Goal: Task Accomplishment & Management: Use online tool/utility

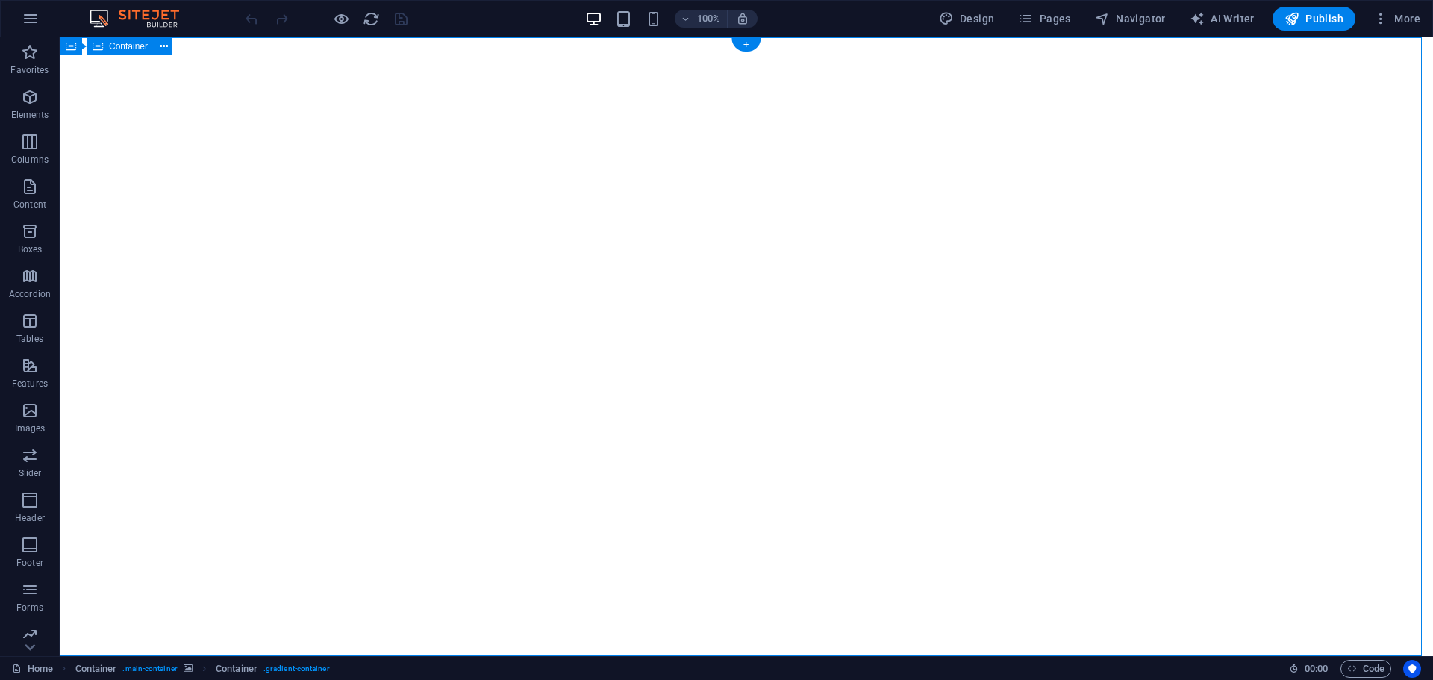
select select "%"
select select "vh"
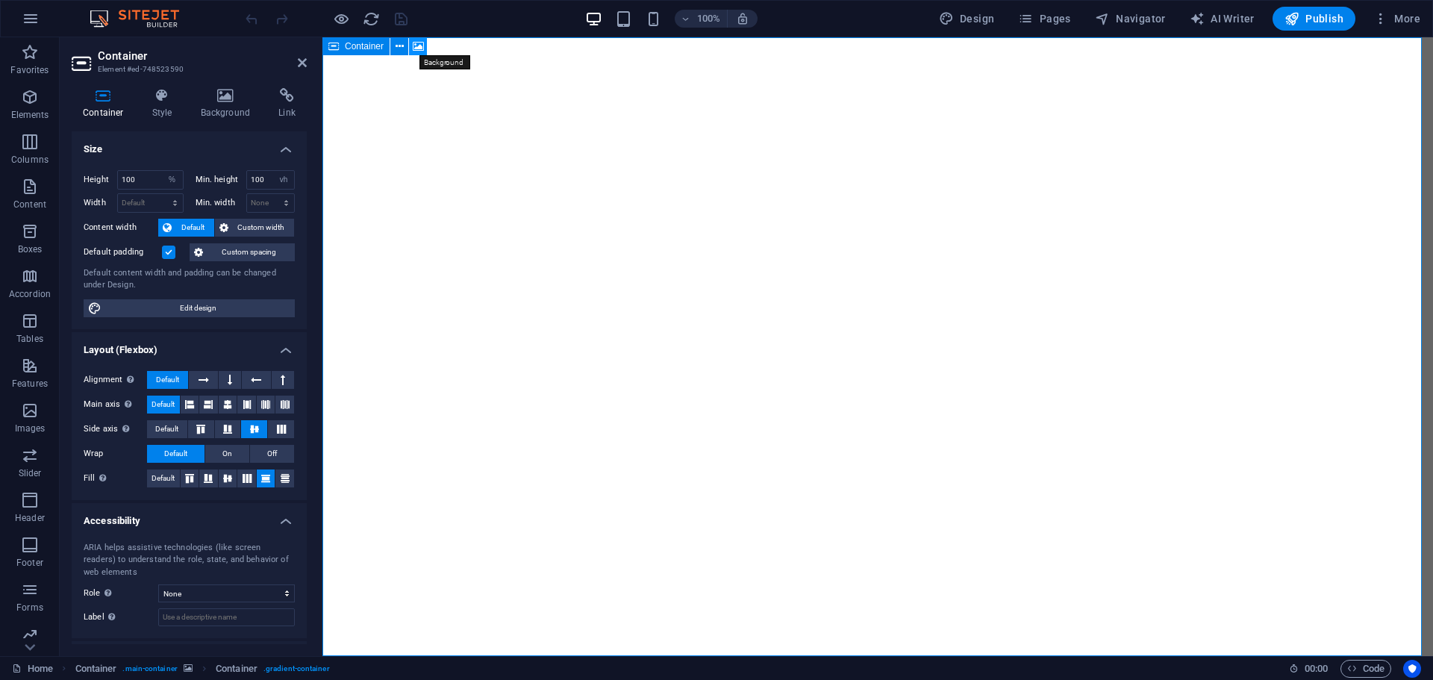
click at [422, 50] on icon at bounding box center [418, 47] width 11 height 16
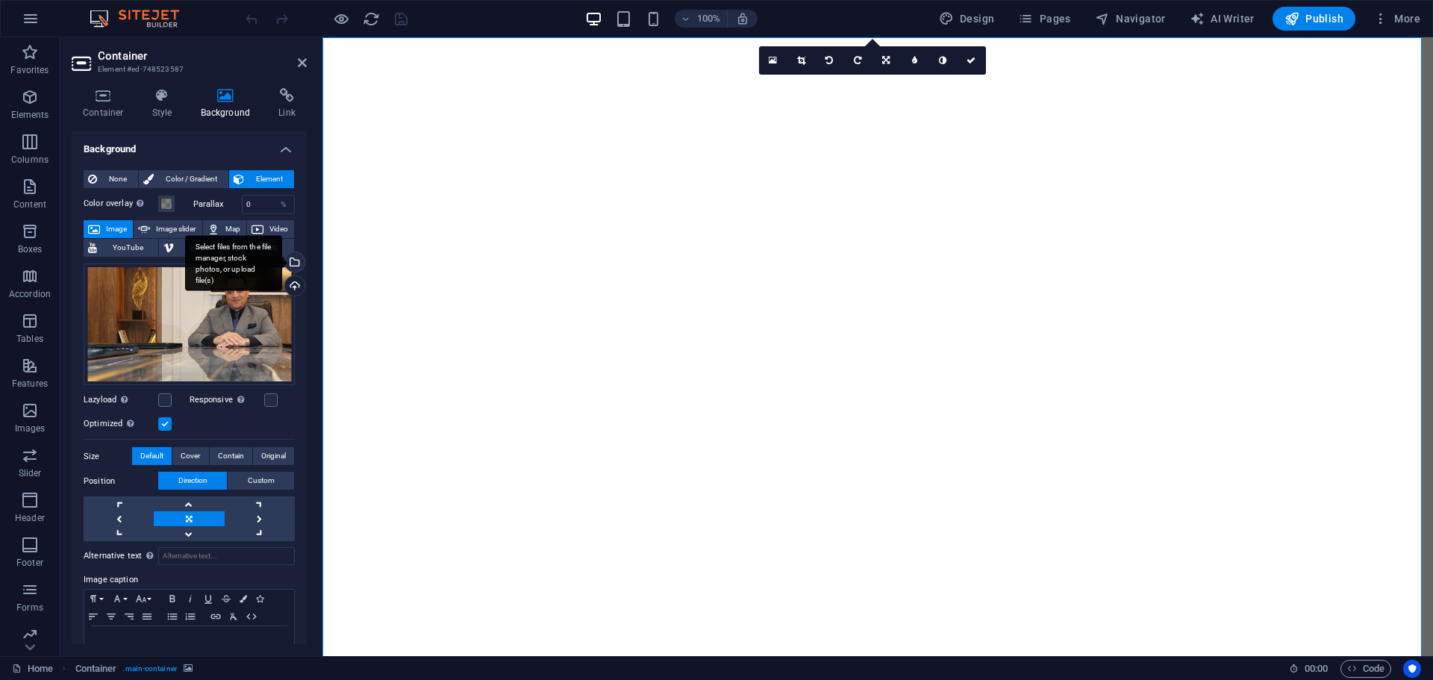
click at [282, 260] on div "Select files from the file manager, stock photos, or upload file(s)" at bounding box center [233, 263] width 97 height 56
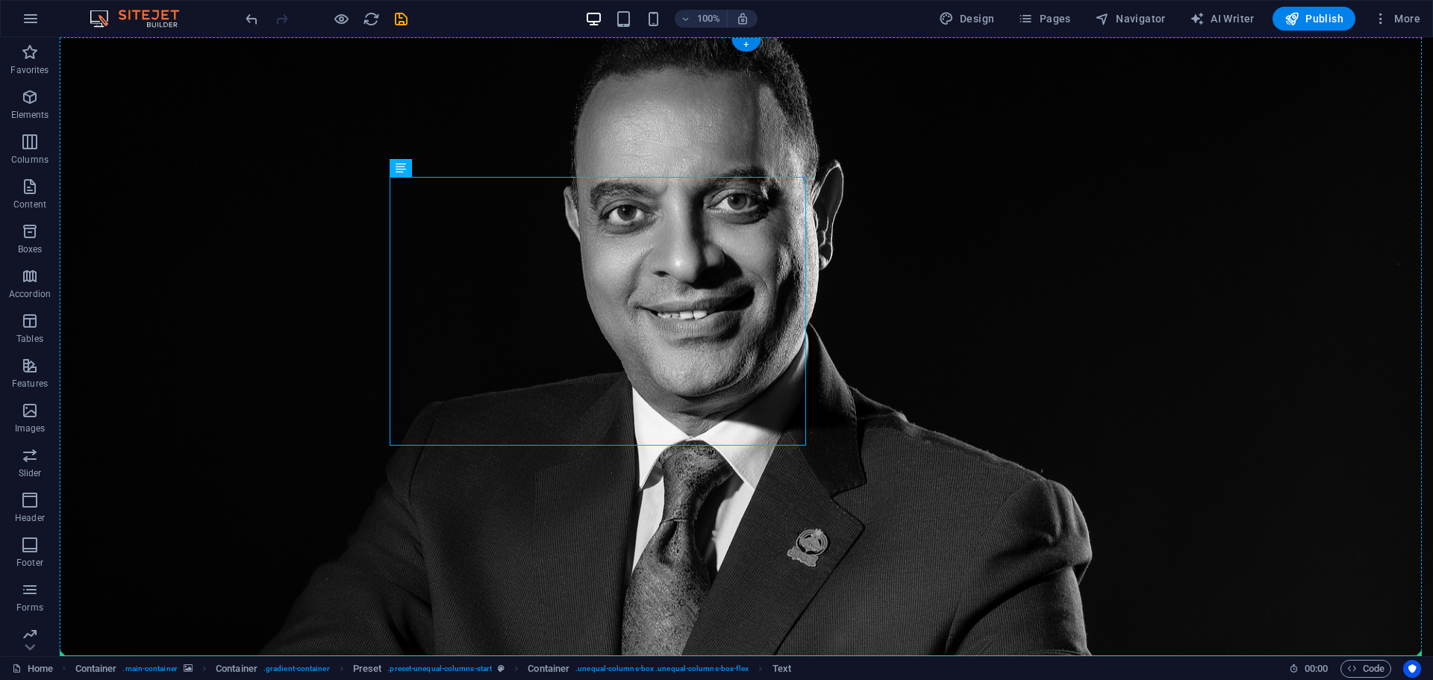
drag, startPoint x: 498, startPoint y: 281, endPoint x: 1143, endPoint y: 390, distance: 654.6
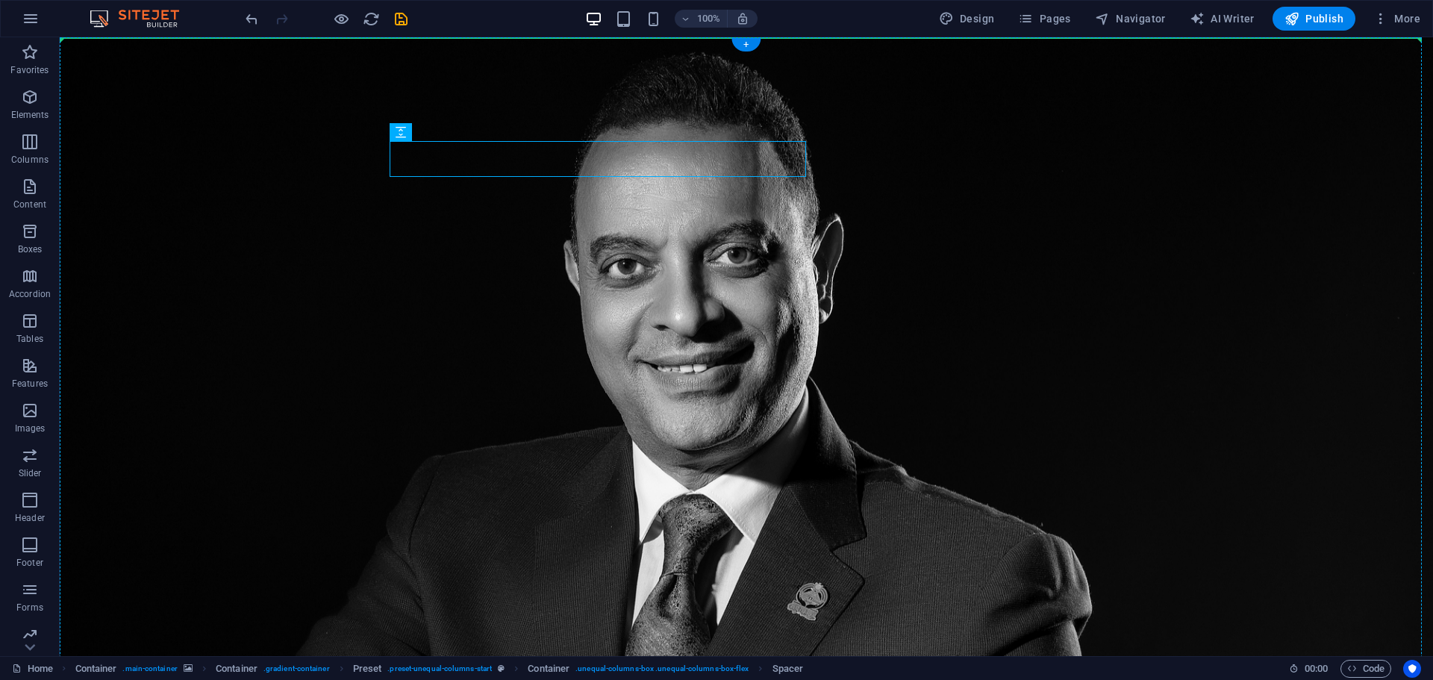
drag, startPoint x: 659, startPoint y: 153, endPoint x: 681, endPoint y: 140, distance: 26.1
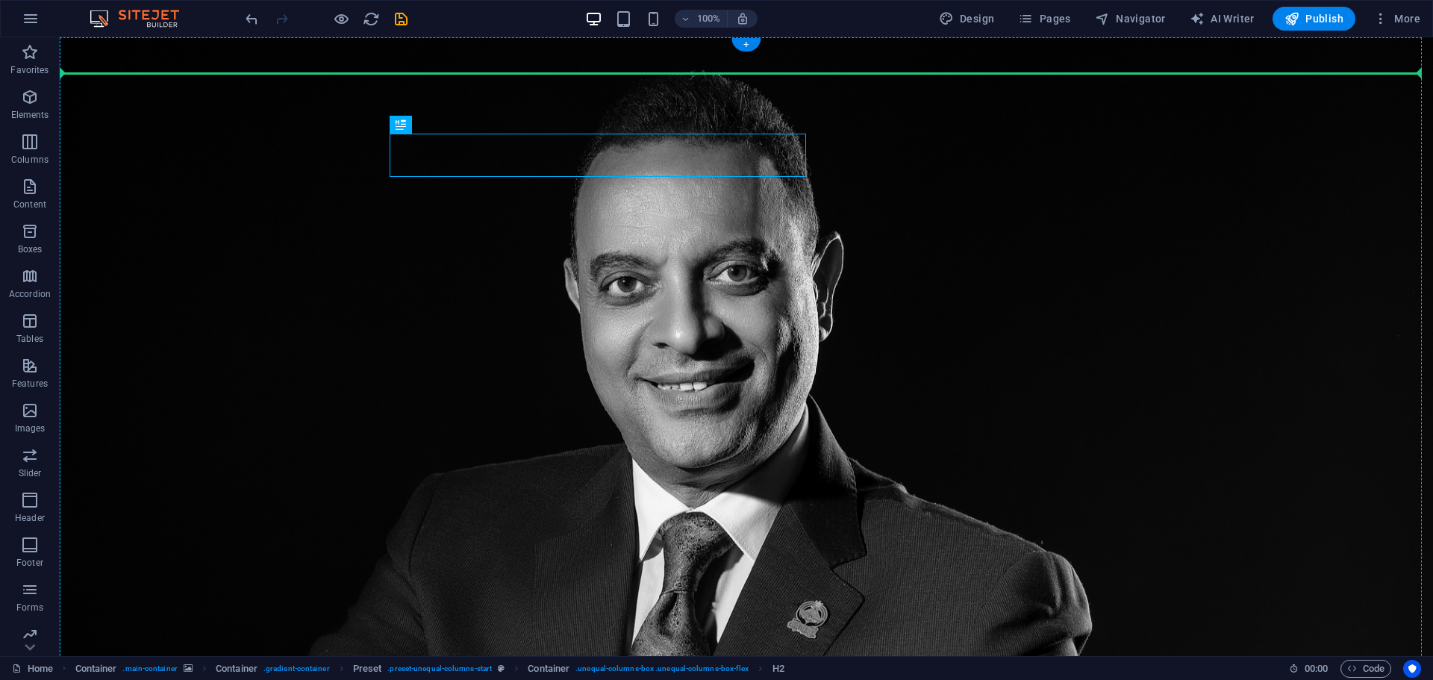
drag, startPoint x: 595, startPoint y: 165, endPoint x: 1034, endPoint y: 281, distance: 454.0
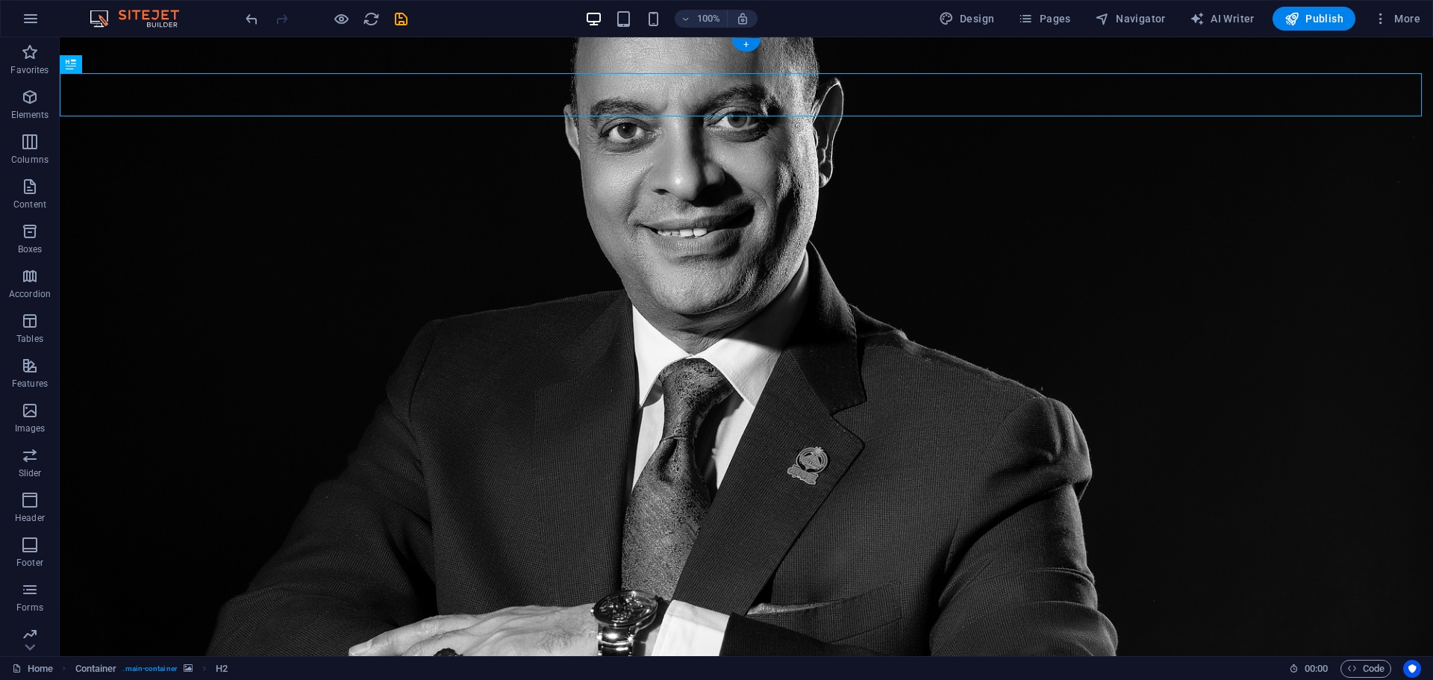
scroll to position [222, 0]
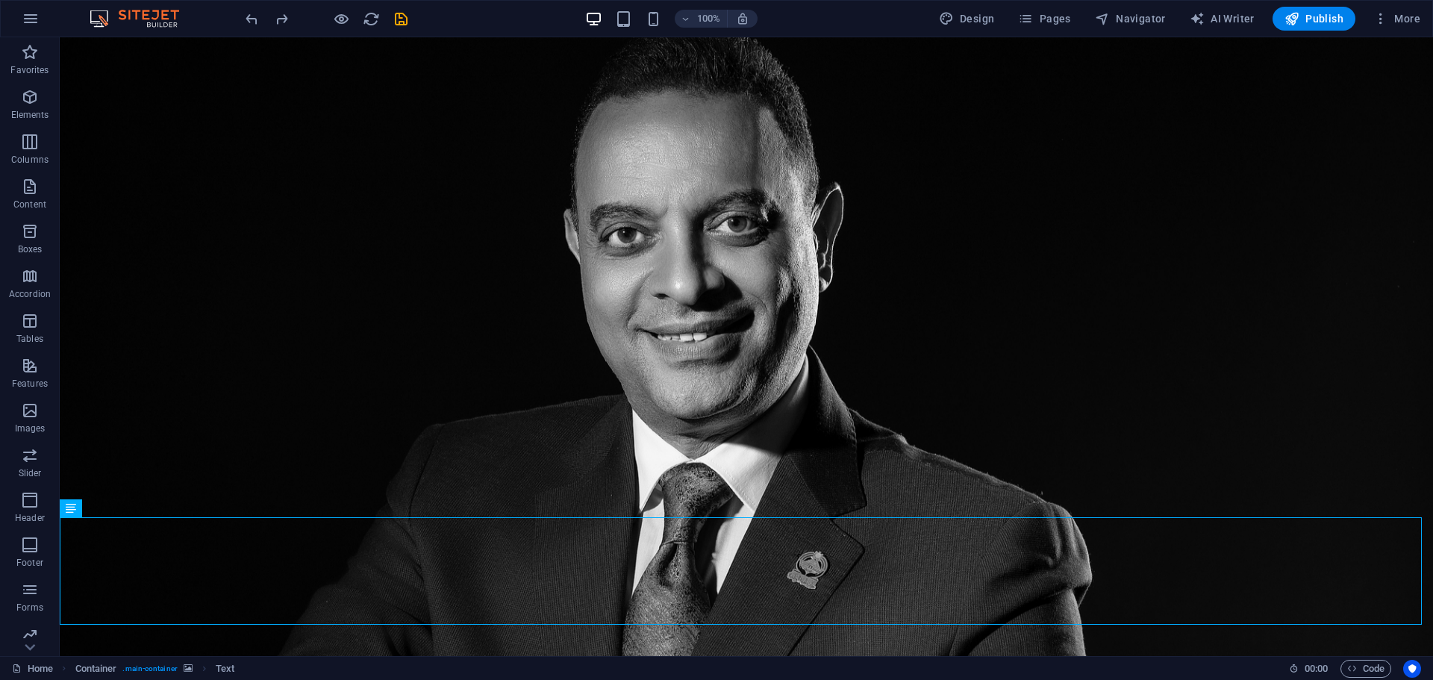
scroll to position [0, 0]
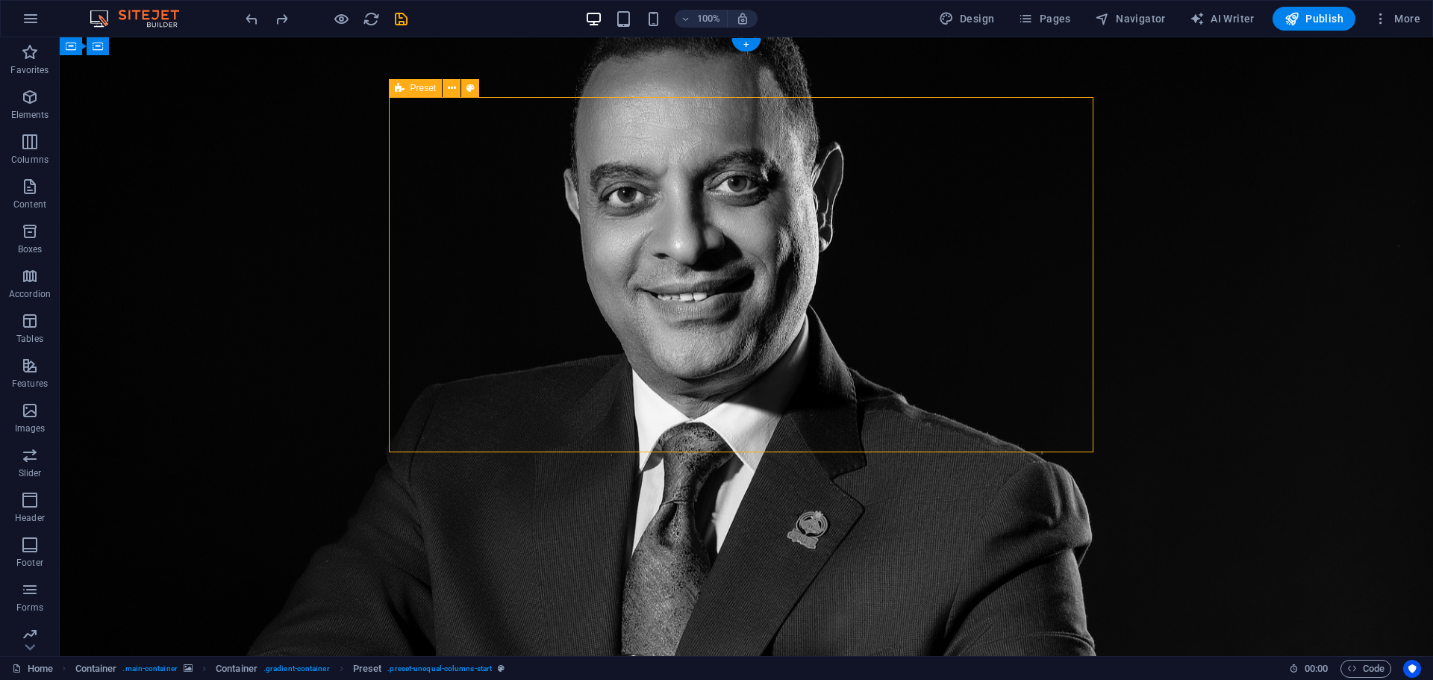
scroll to position [36, 0]
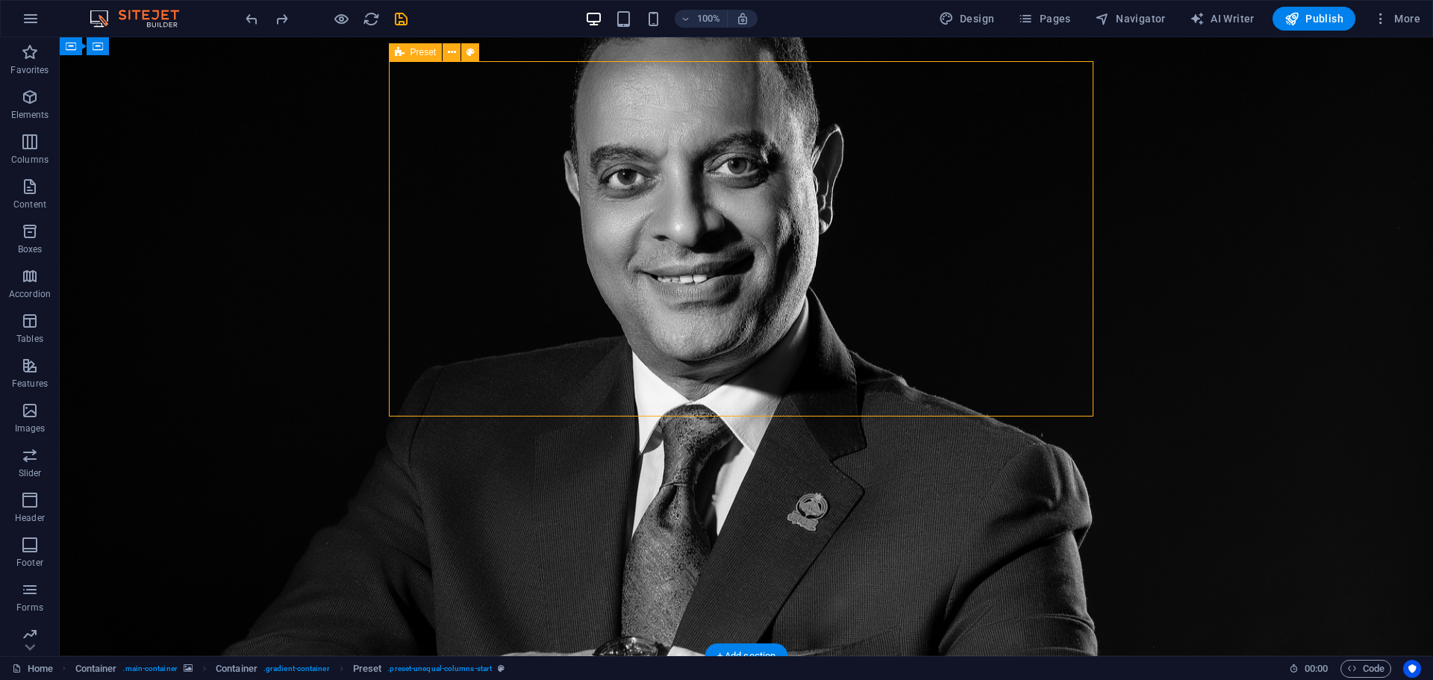
drag, startPoint x: 848, startPoint y: 207, endPoint x: 1021, endPoint y: 416, distance: 271.4
click at [980, 17] on span "Design" at bounding box center [967, 18] width 56 height 15
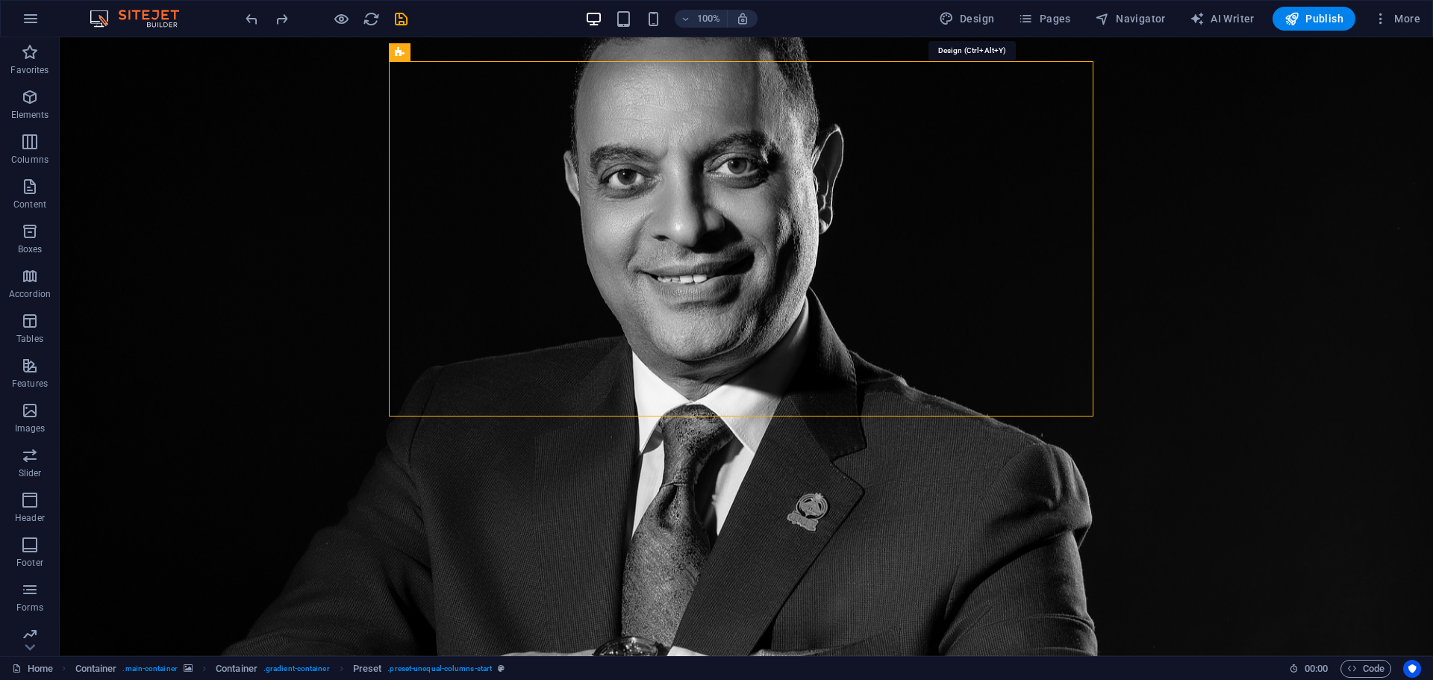
select select "px"
select select "300"
select select "px"
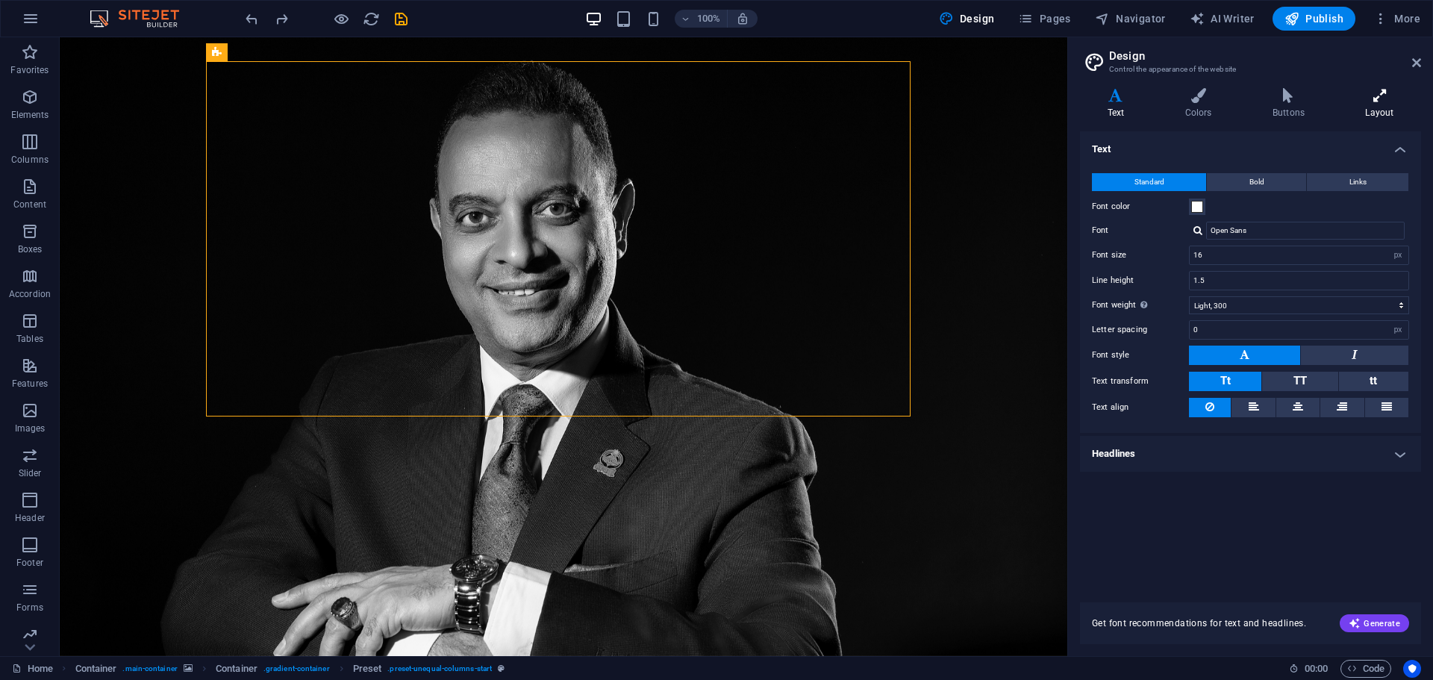
click at [1360, 107] on h4 "Layout" at bounding box center [1379, 103] width 83 height 31
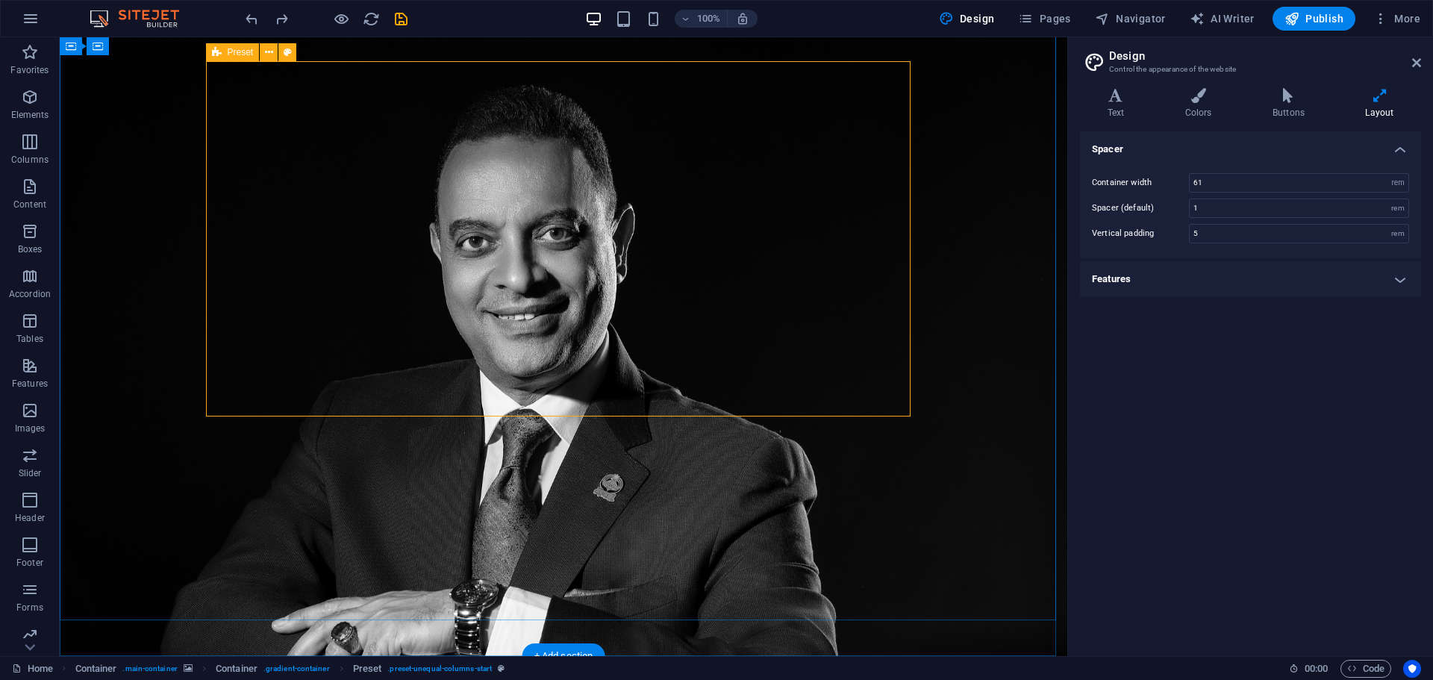
scroll to position [0, 0]
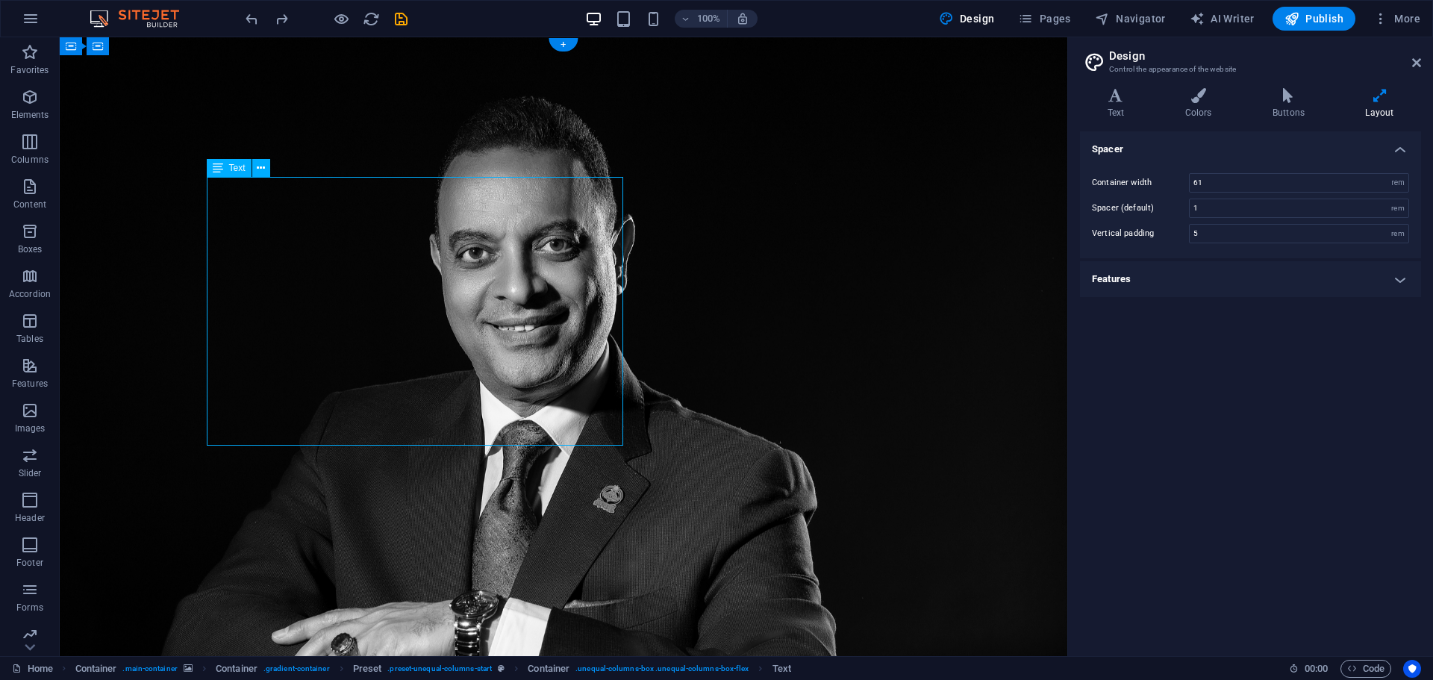
drag, startPoint x: 491, startPoint y: 180, endPoint x: 491, endPoint y: 171, distance: 9.0
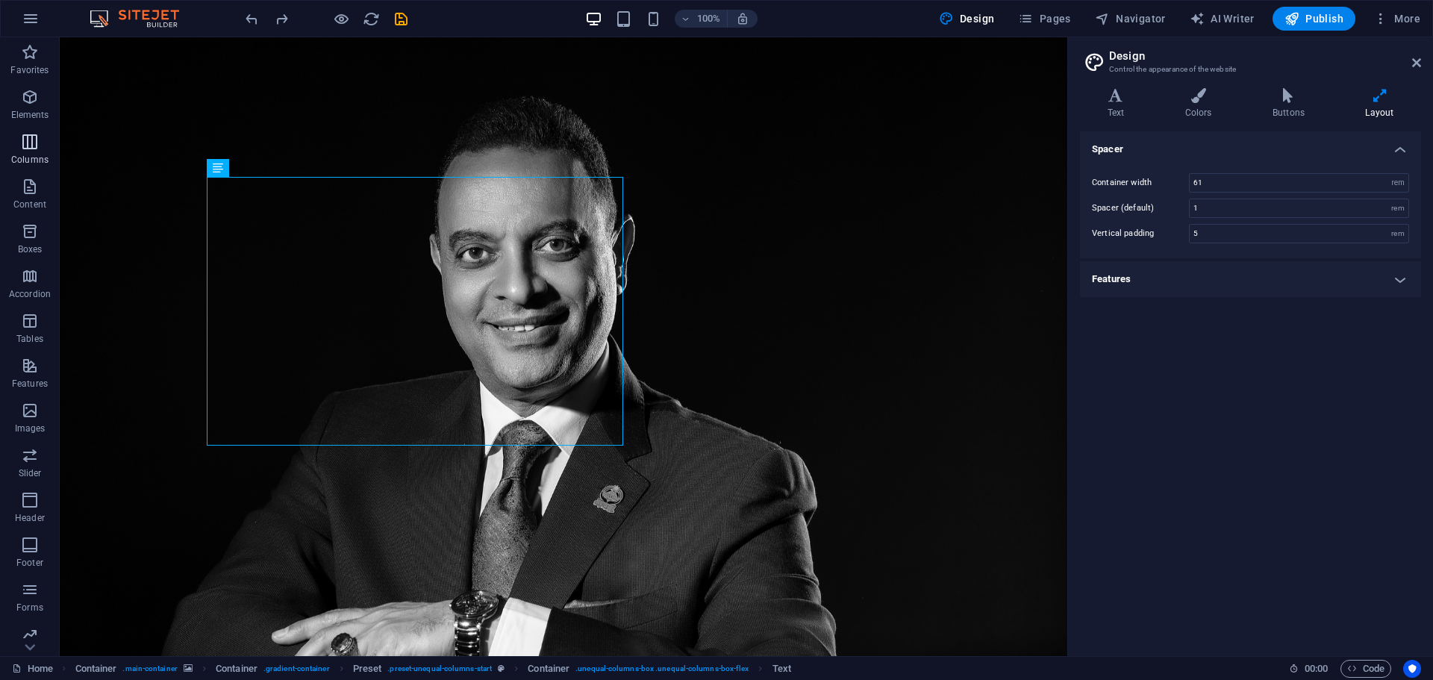
click at [33, 152] on span "Columns" at bounding box center [30, 151] width 60 height 36
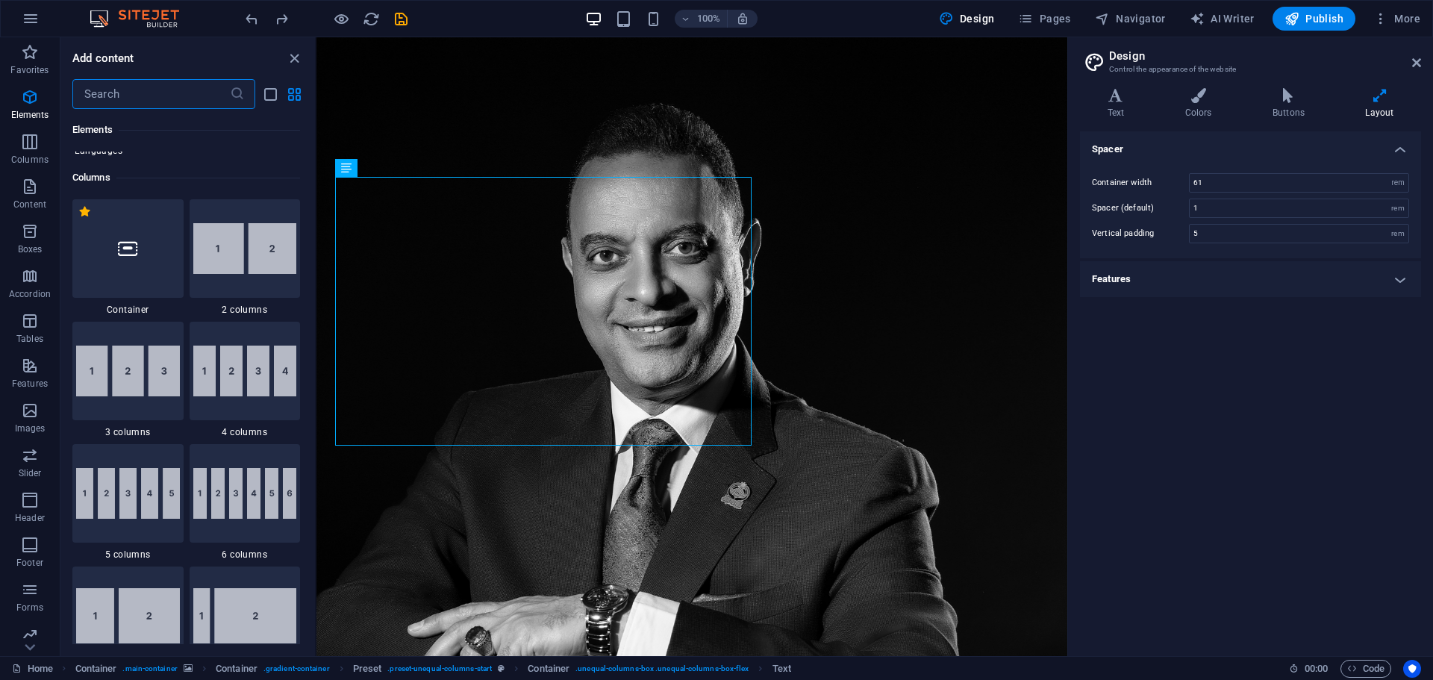
scroll to position [739, 0]
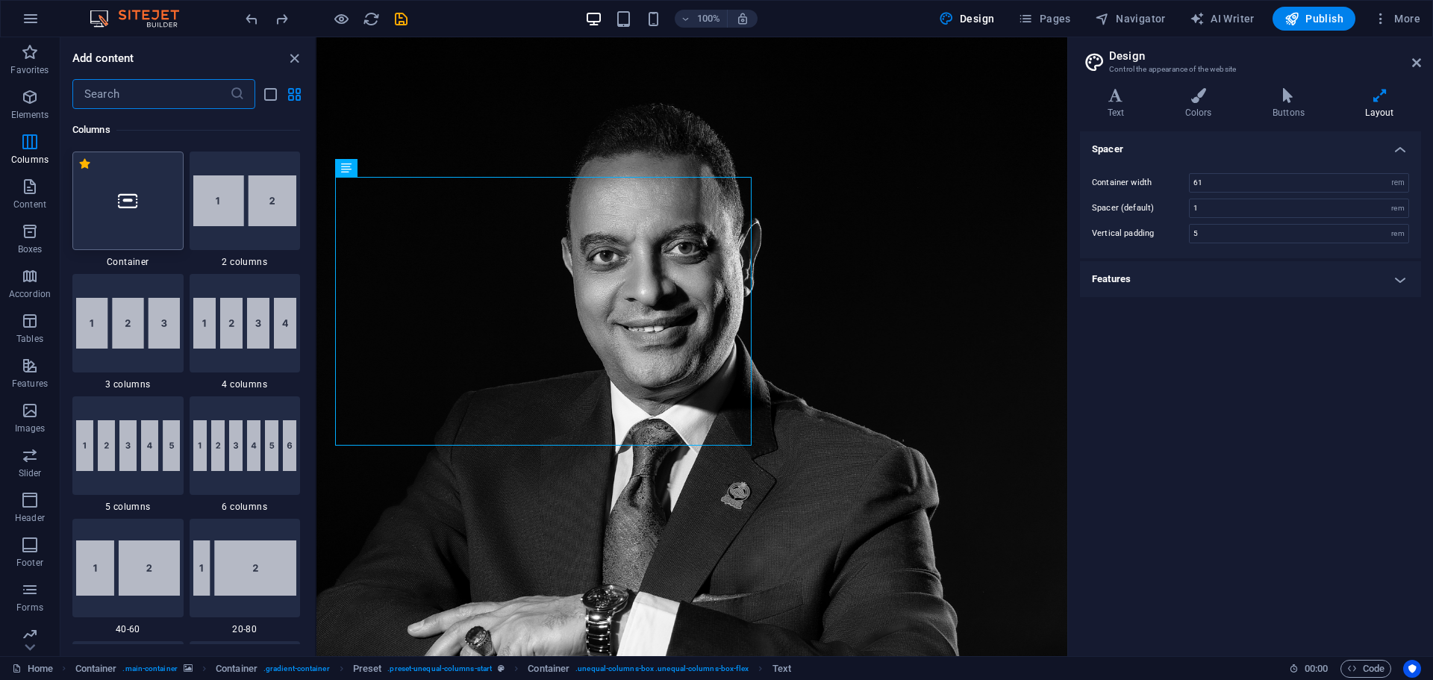
click at [113, 226] on div at bounding box center [127, 201] width 111 height 99
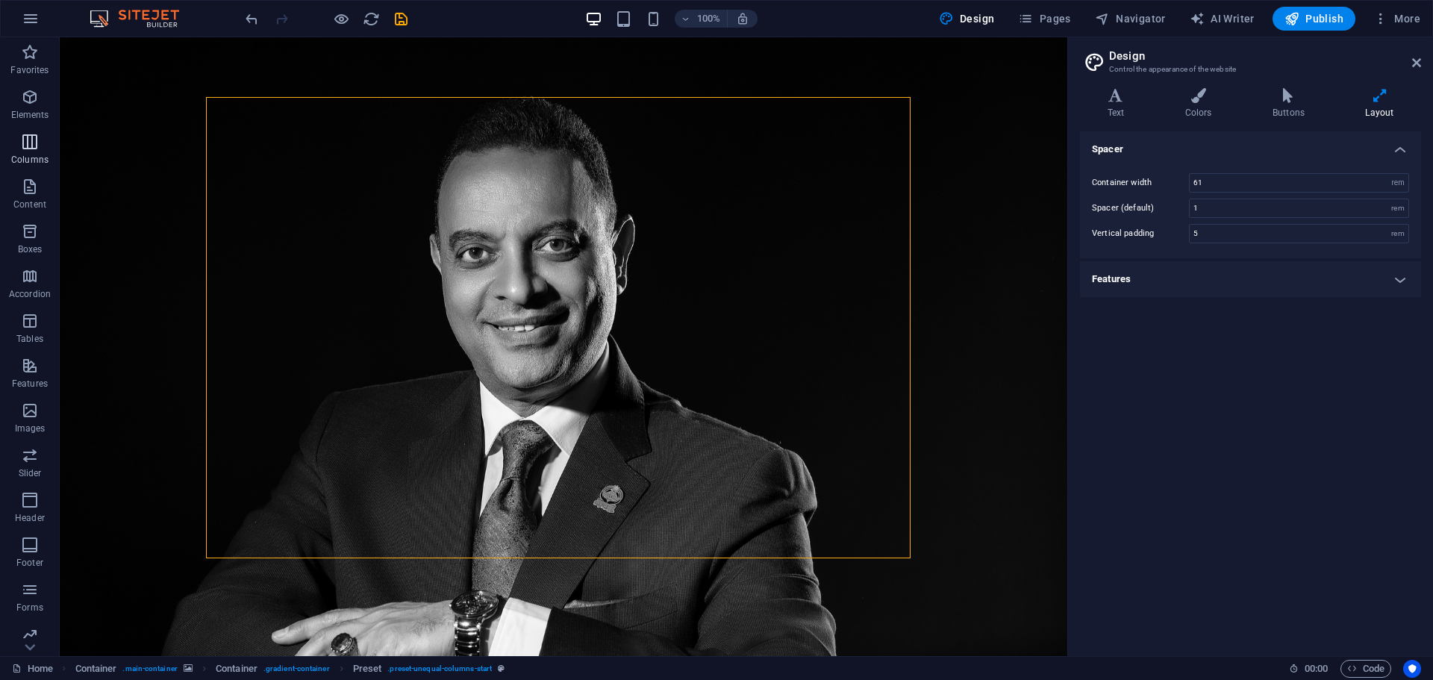
click at [19, 146] on span "Columns" at bounding box center [30, 151] width 60 height 36
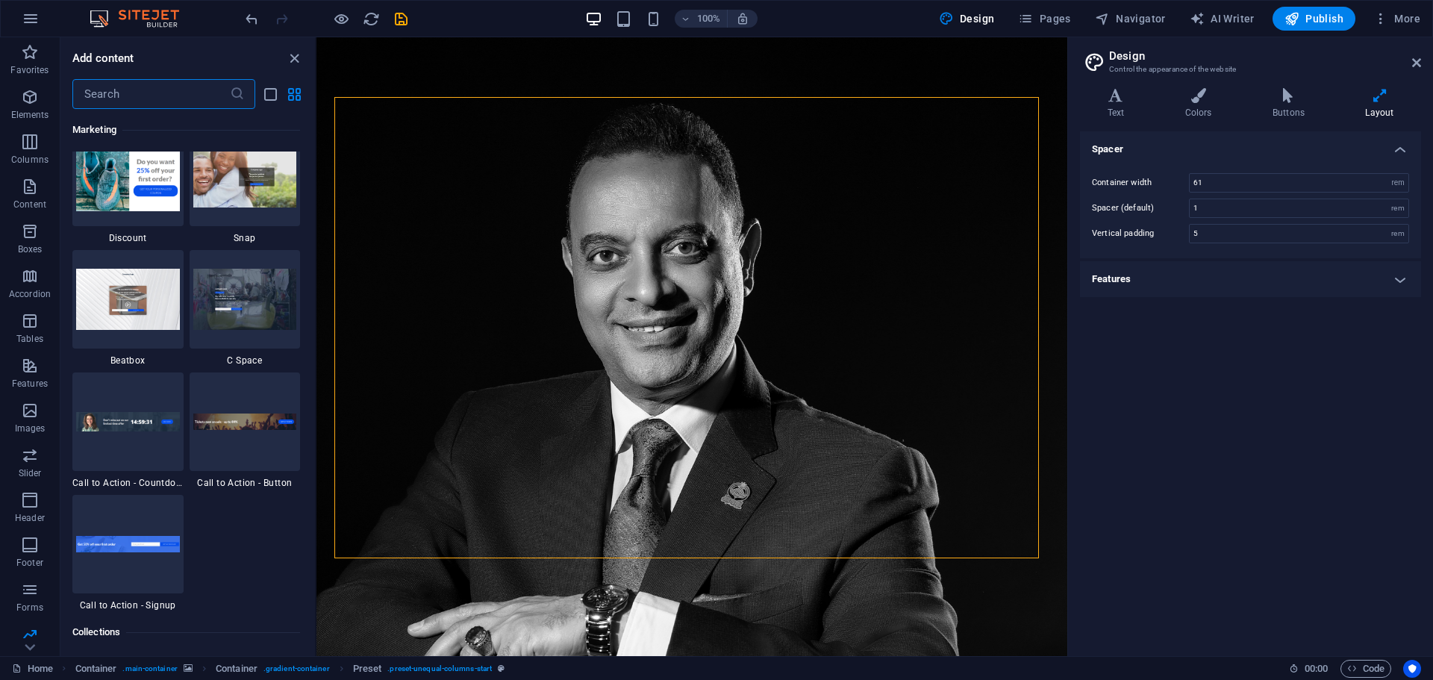
scroll to position [13427, 0]
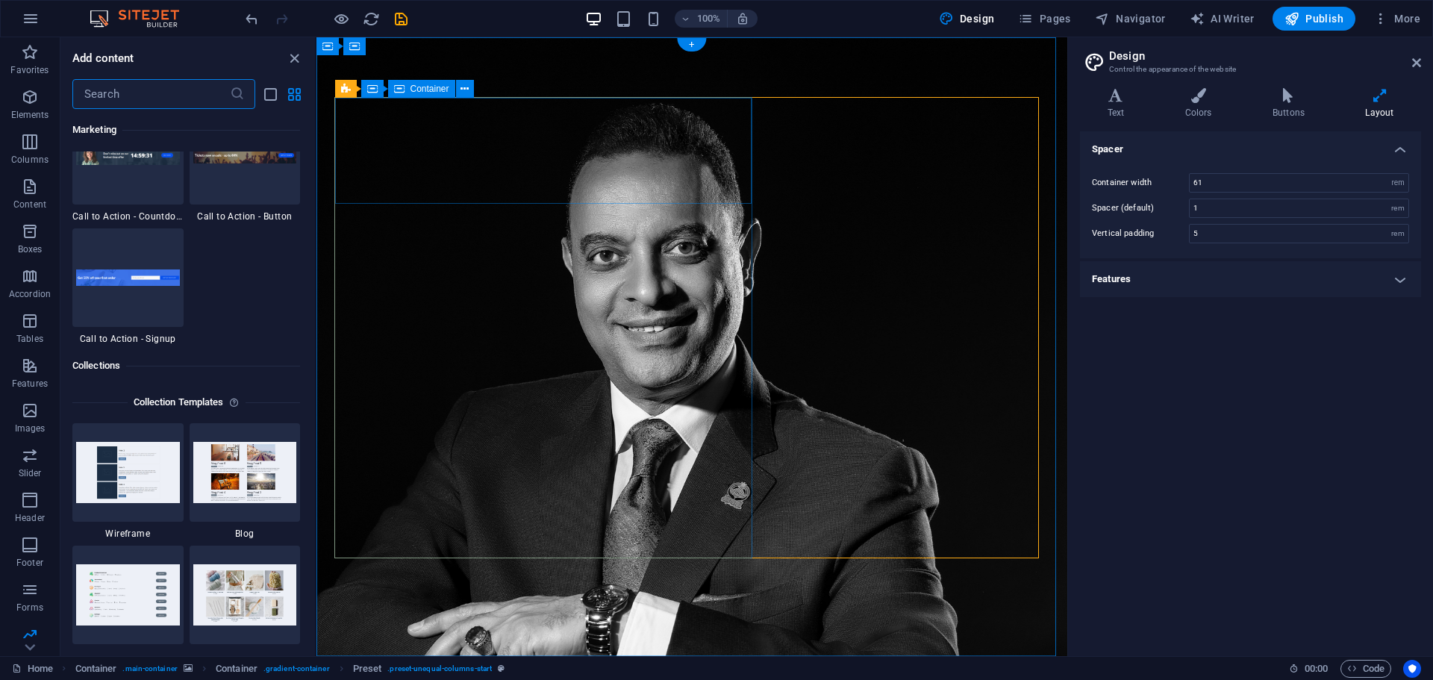
click at [469, 94] on button at bounding box center [465, 89] width 18 height 18
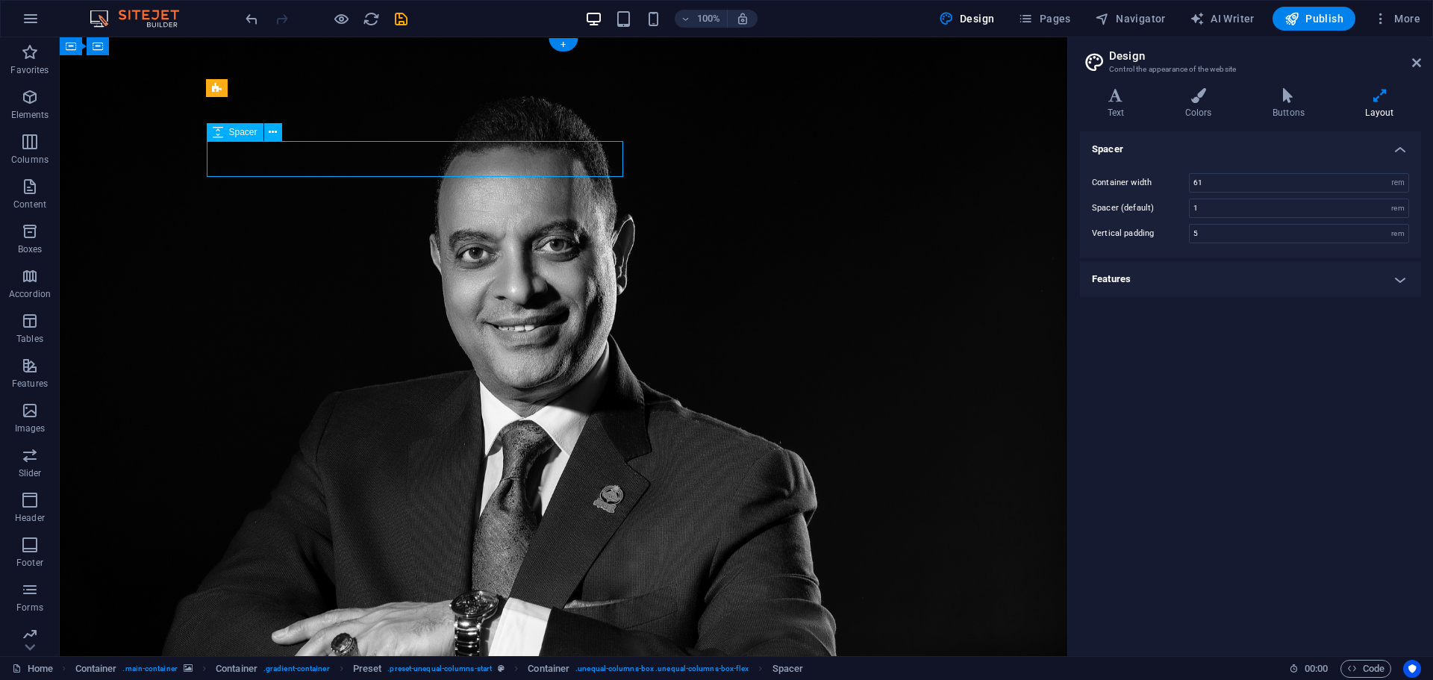
select select "rem"
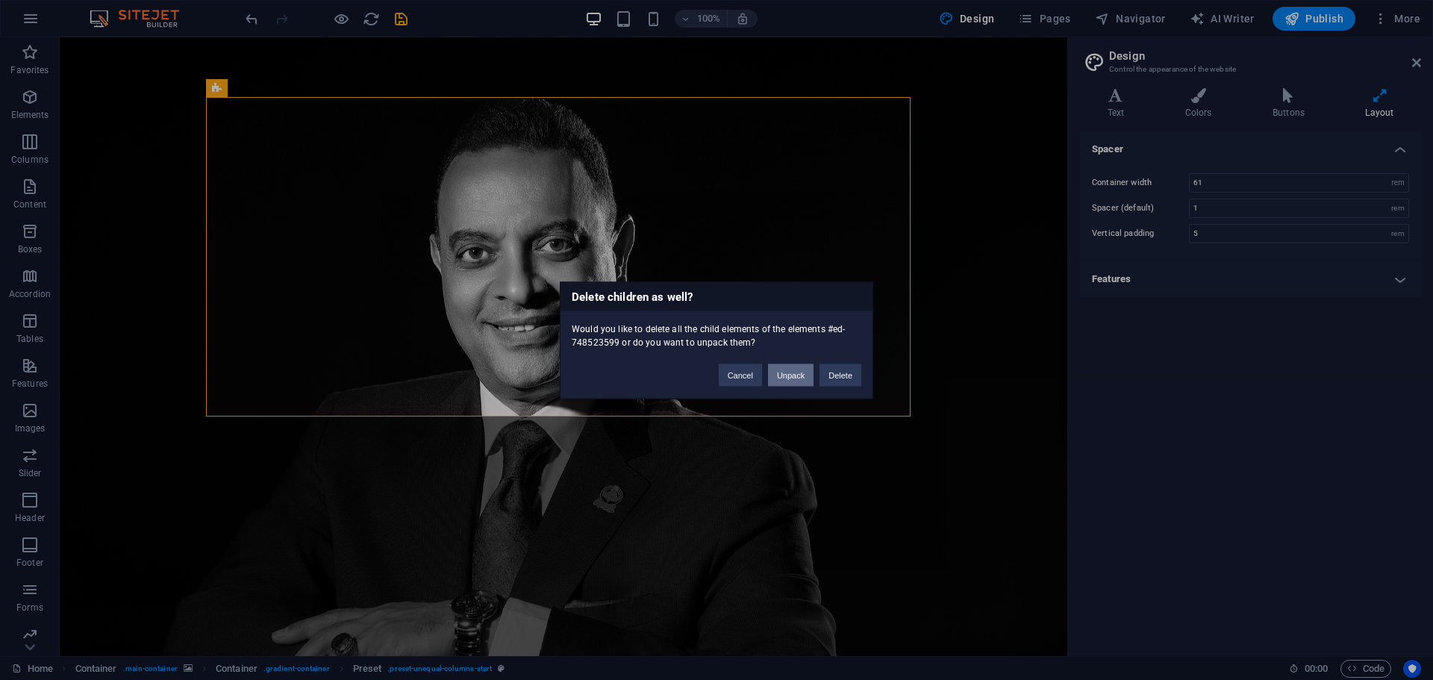
click at [792, 381] on button "Unpack" at bounding box center [791, 374] width 46 height 22
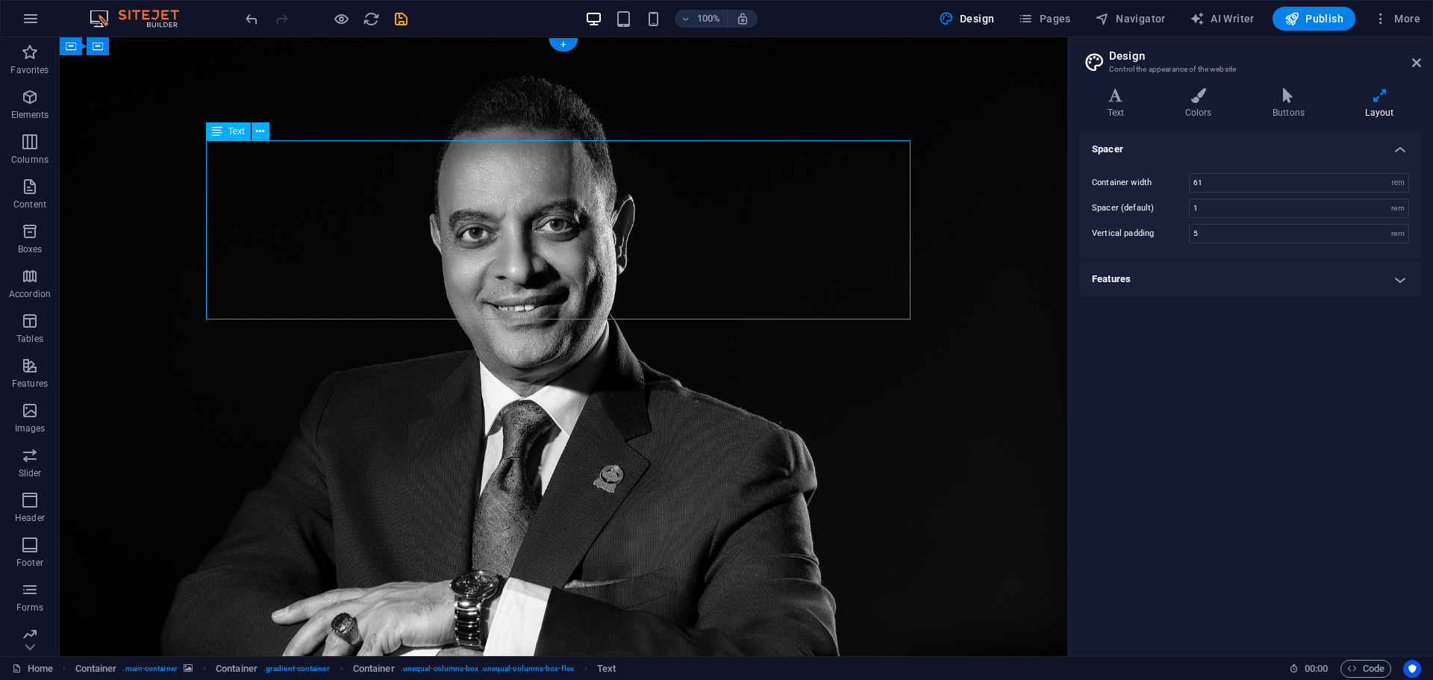
scroll to position [36, 0]
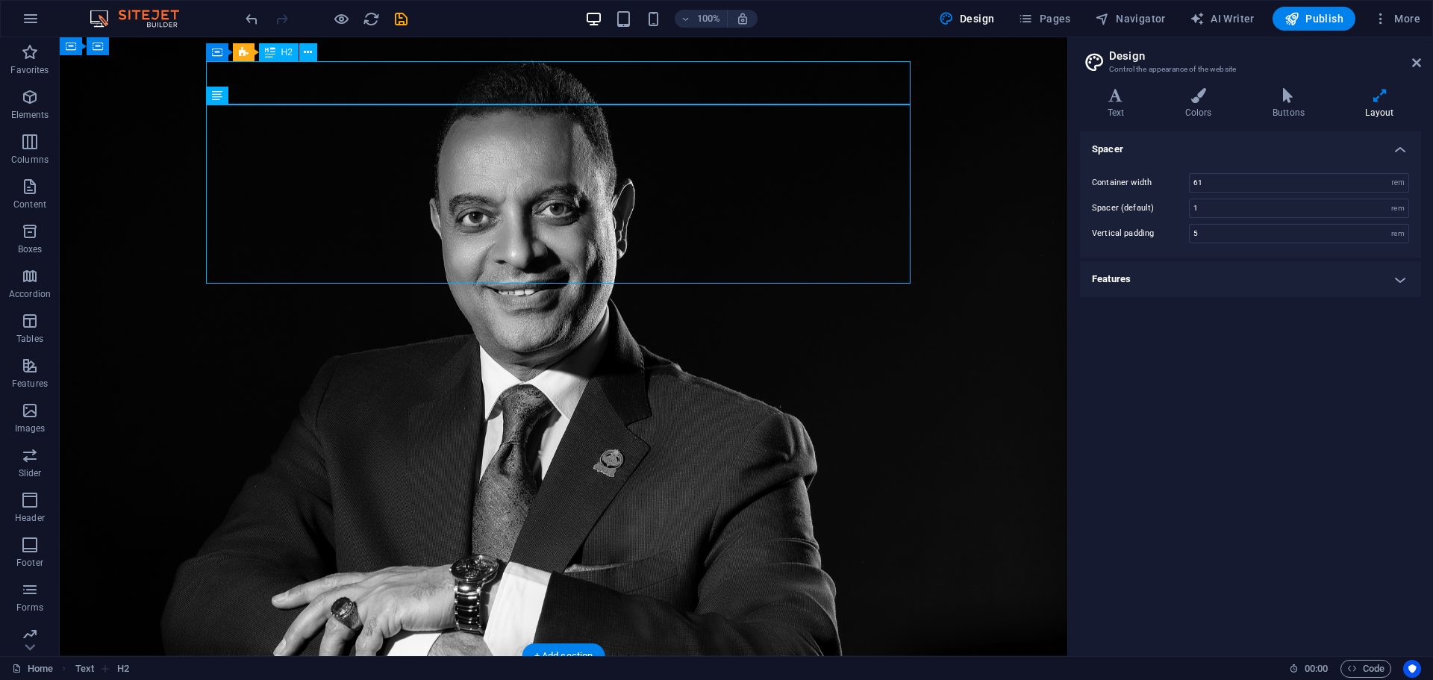
scroll to position [25, 0]
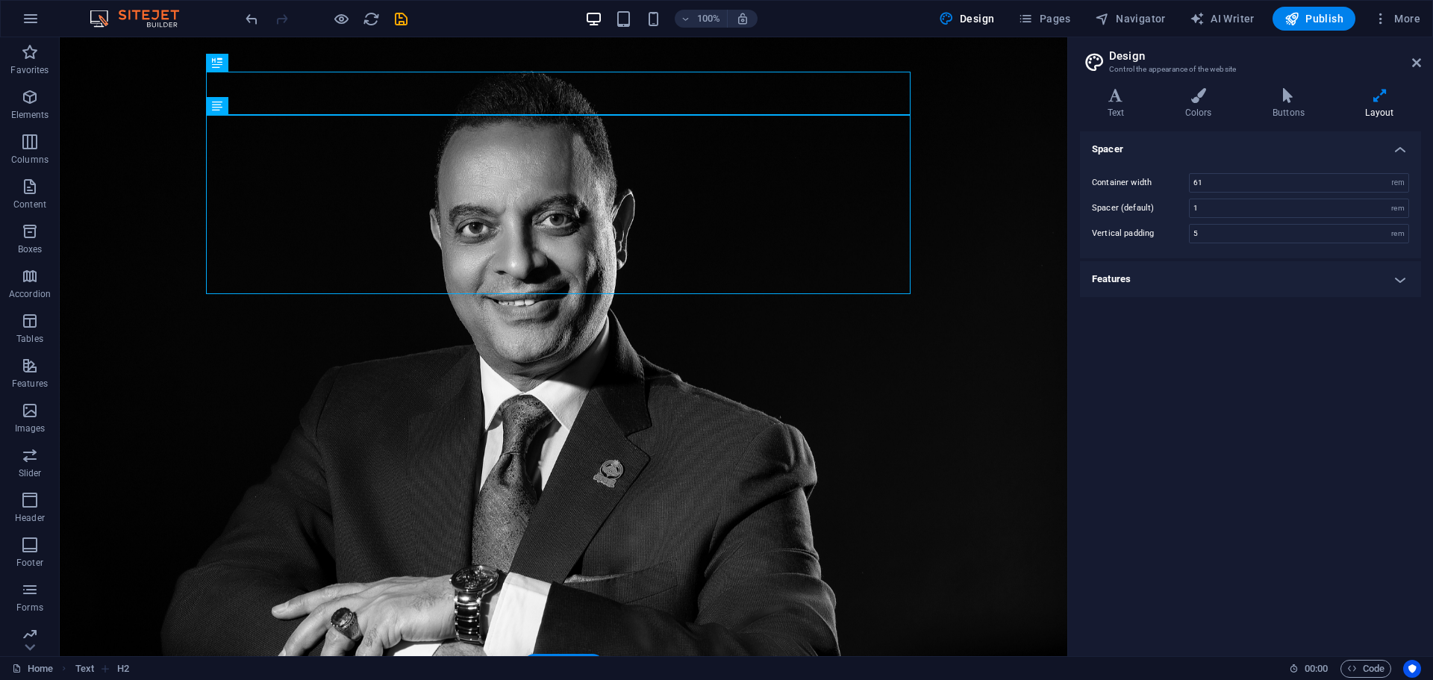
drag, startPoint x: 531, startPoint y: 87, endPoint x: 493, endPoint y: 299, distance: 216.0
drag, startPoint x: 526, startPoint y: 204, endPoint x: 530, endPoint y: 335, distance: 130.7
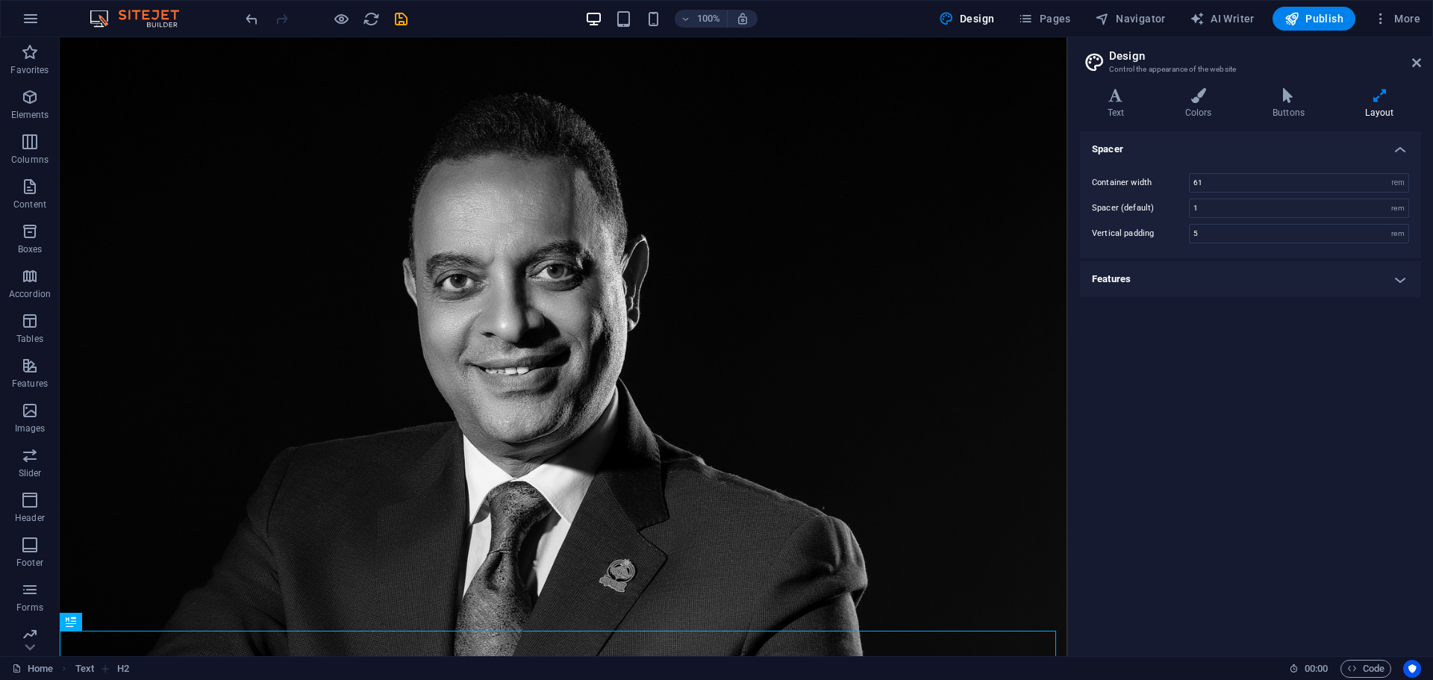
scroll to position [187, 0]
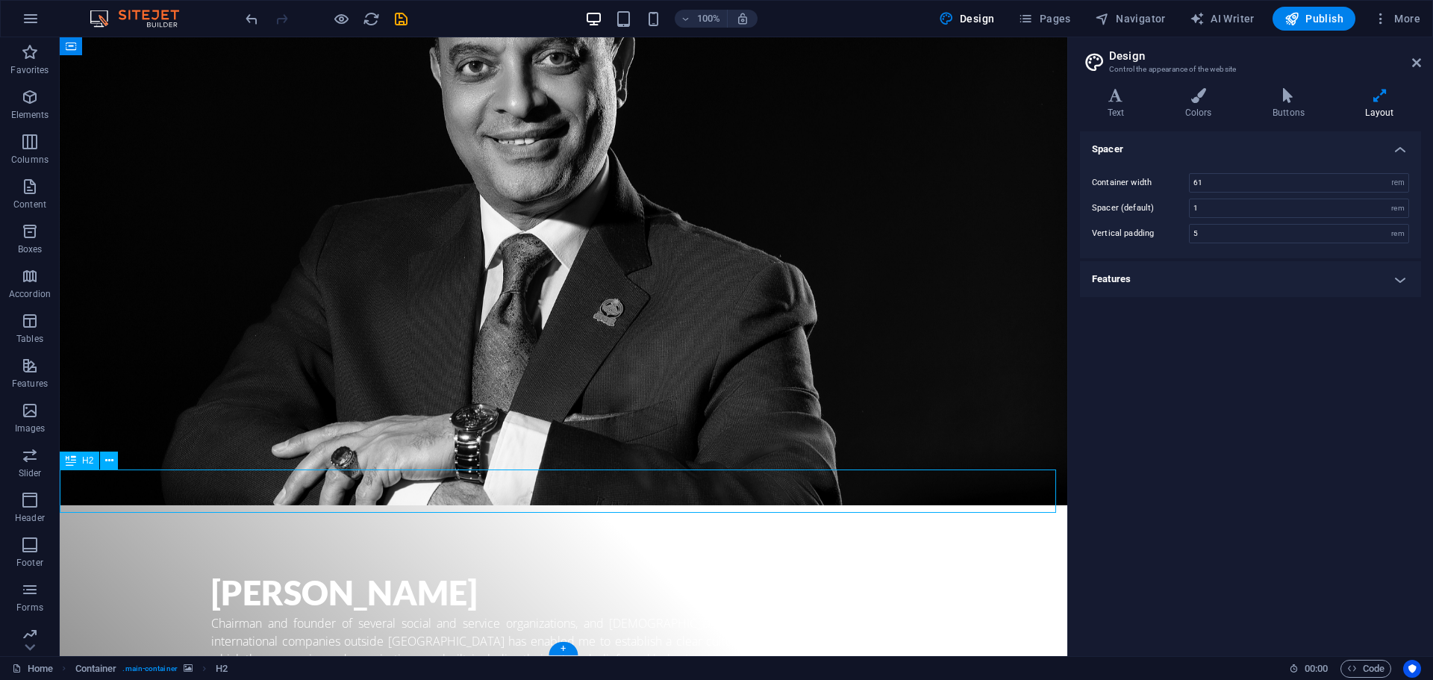
scroll to position [36, 0]
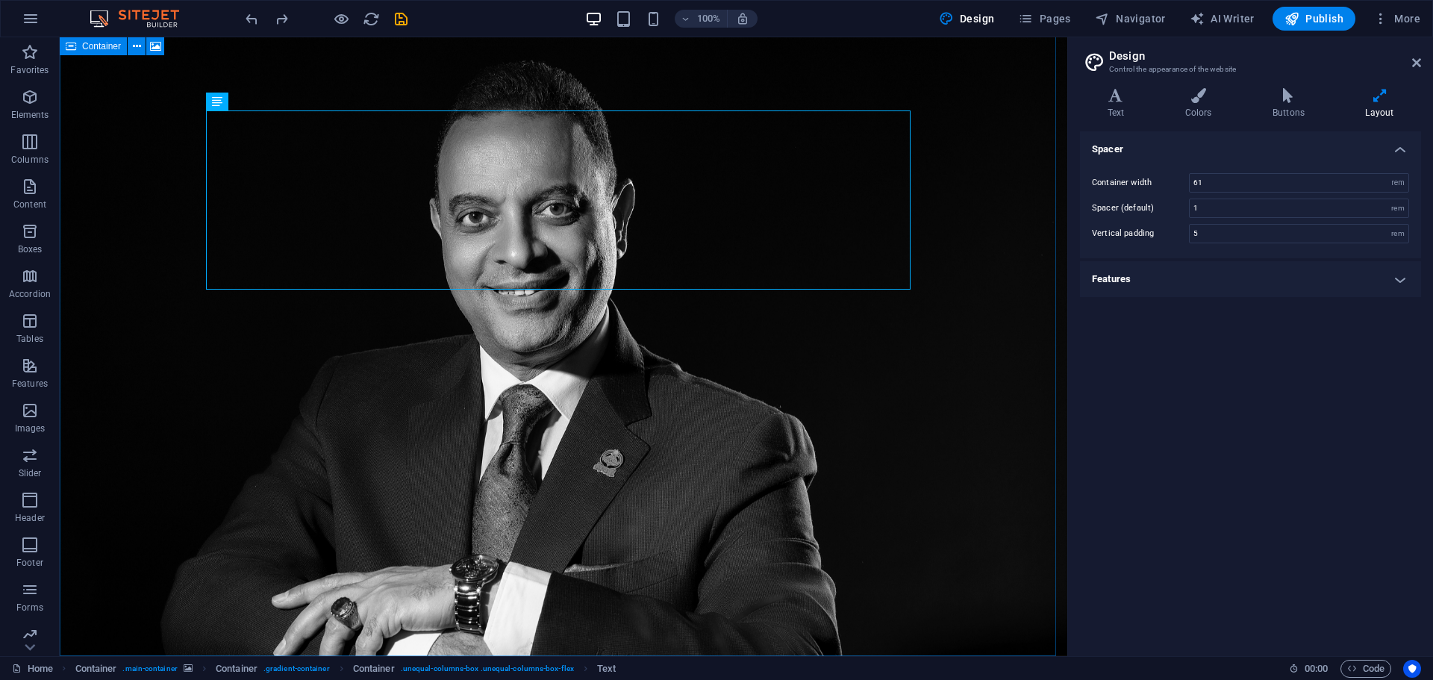
click at [78, 46] on div "Container" at bounding box center [93, 46] width 67 height 18
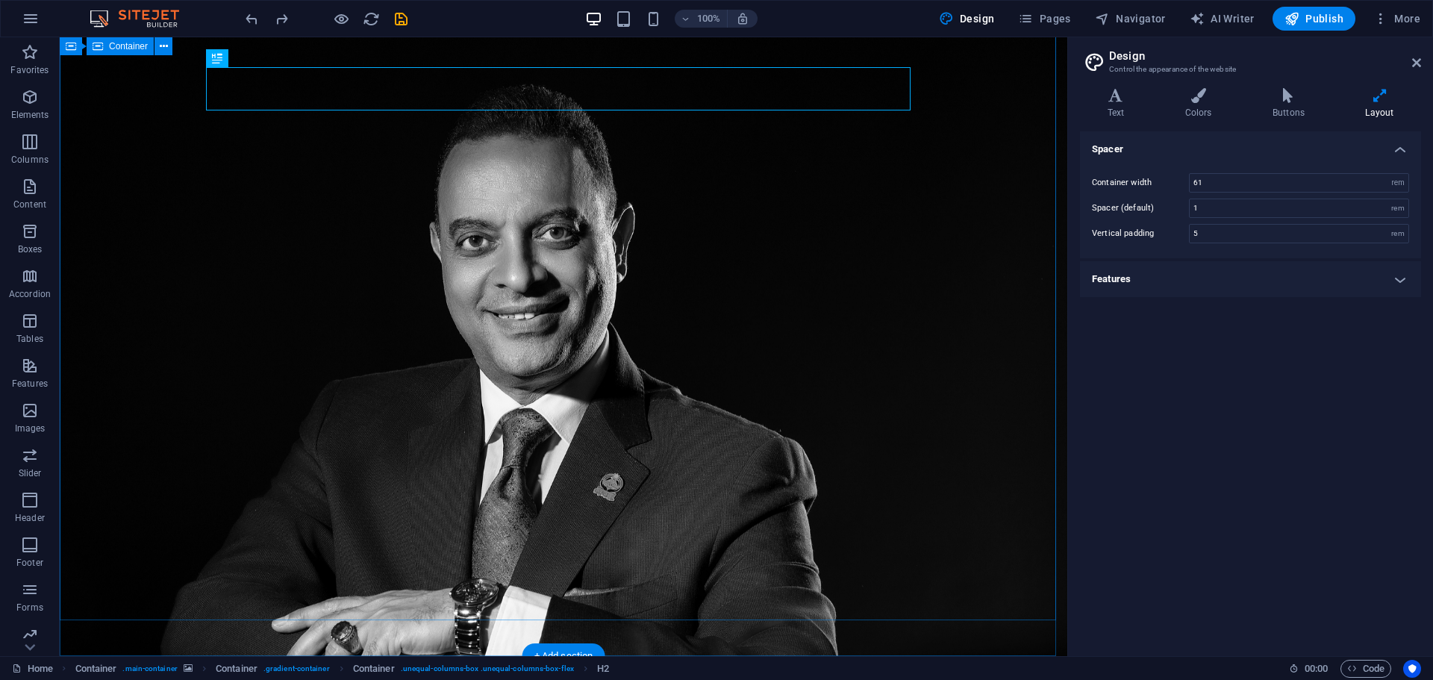
scroll to position [0, 0]
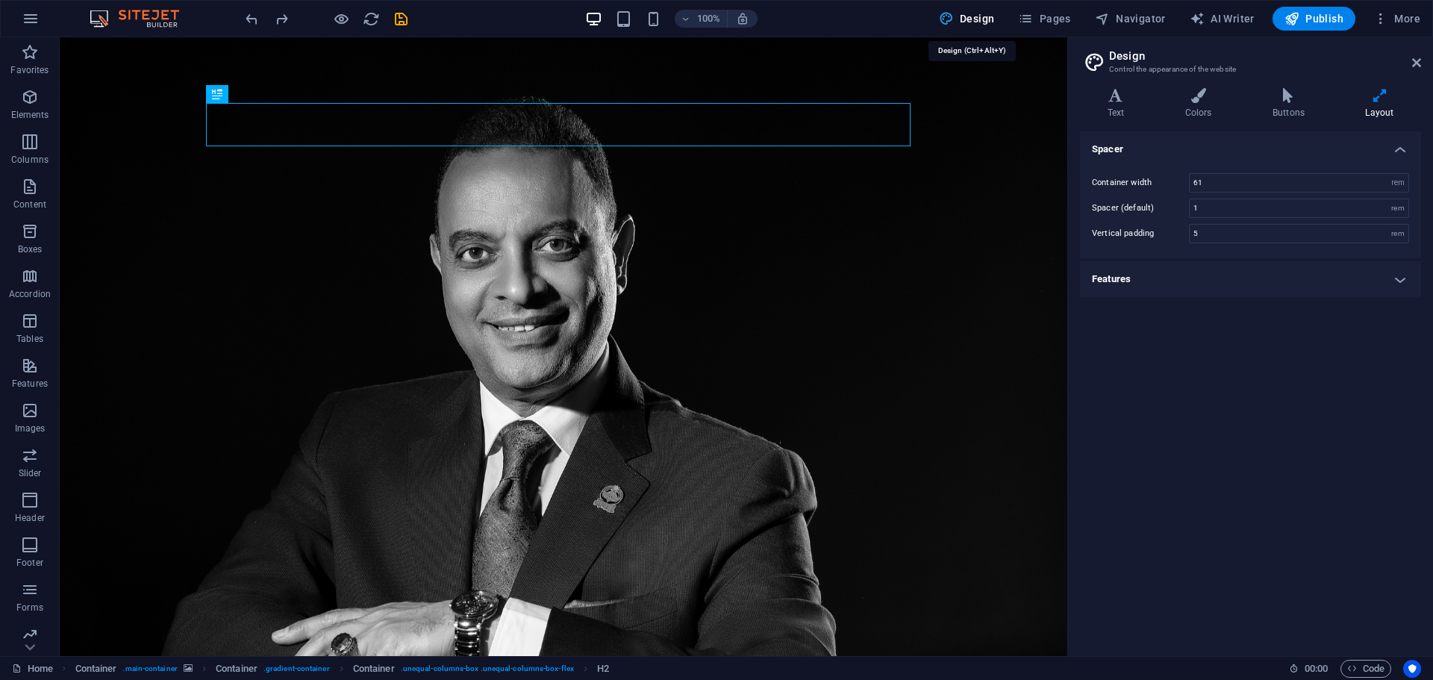
click at [970, 15] on span "Design" at bounding box center [967, 18] width 56 height 15
click at [1048, 16] on span "Pages" at bounding box center [1044, 18] width 52 height 15
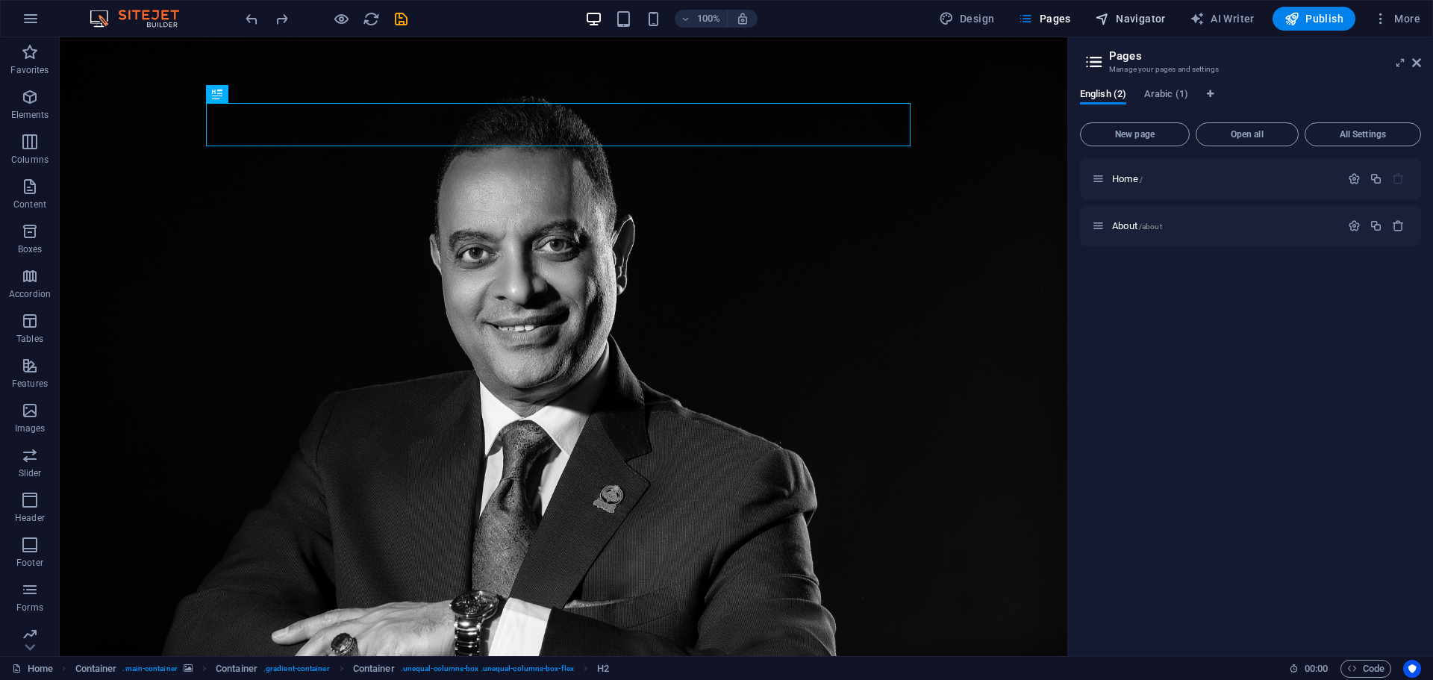
click at [1149, 16] on span "Navigator" at bounding box center [1130, 18] width 71 height 15
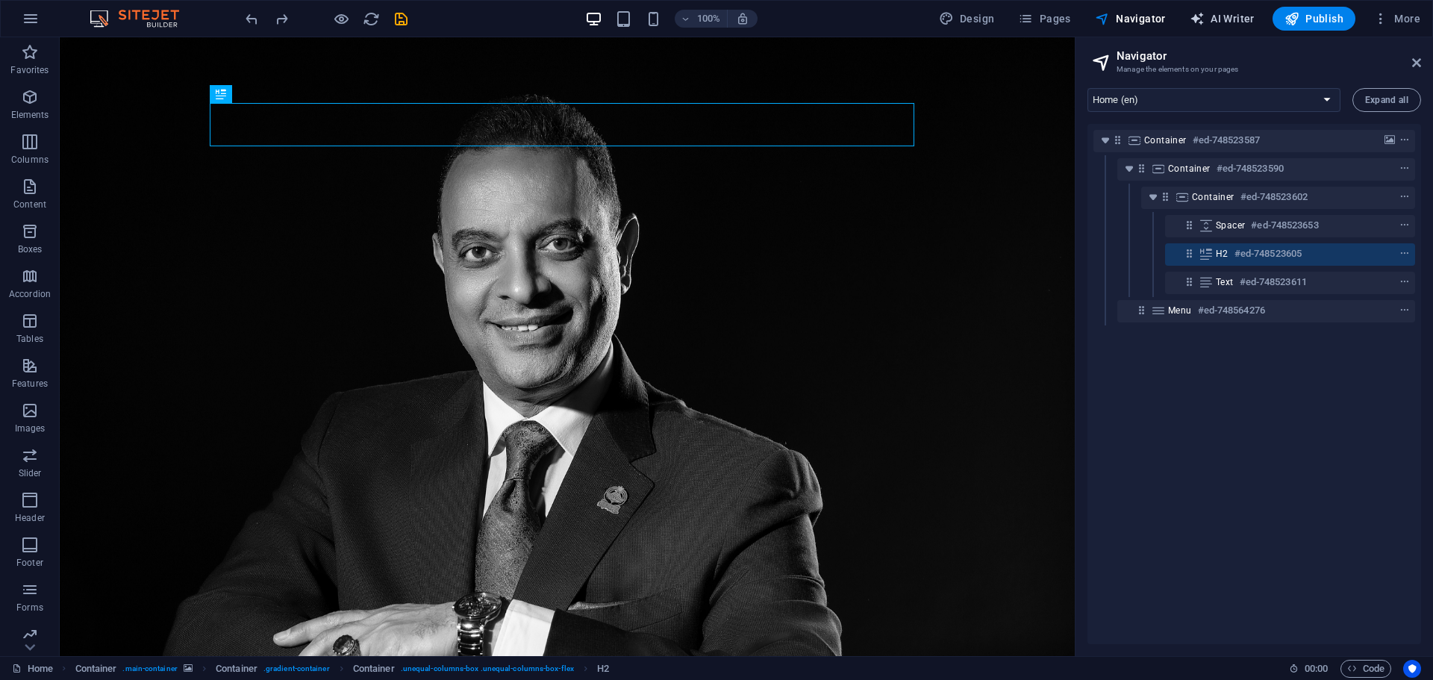
click at [1246, 21] on span "AI Writer" at bounding box center [1222, 18] width 65 height 15
select select "English"
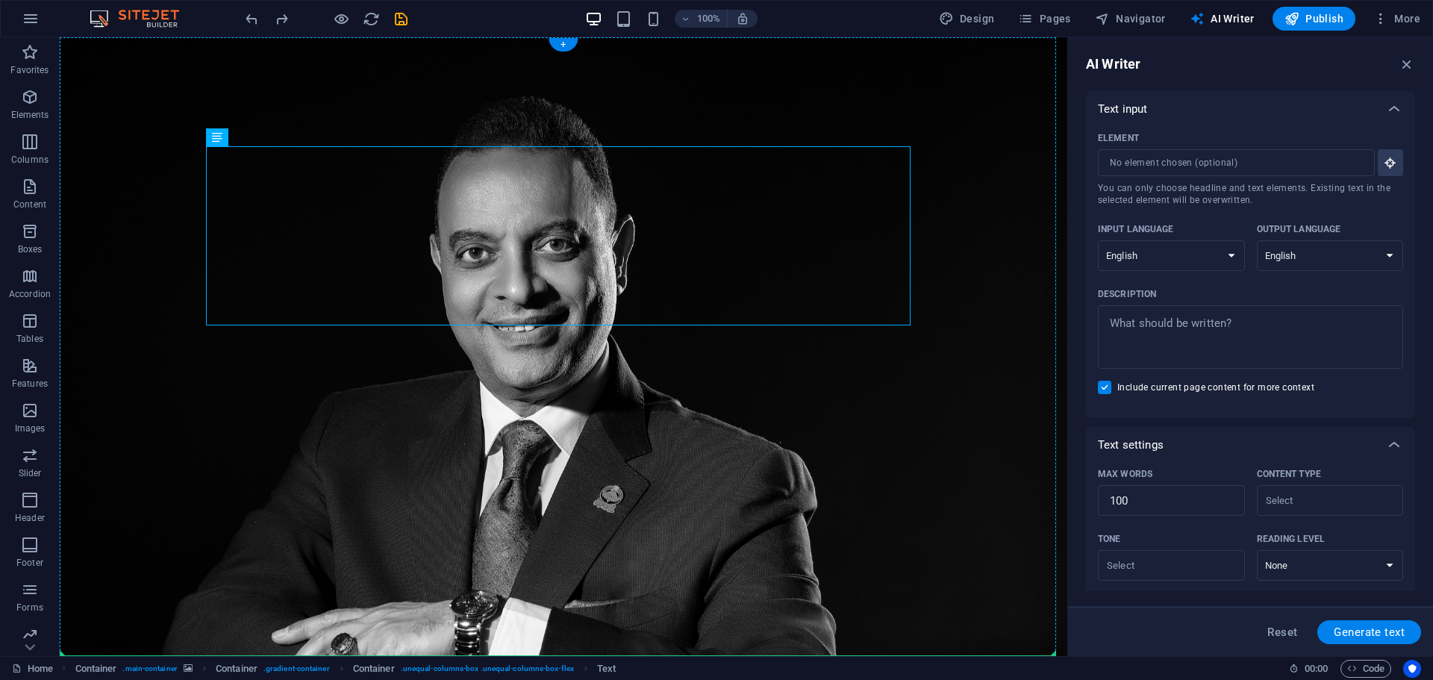
drag, startPoint x: 472, startPoint y: 251, endPoint x: 471, endPoint y: 448, distance: 197.0
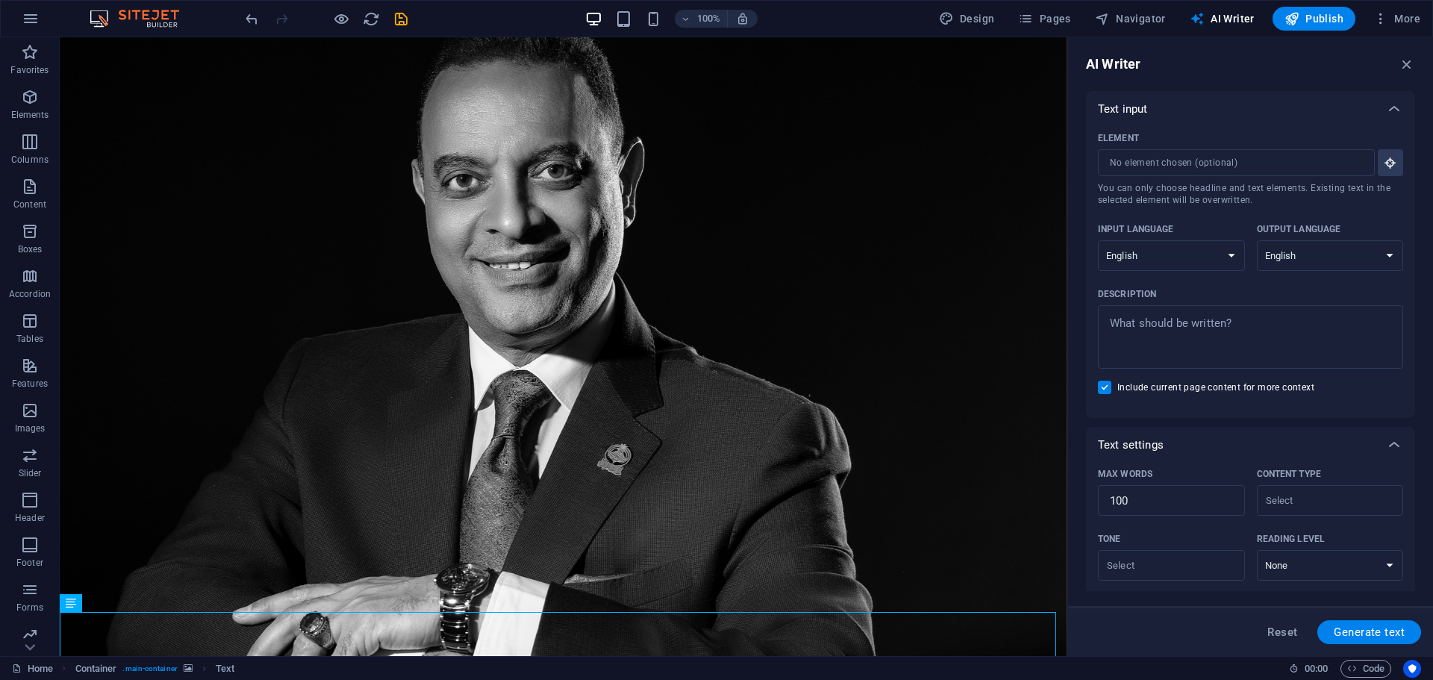
scroll to position [143, 0]
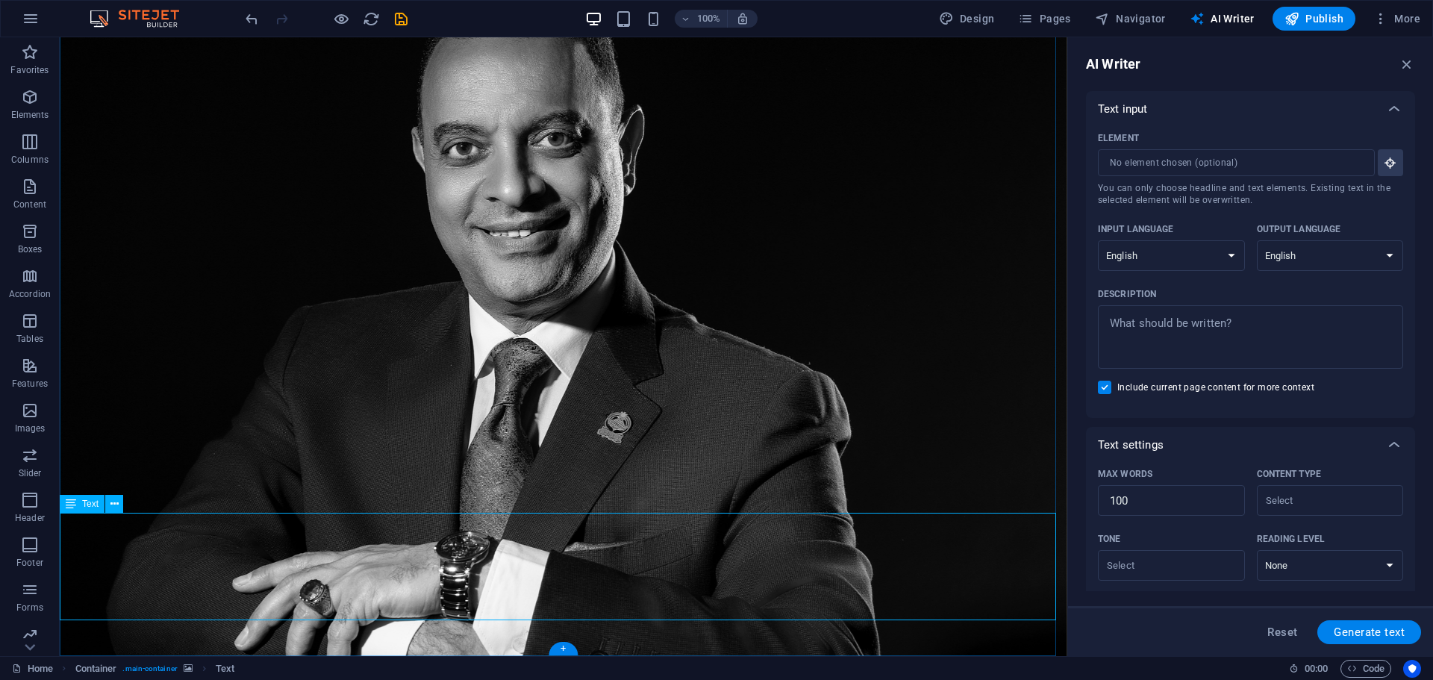
drag, startPoint x: 468, startPoint y: 122, endPoint x: 378, endPoint y: 500, distance: 388.1
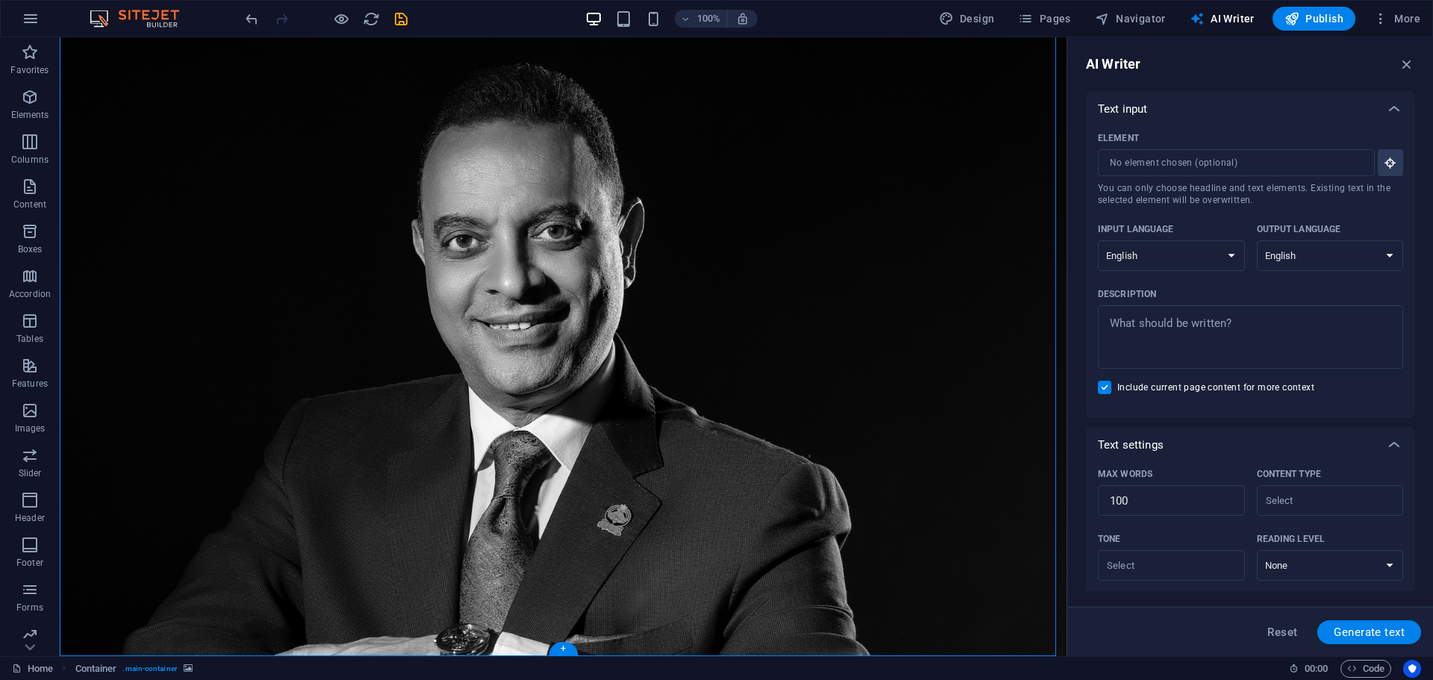
scroll to position [0, 0]
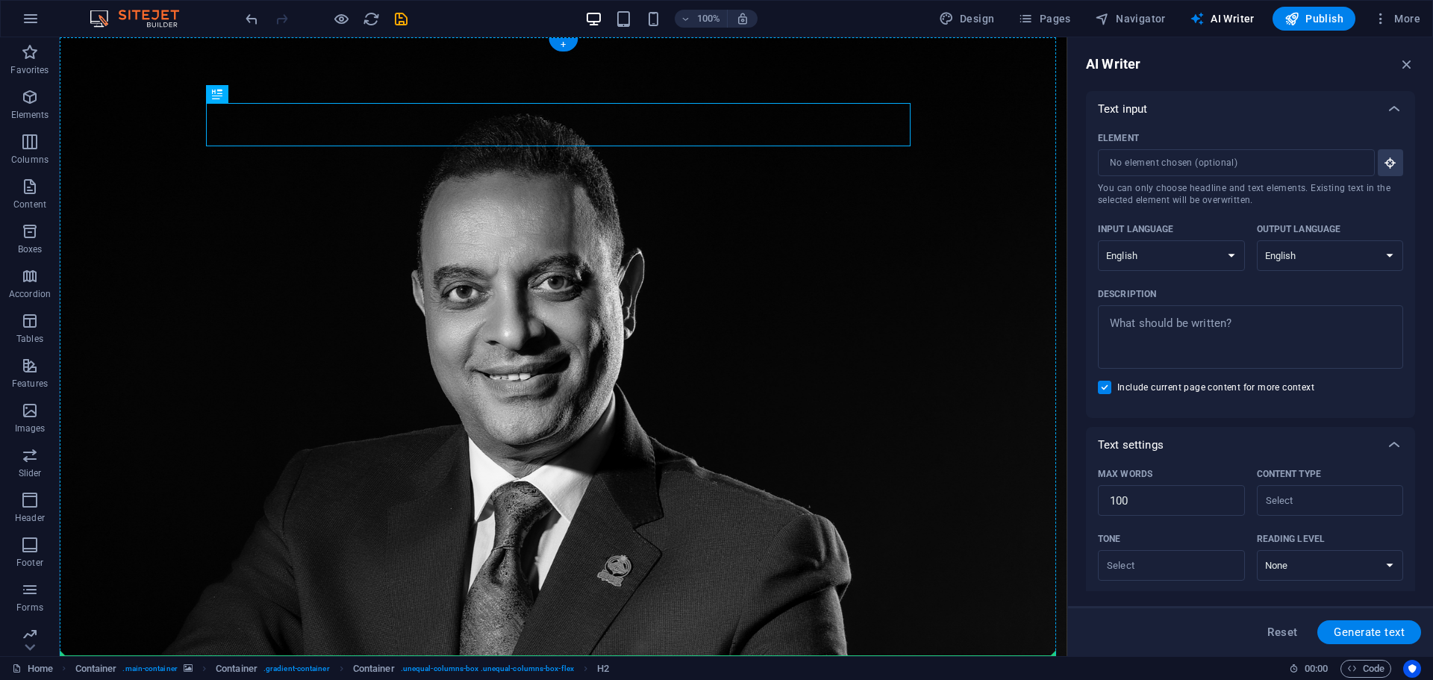
drag, startPoint x: 451, startPoint y: 121, endPoint x: 400, endPoint y: 528, distance: 409.9
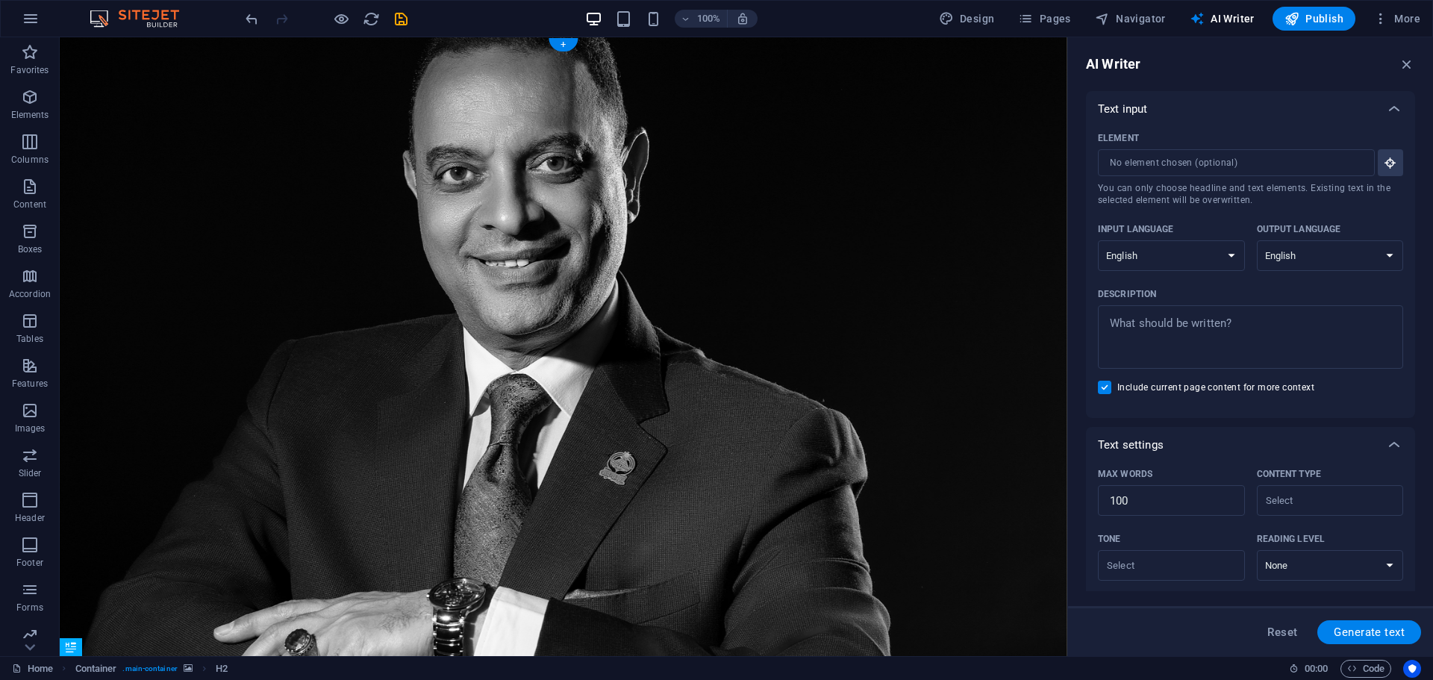
scroll to position [187, 0]
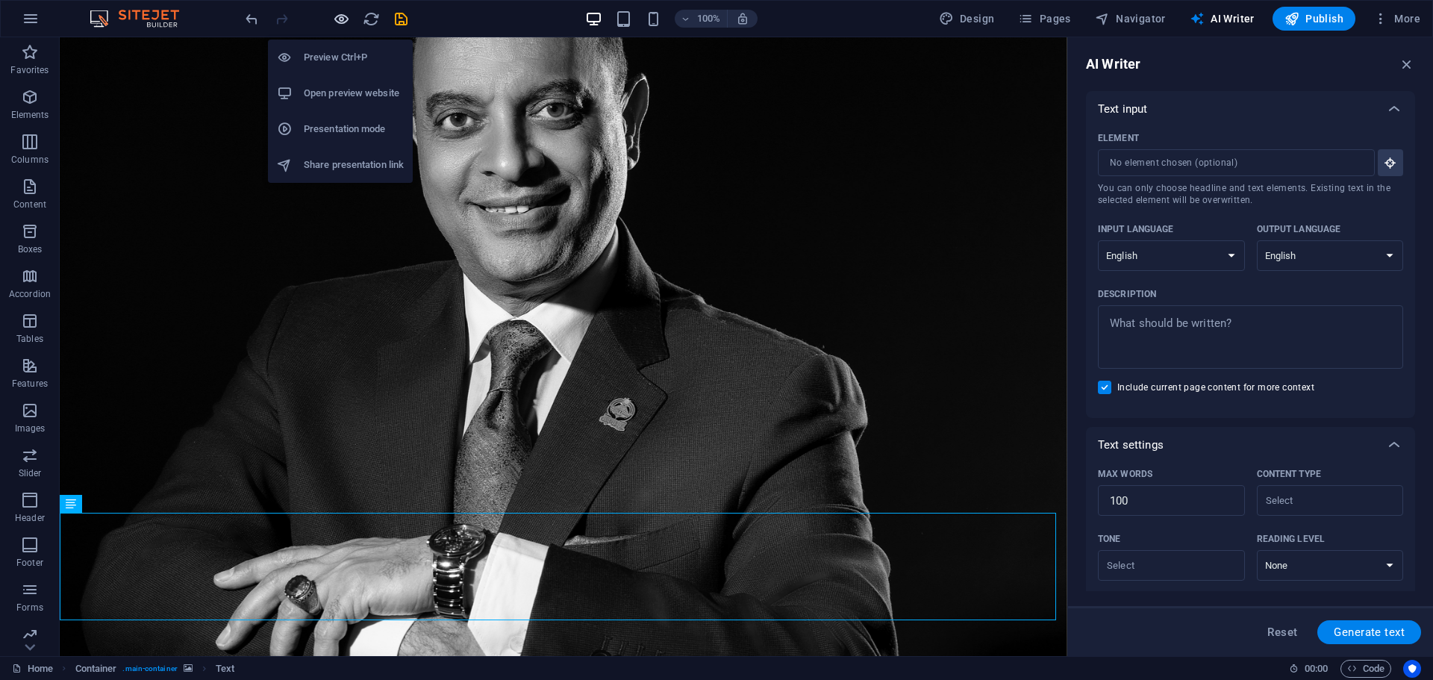
click at [342, 18] on icon "button" at bounding box center [341, 18] width 17 height 17
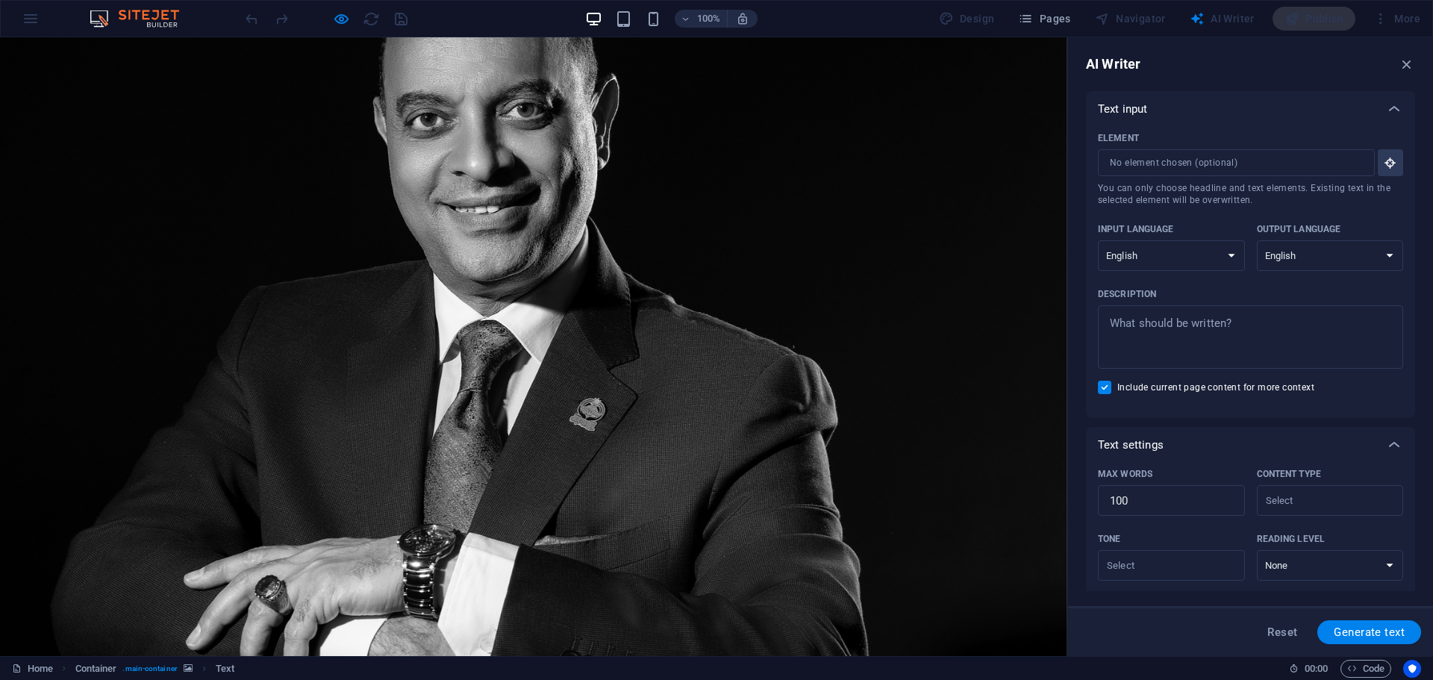
scroll to position [0, 0]
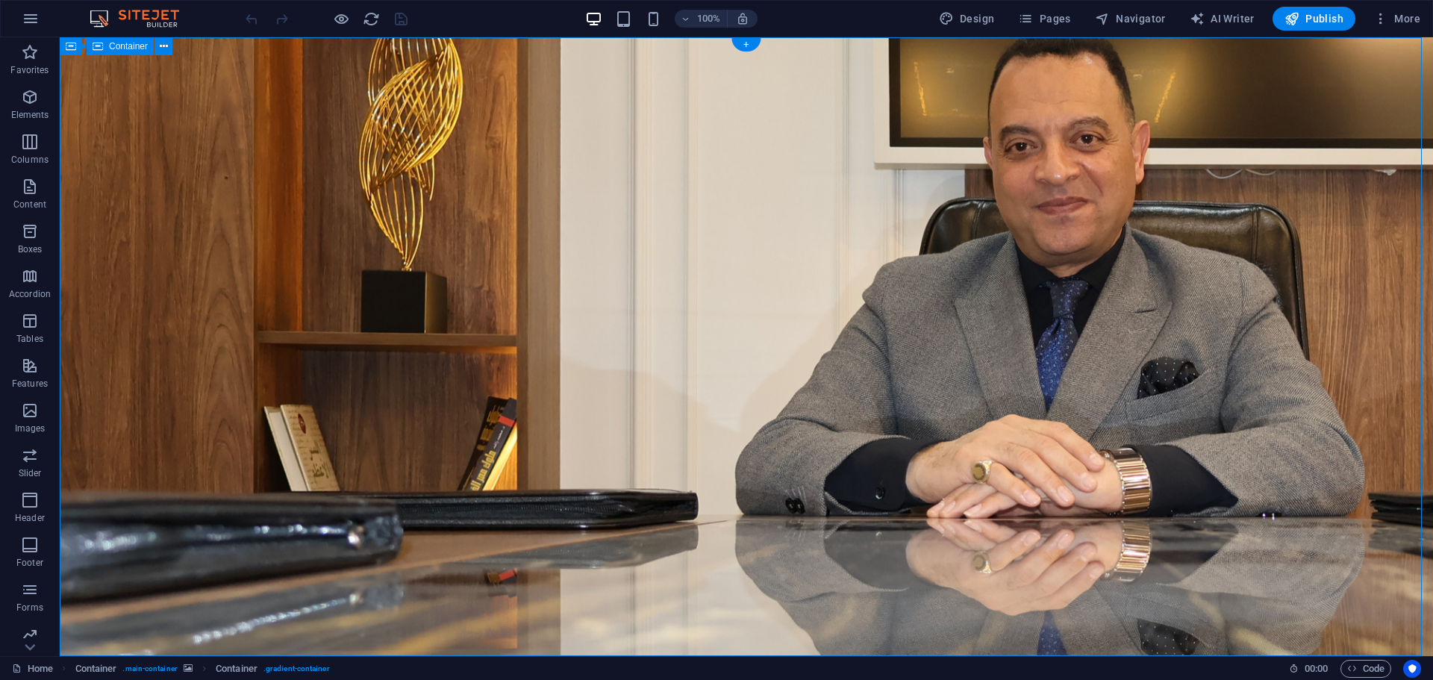
select select "%"
select select "vh"
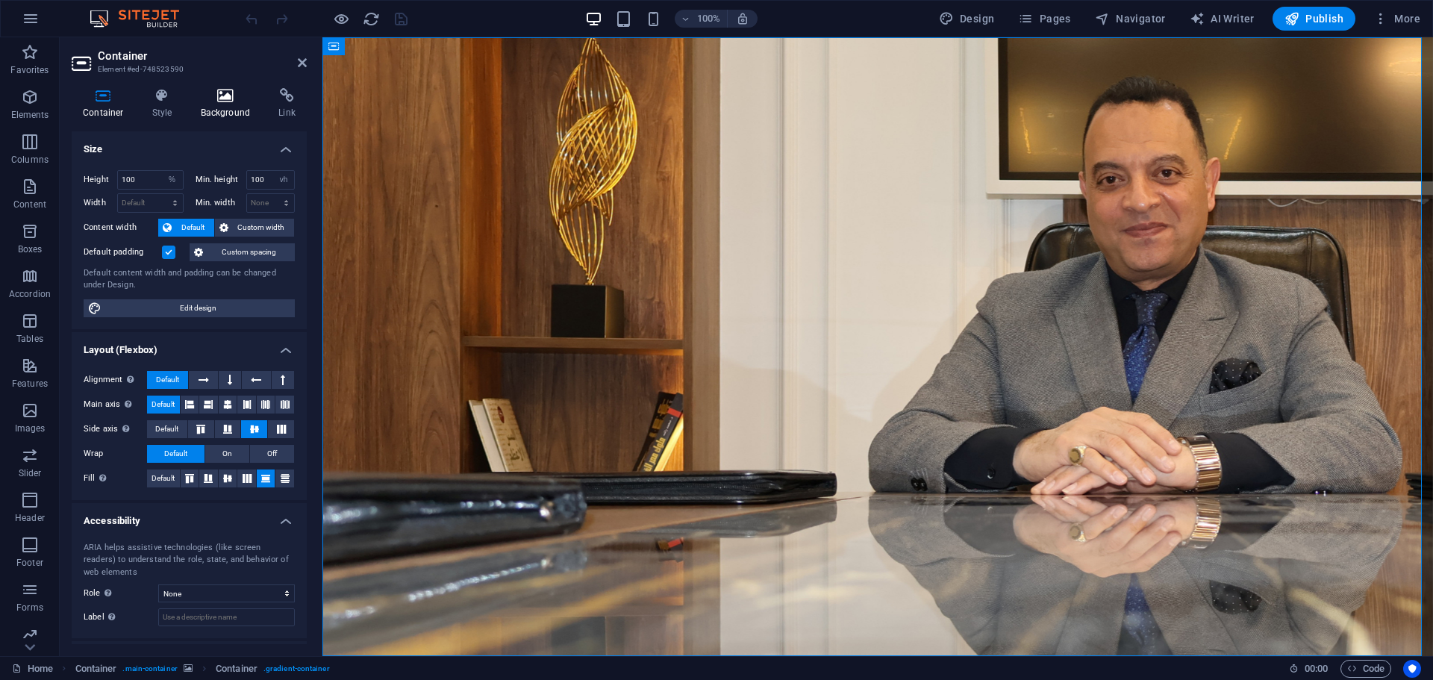
click at [219, 94] on icon at bounding box center [226, 95] width 72 height 15
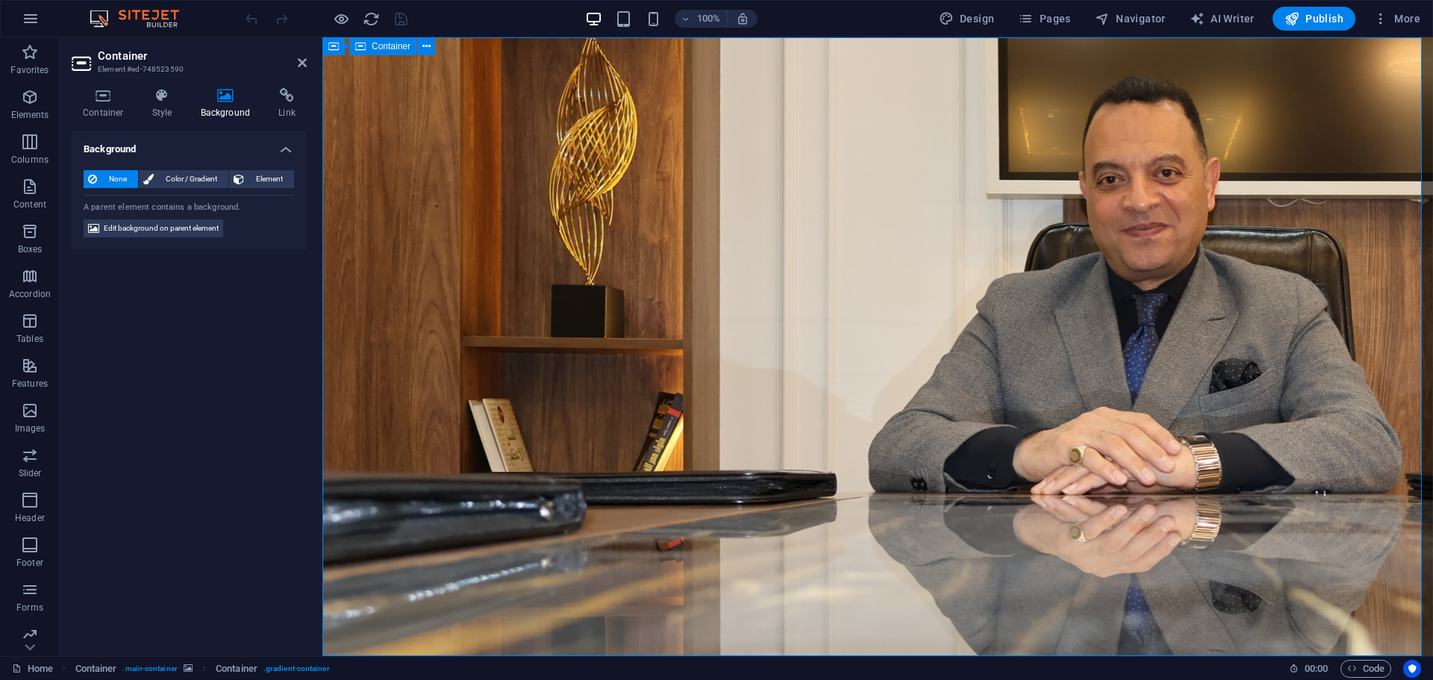
click at [426, 53] on icon at bounding box center [426, 47] width 8 height 16
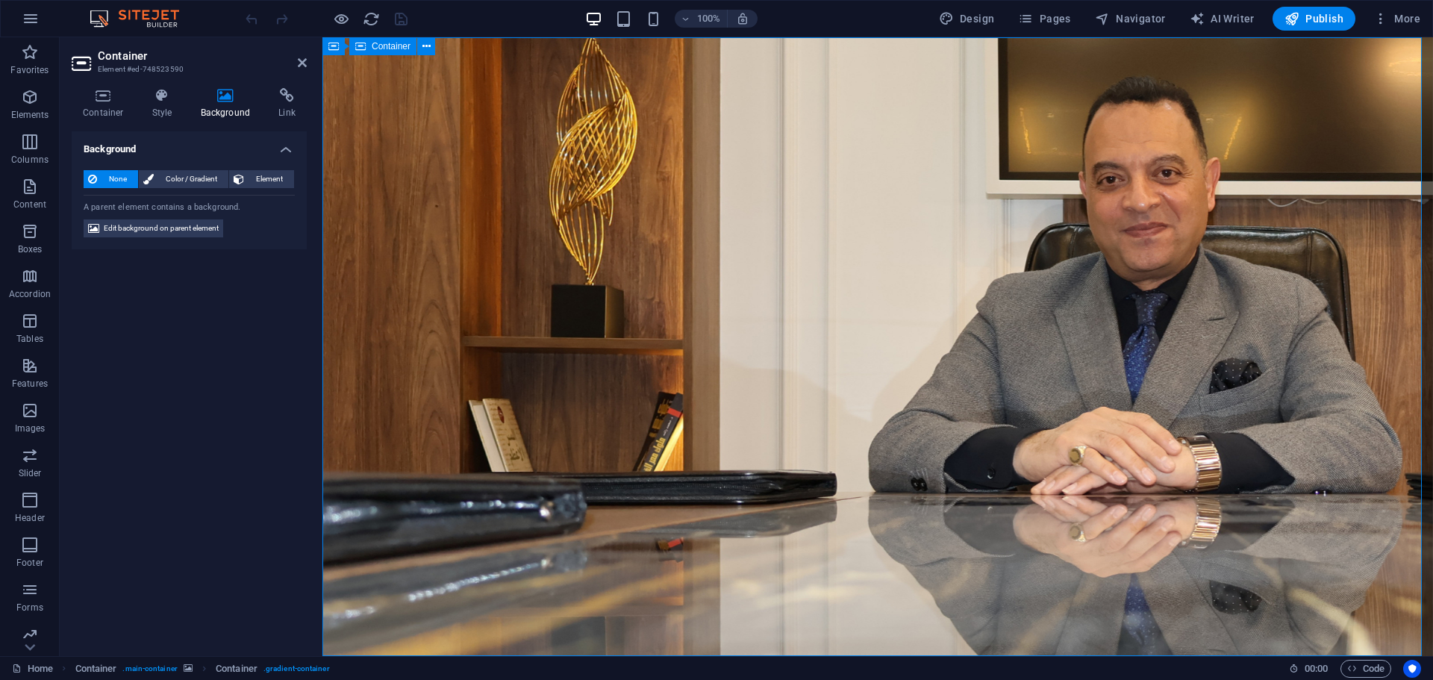
click at [181, 226] on span "Edit background on parent element" at bounding box center [161, 228] width 115 height 18
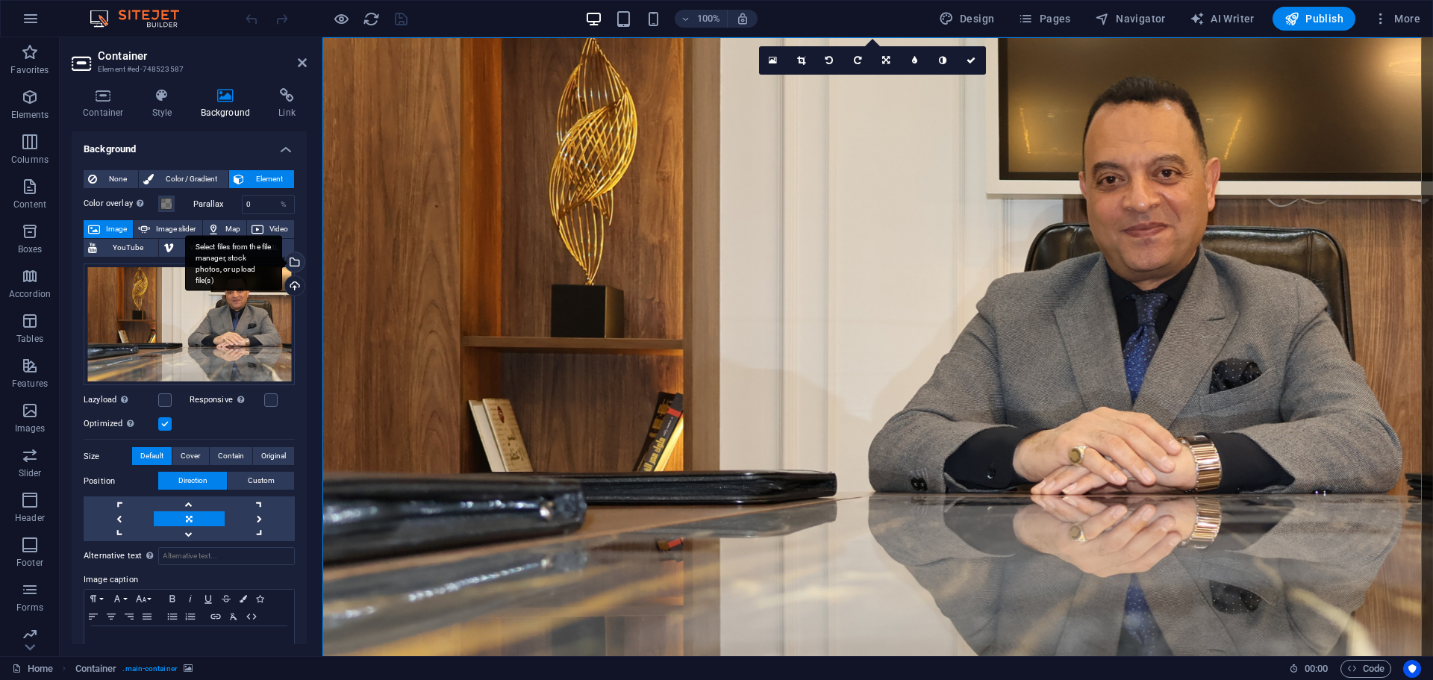
click at [290, 262] on div "Select files from the file manager, stock photos, or upload file(s)" at bounding box center [293, 263] width 22 height 22
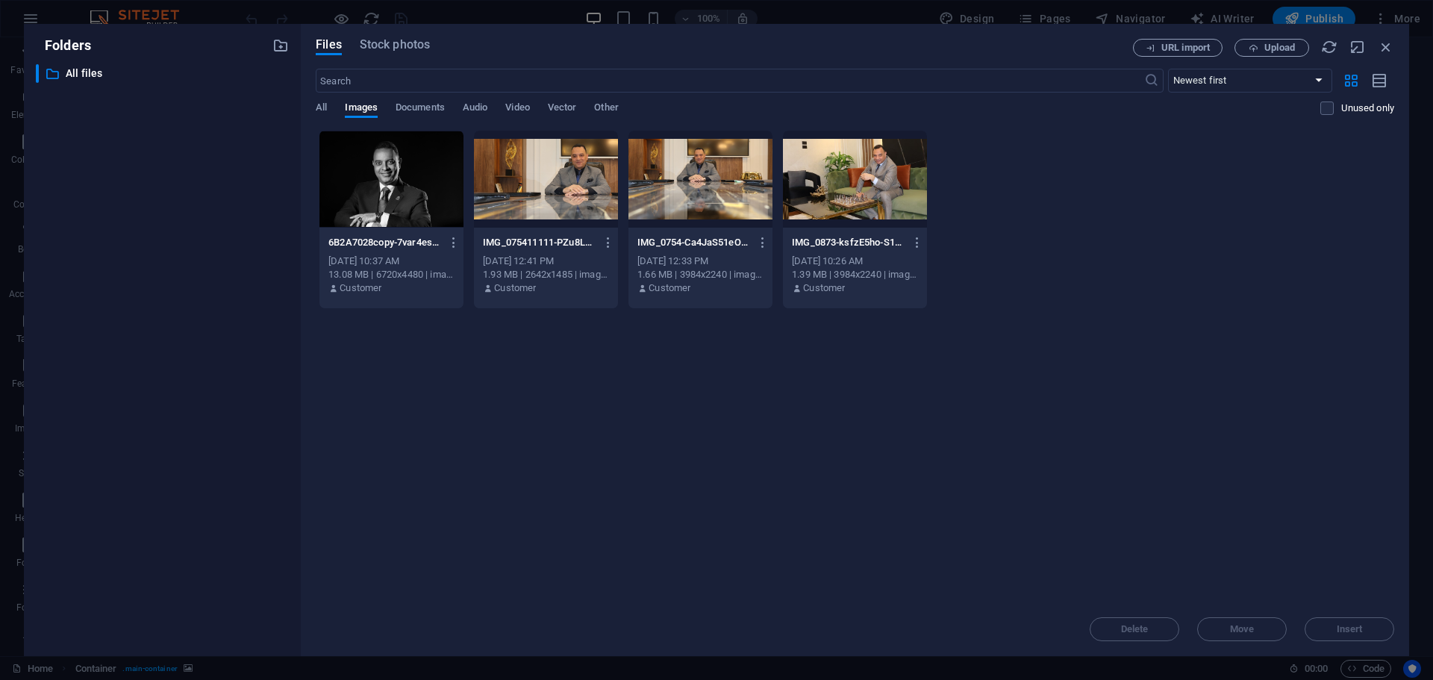
click at [403, 204] on div at bounding box center [391, 179] width 144 height 97
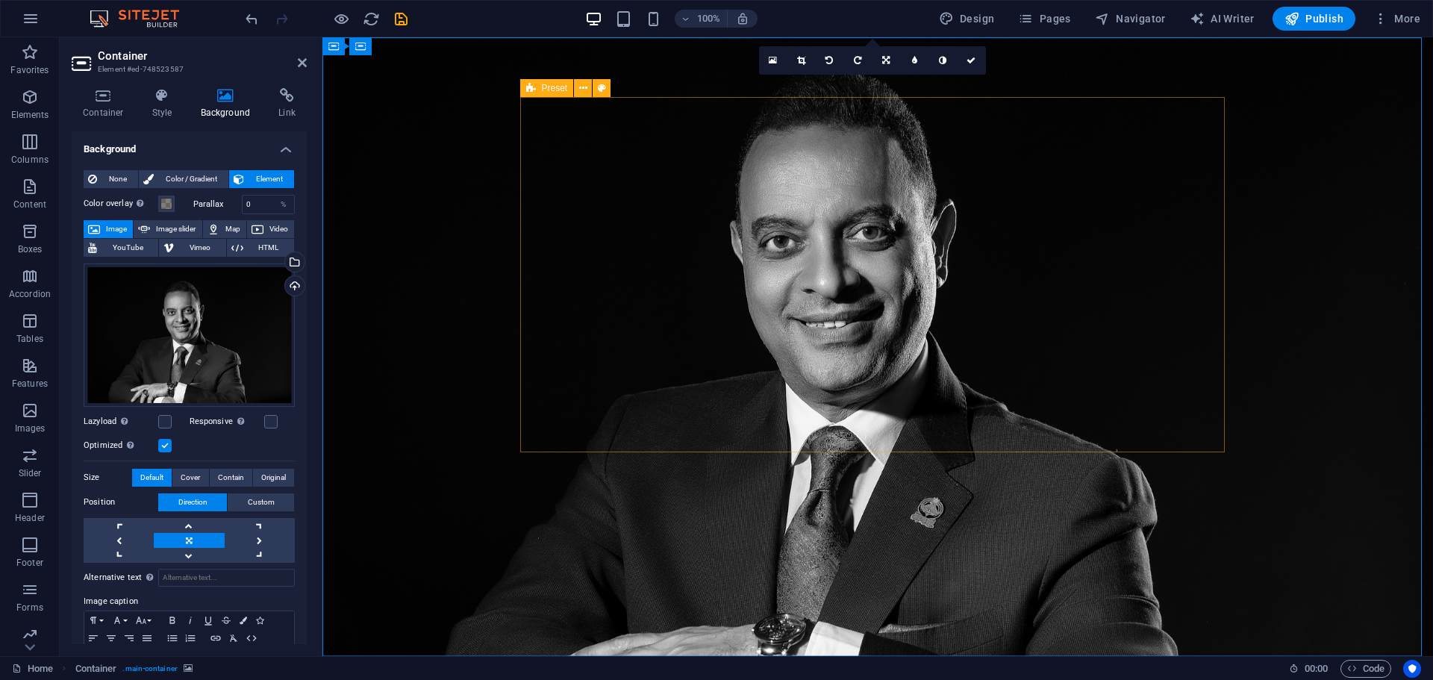
click at [398, 45] on span "Container" at bounding box center [391, 46] width 39 height 9
click at [385, 49] on span "Container" at bounding box center [391, 46] width 39 height 9
click at [339, 50] on div "Container" at bounding box center [355, 46] width 67 height 18
click at [400, 46] on icon at bounding box center [400, 47] width 8 height 16
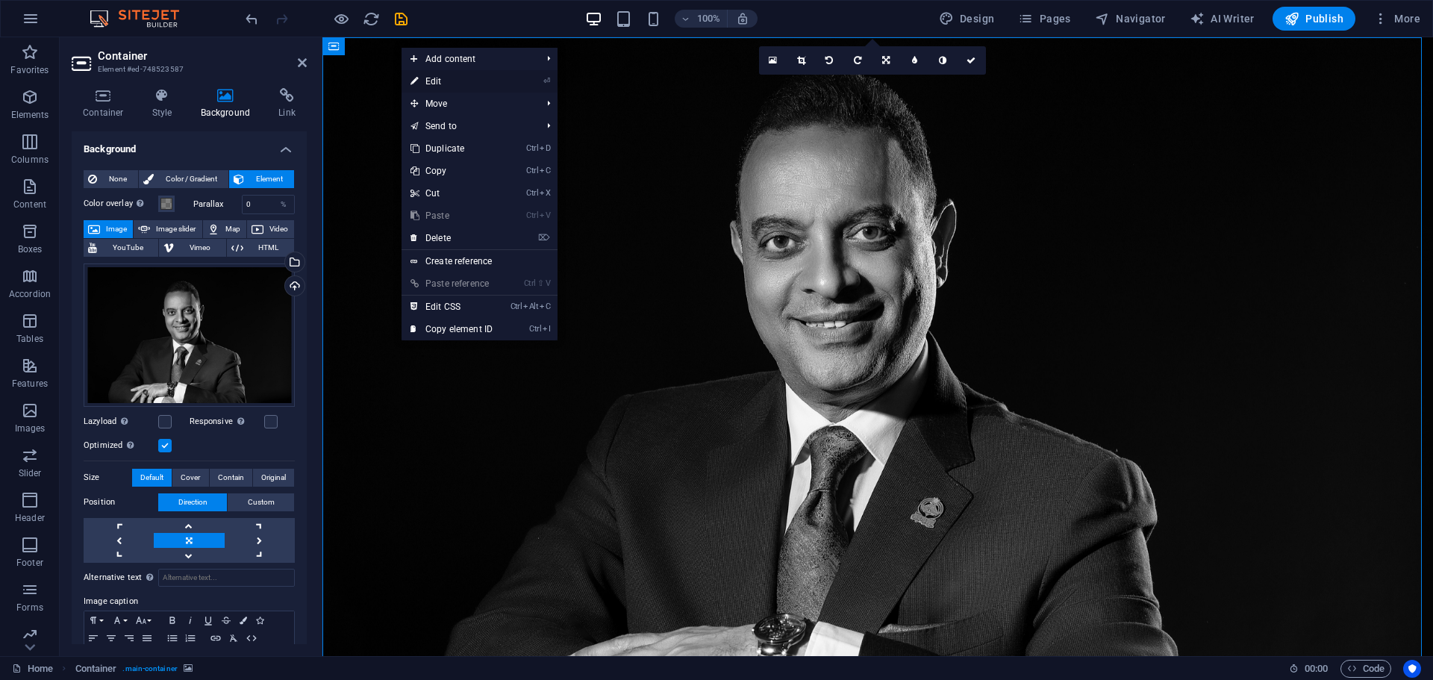
click at [448, 87] on link "⏎ Edit" at bounding box center [452, 81] width 100 height 22
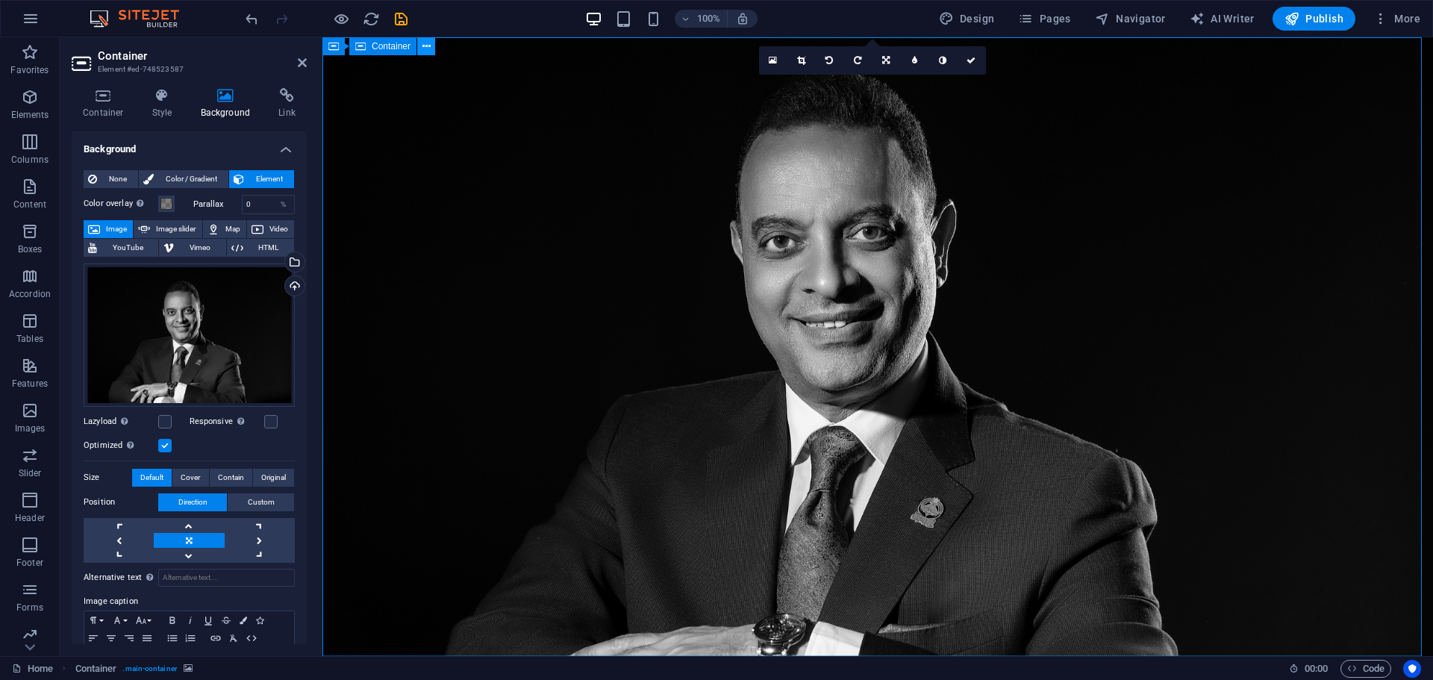
click at [426, 49] on icon at bounding box center [426, 47] width 8 height 16
click at [193, 552] on link at bounding box center [189, 555] width 70 height 15
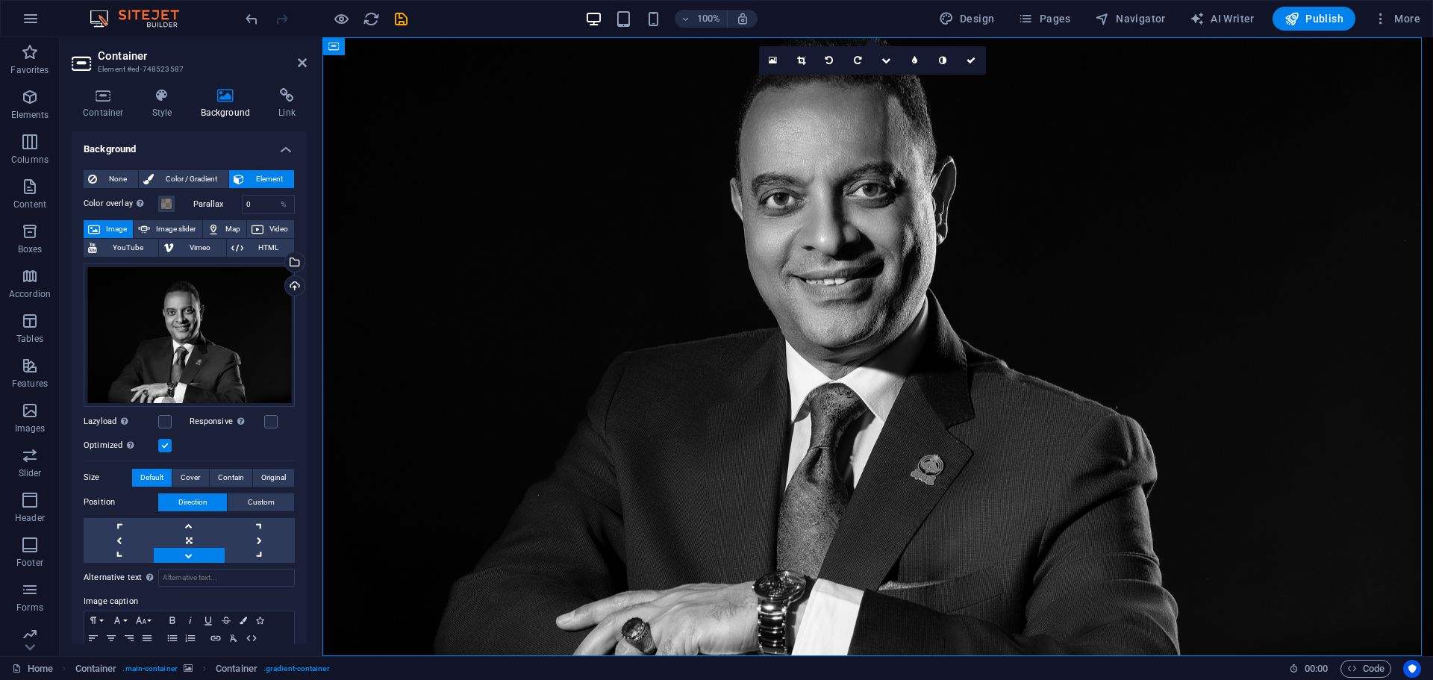
click at [193, 552] on link at bounding box center [189, 555] width 70 height 15
click at [193, 522] on link at bounding box center [189, 525] width 70 height 15
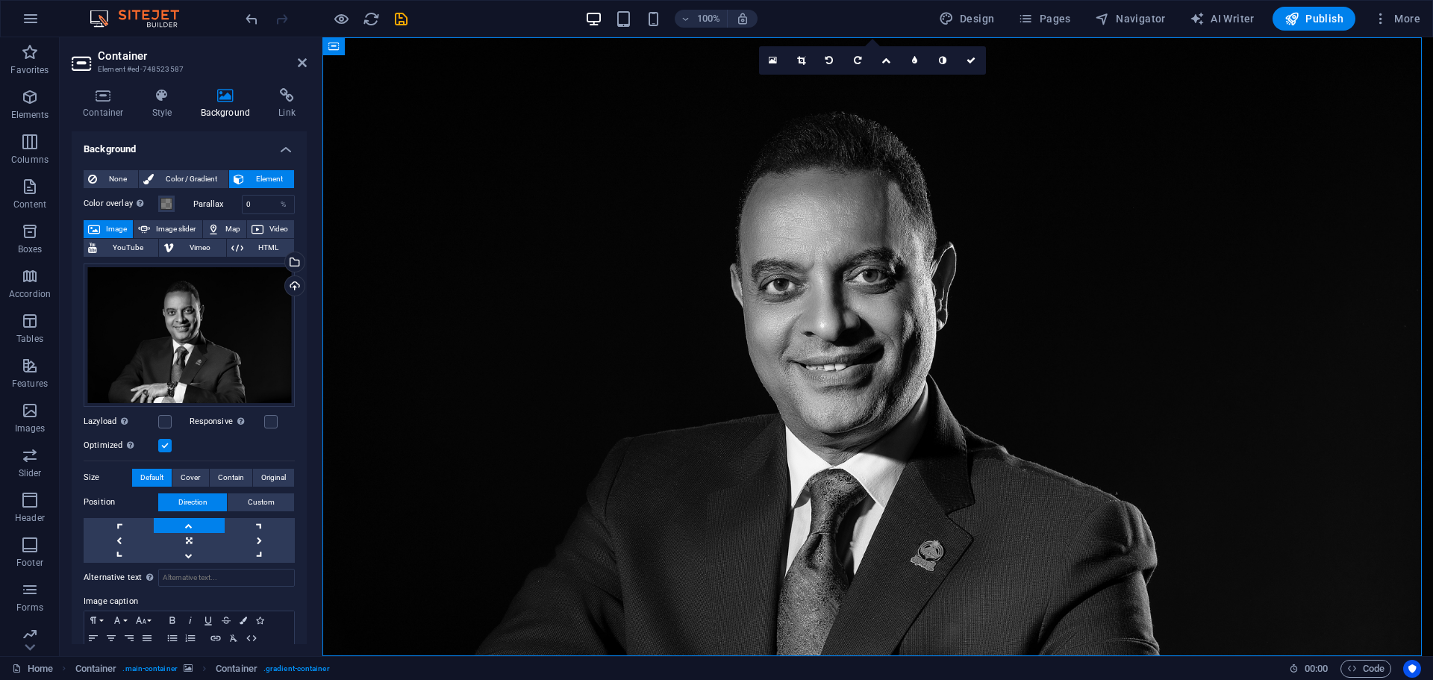
click at [193, 522] on link at bounding box center [189, 525] width 70 height 15
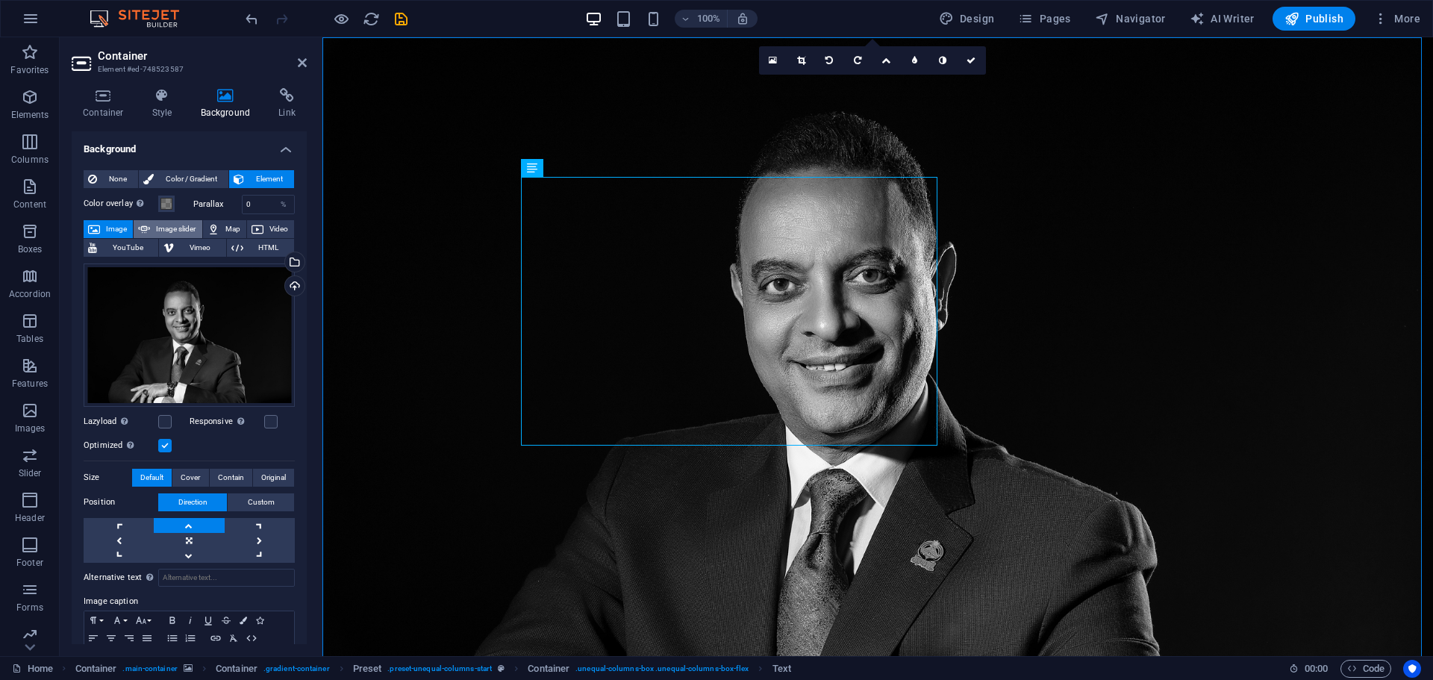
click at [182, 229] on span "Image slider" at bounding box center [175, 229] width 43 height 18
select select "ms"
select select "s"
select select "progressive"
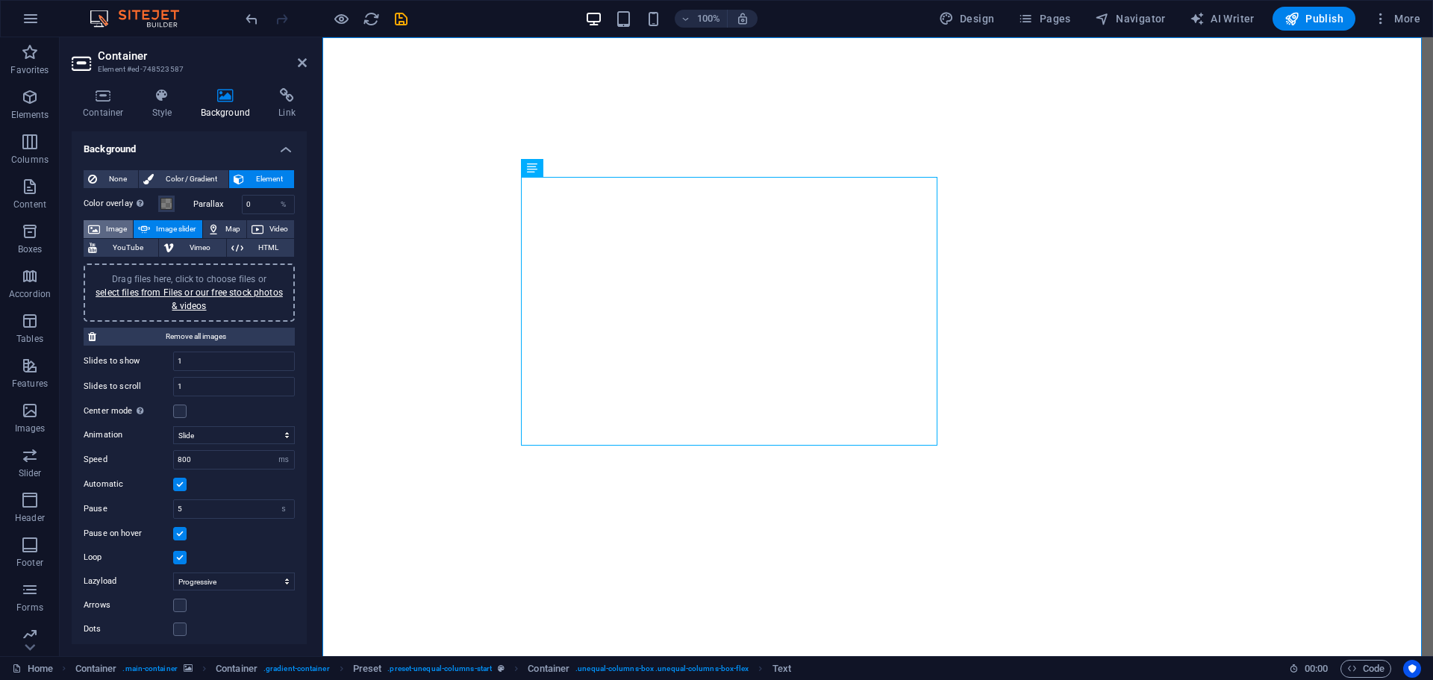
click at [107, 225] on span "Image" at bounding box center [116, 229] width 24 height 18
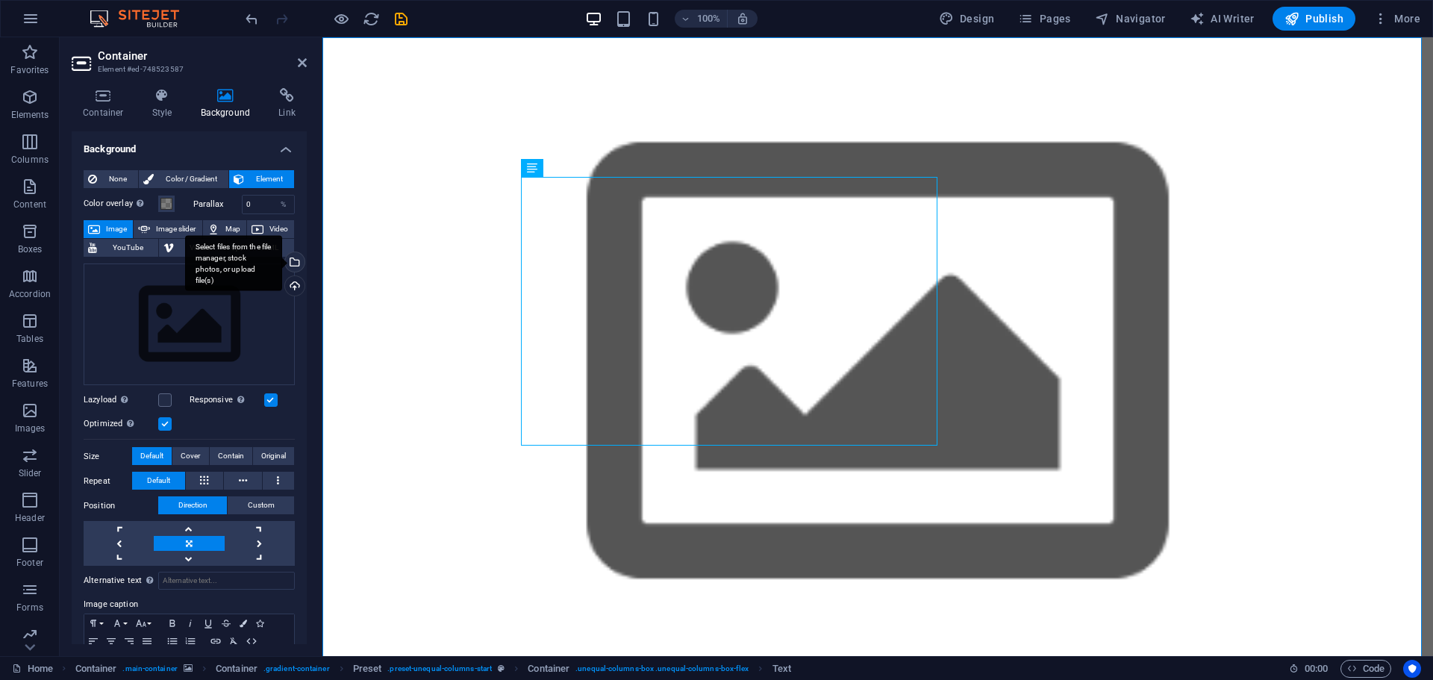
click at [296, 259] on div "Select files from the file manager, stock photos, or upload file(s)" at bounding box center [293, 263] width 22 height 22
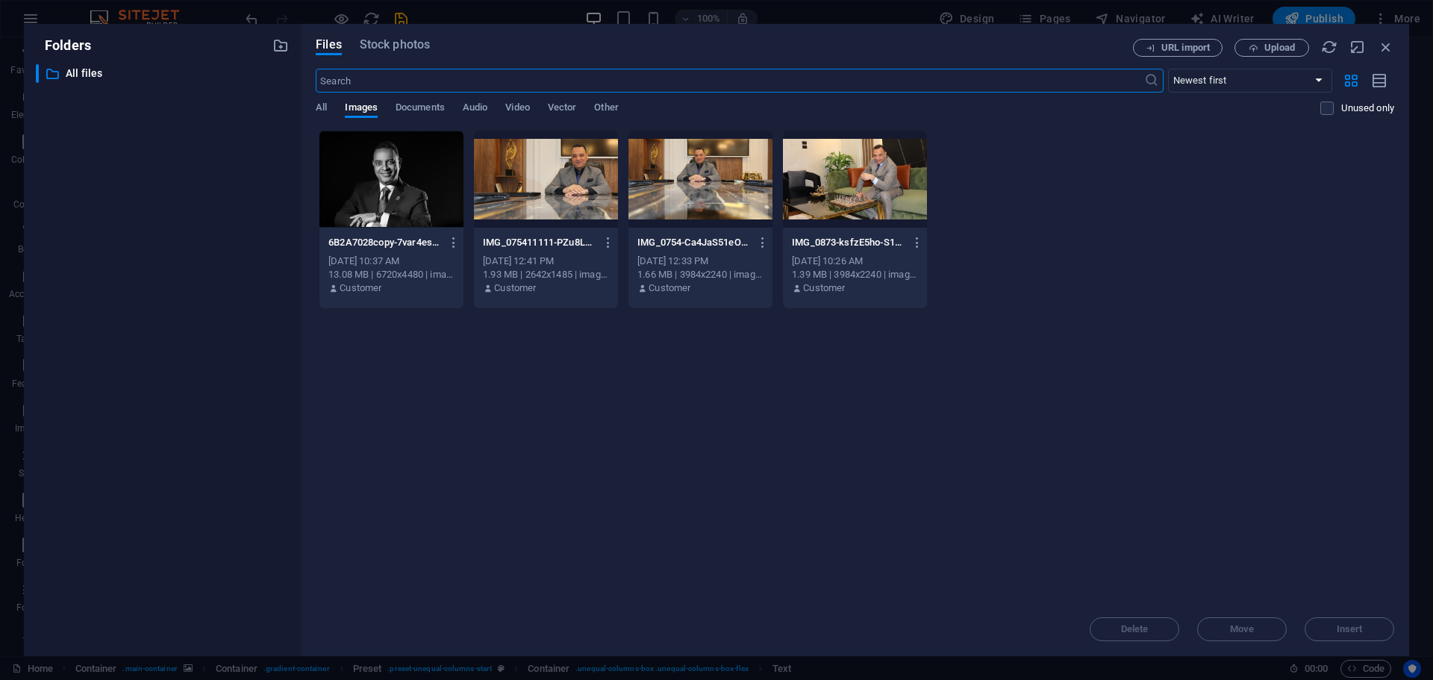
click at [400, 182] on div at bounding box center [391, 179] width 144 height 97
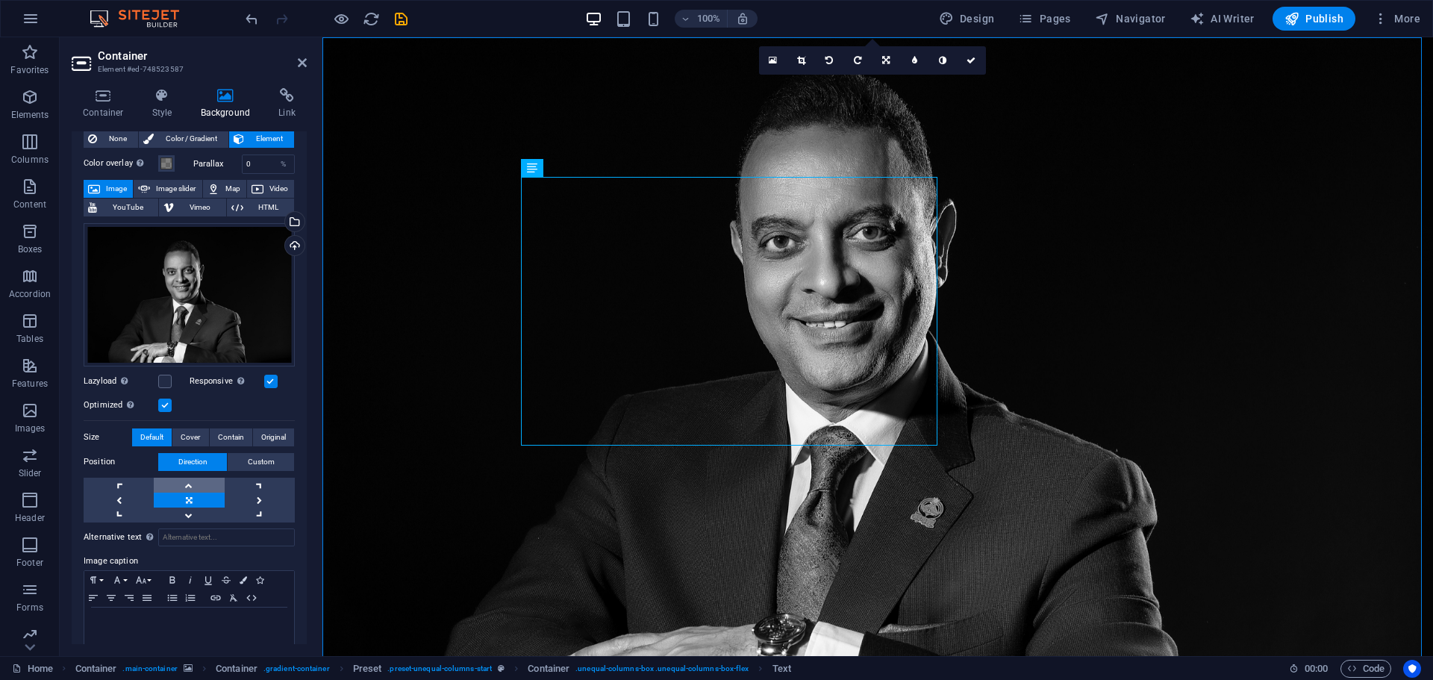
scroll to position [60, 0]
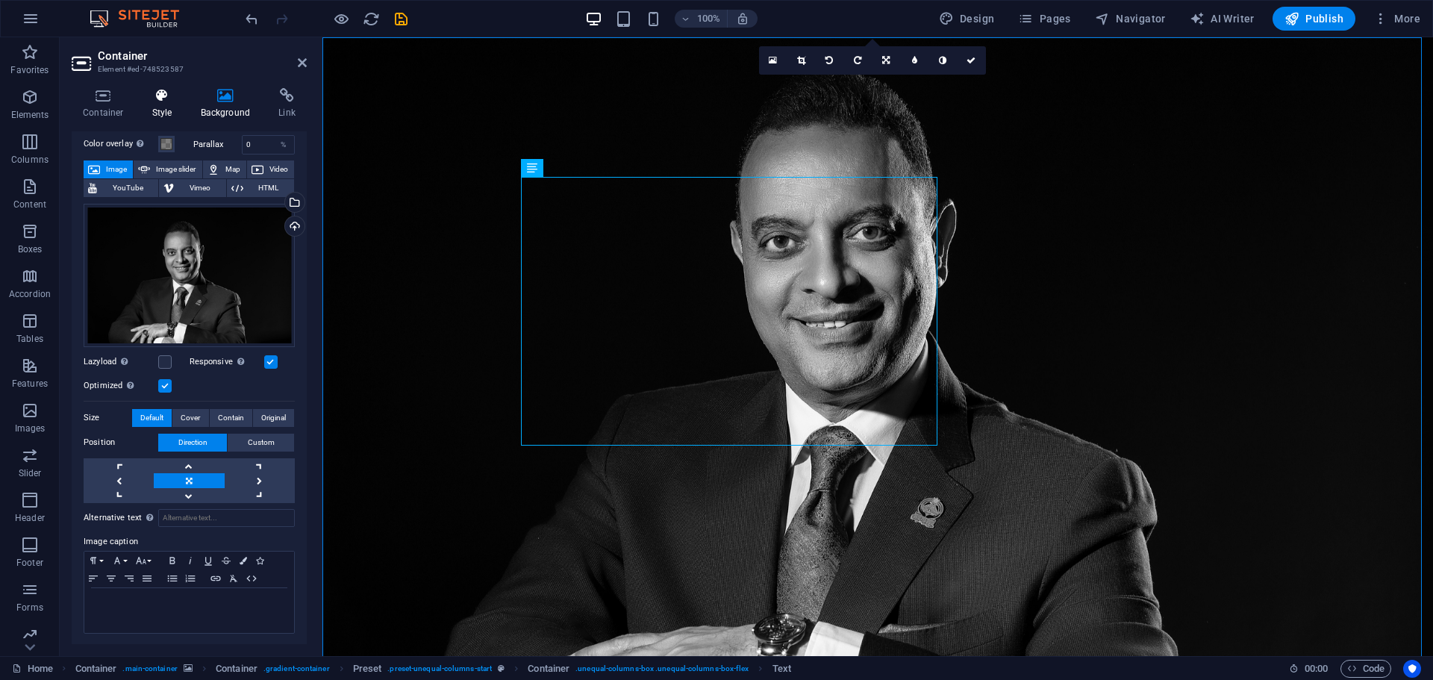
click at [166, 99] on icon at bounding box center [162, 95] width 43 height 15
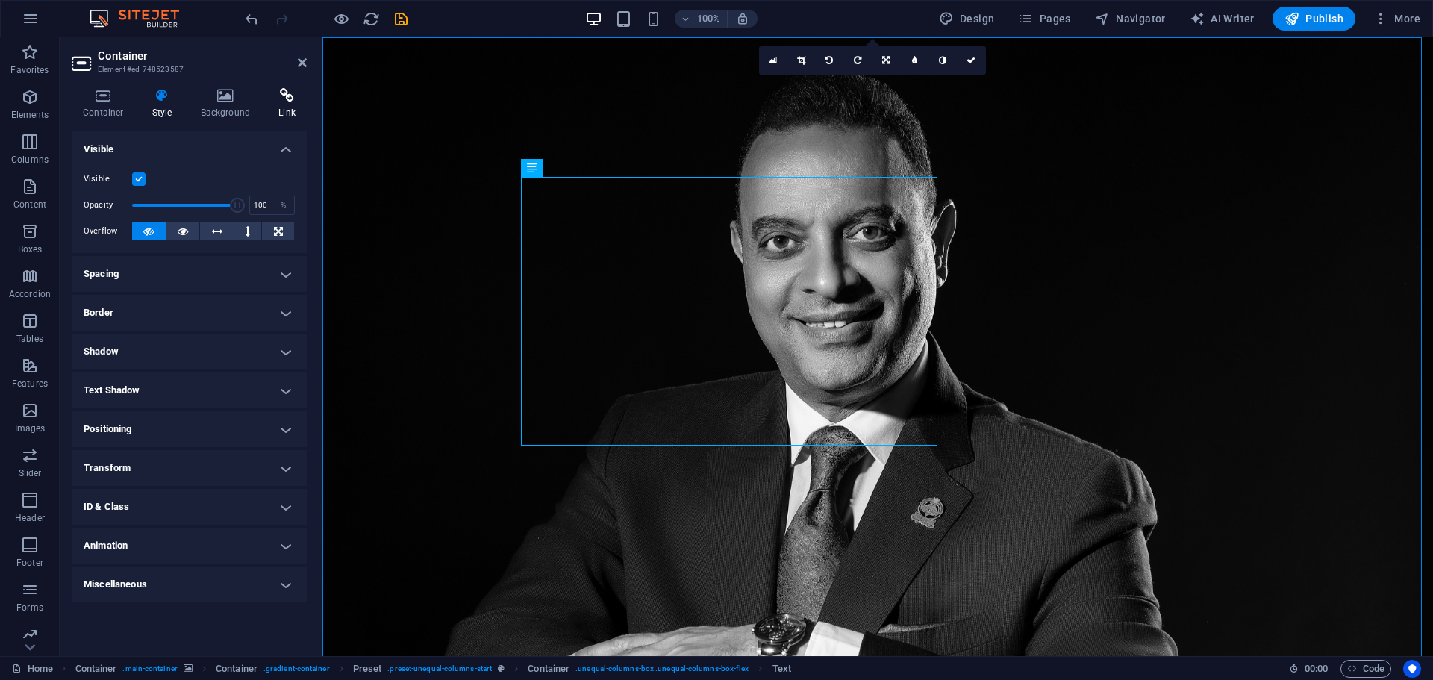
click at [281, 96] on icon at bounding box center [287, 95] width 40 height 15
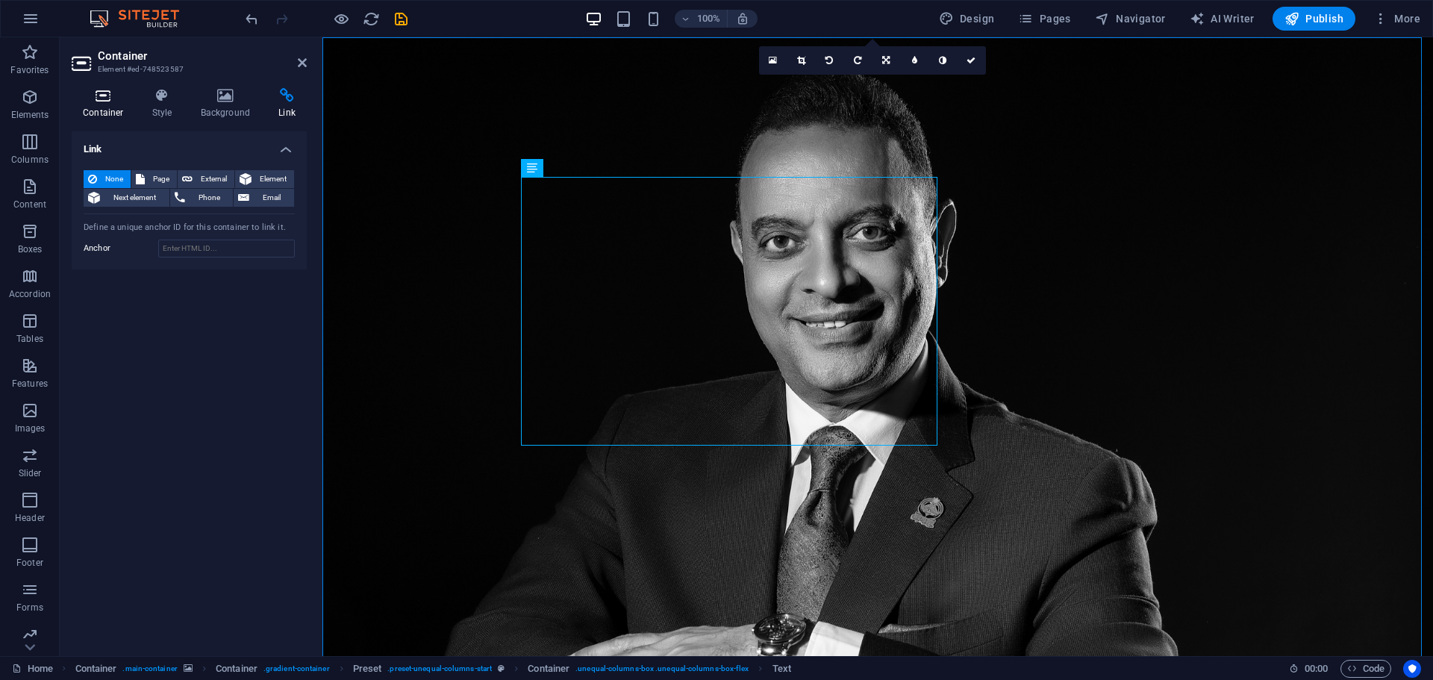
click at [104, 98] on icon at bounding box center [103, 95] width 63 height 15
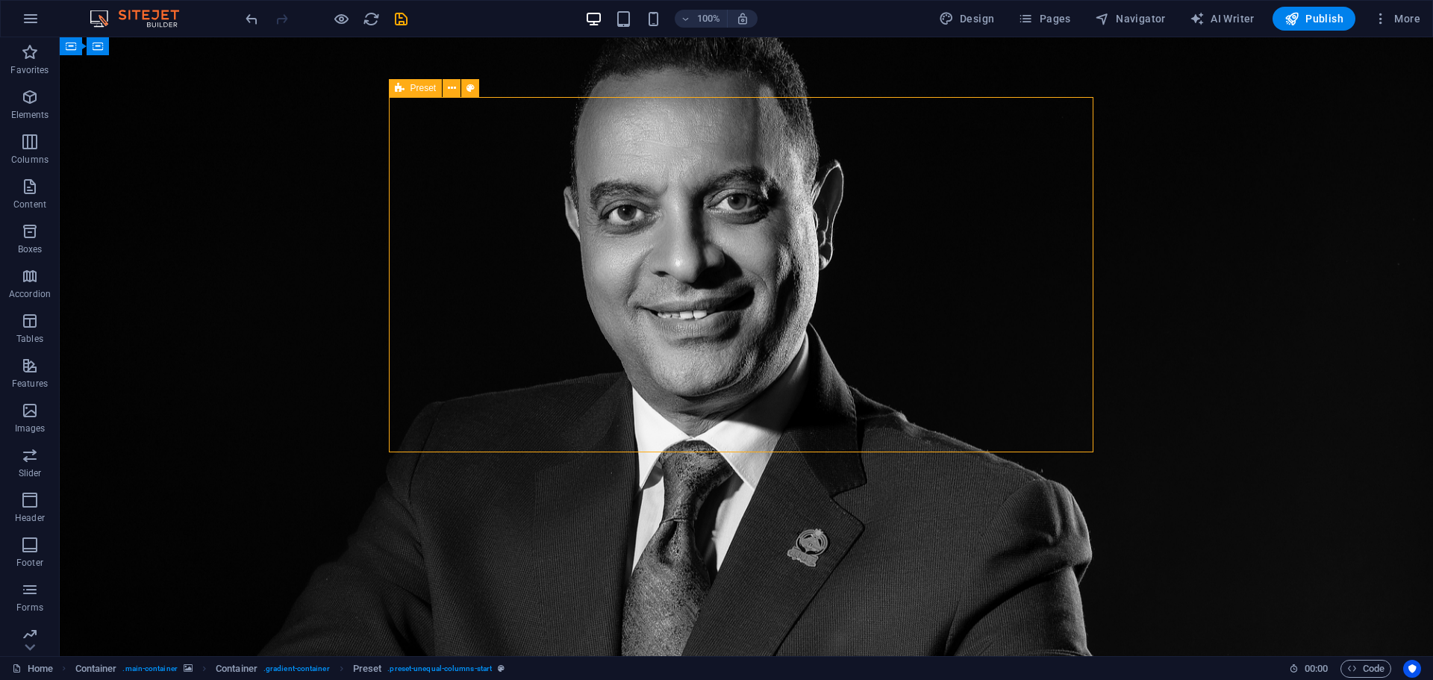
drag, startPoint x: 1026, startPoint y: 220, endPoint x: 996, endPoint y: 322, distance: 105.8
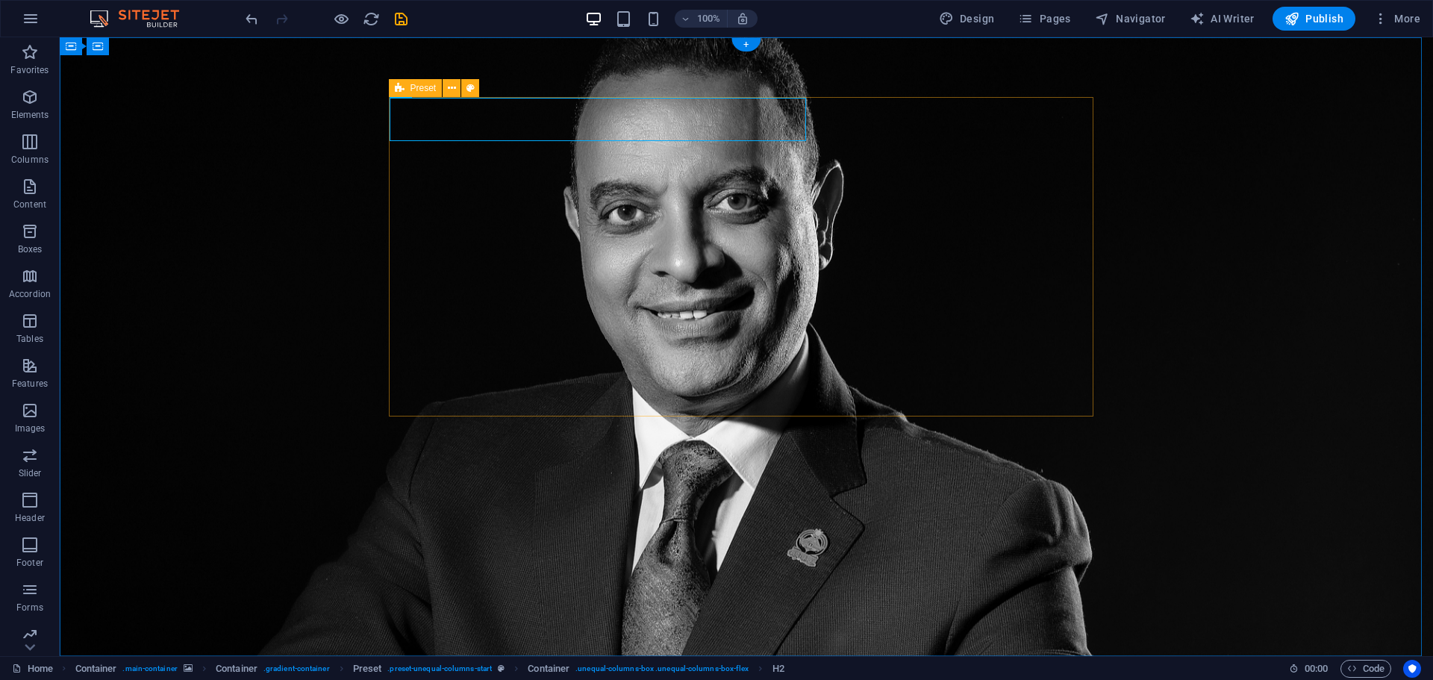
click at [446, 87] on button at bounding box center [452, 88] width 18 height 18
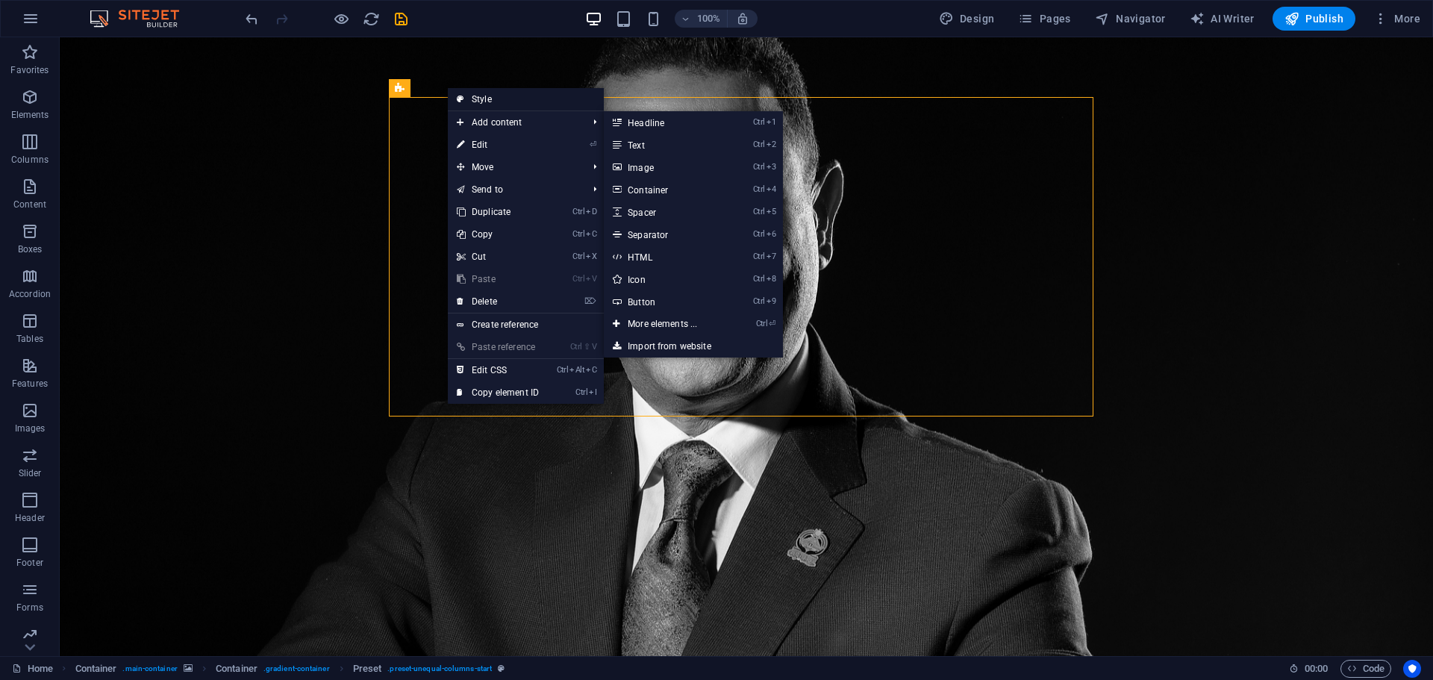
click at [501, 97] on link "Style" at bounding box center [526, 99] width 156 height 22
select select "%"
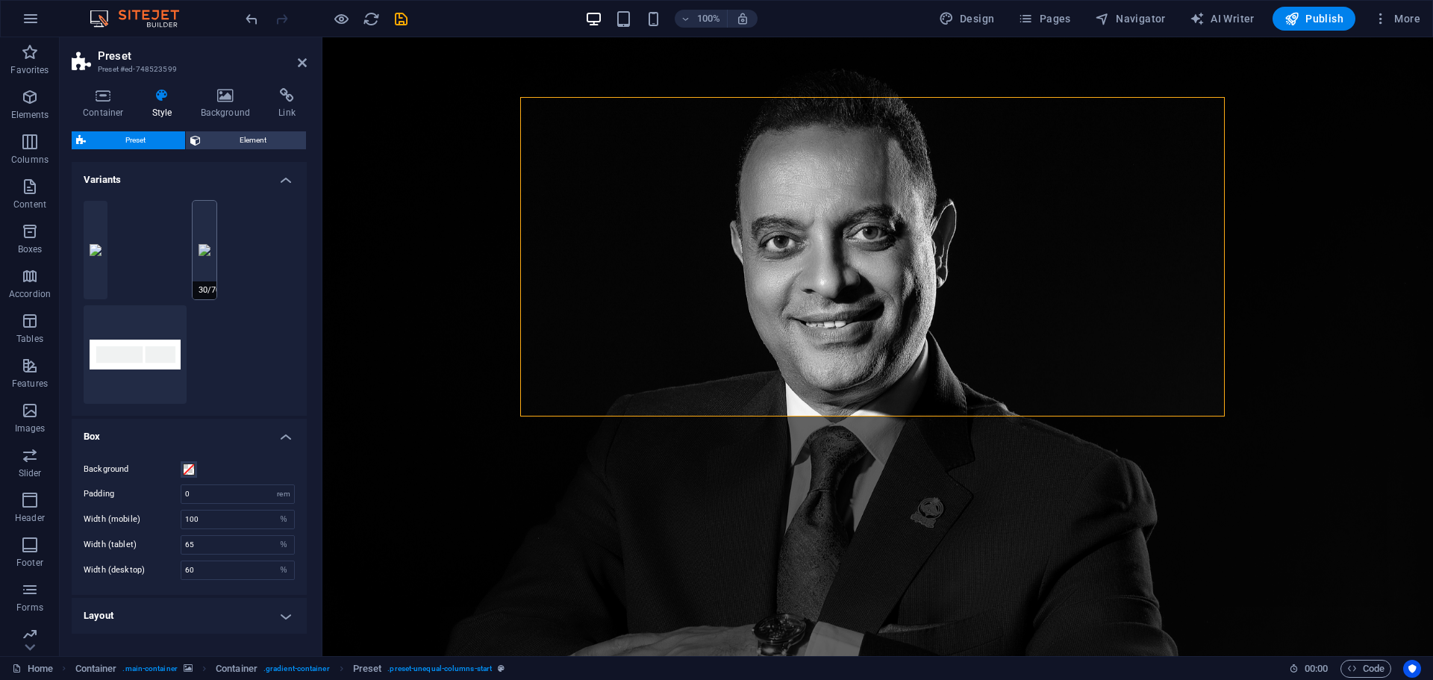
click at [197, 269] on button "30/70" at bounding box center [205, 250] width 24 height 99
type input "50"
click at [87, 266] on button "20/80" at bounding box center [96, 250] width 24 height 99
type input "80"
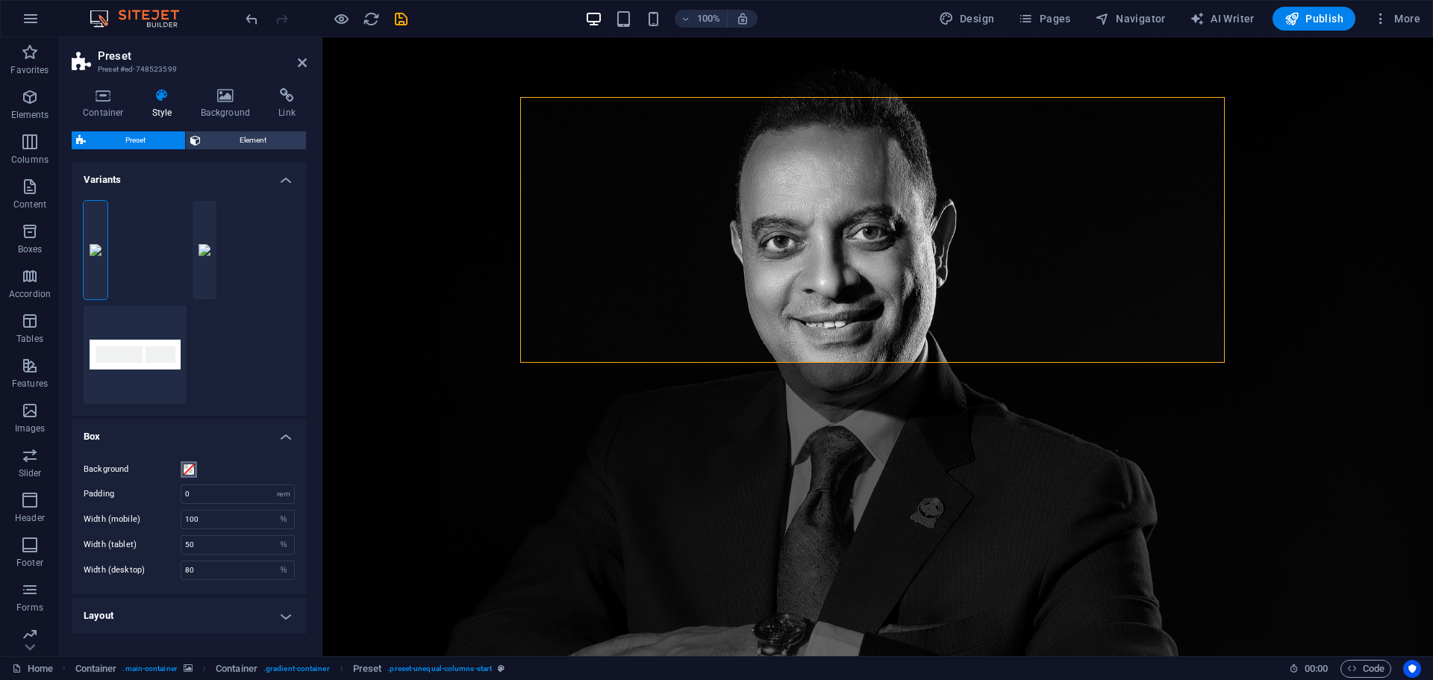
click at [188, 470] on span at bounding box center [189, 469] width 12 height 12
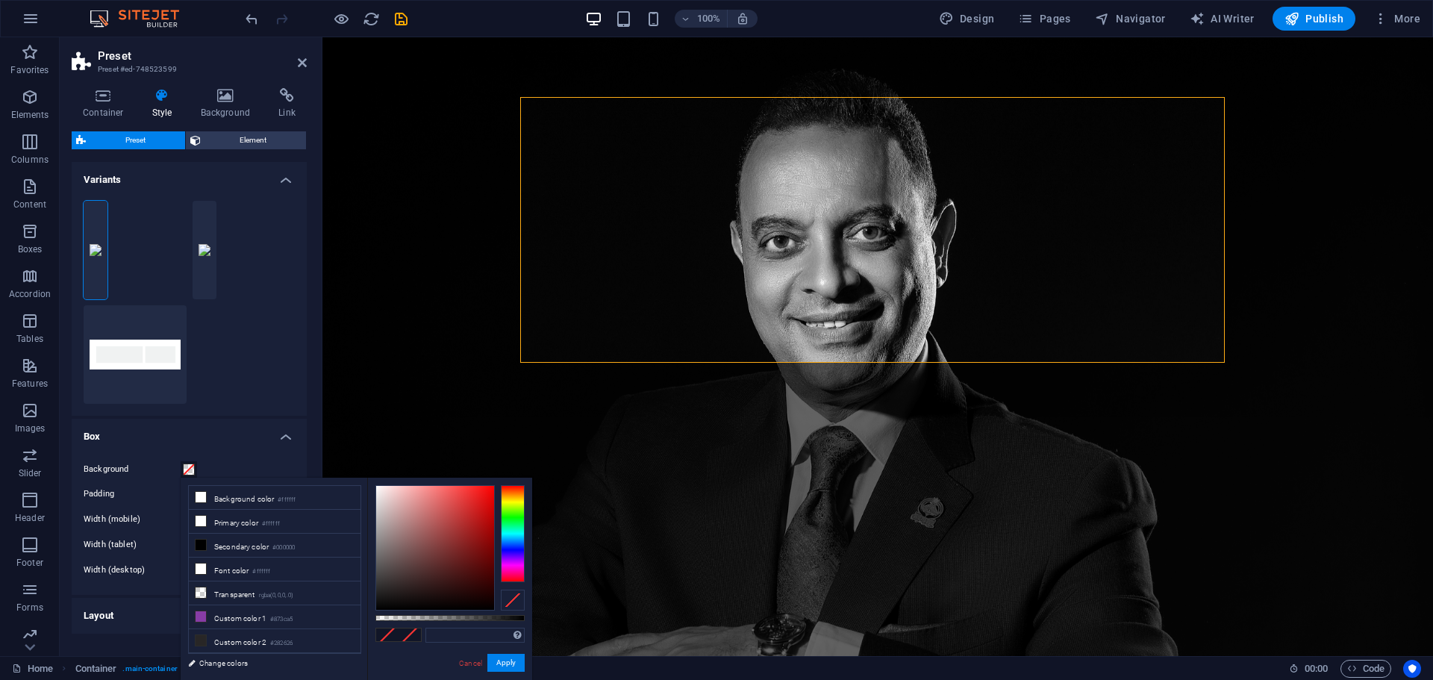
type input "#9f6363"
click at [420, 531] on div at bounding box center [435, 548] width 118 height 124
click at [287, 356] on div "20/80 30/70 Default" at bounding box center [189, 302] width 235 height 227
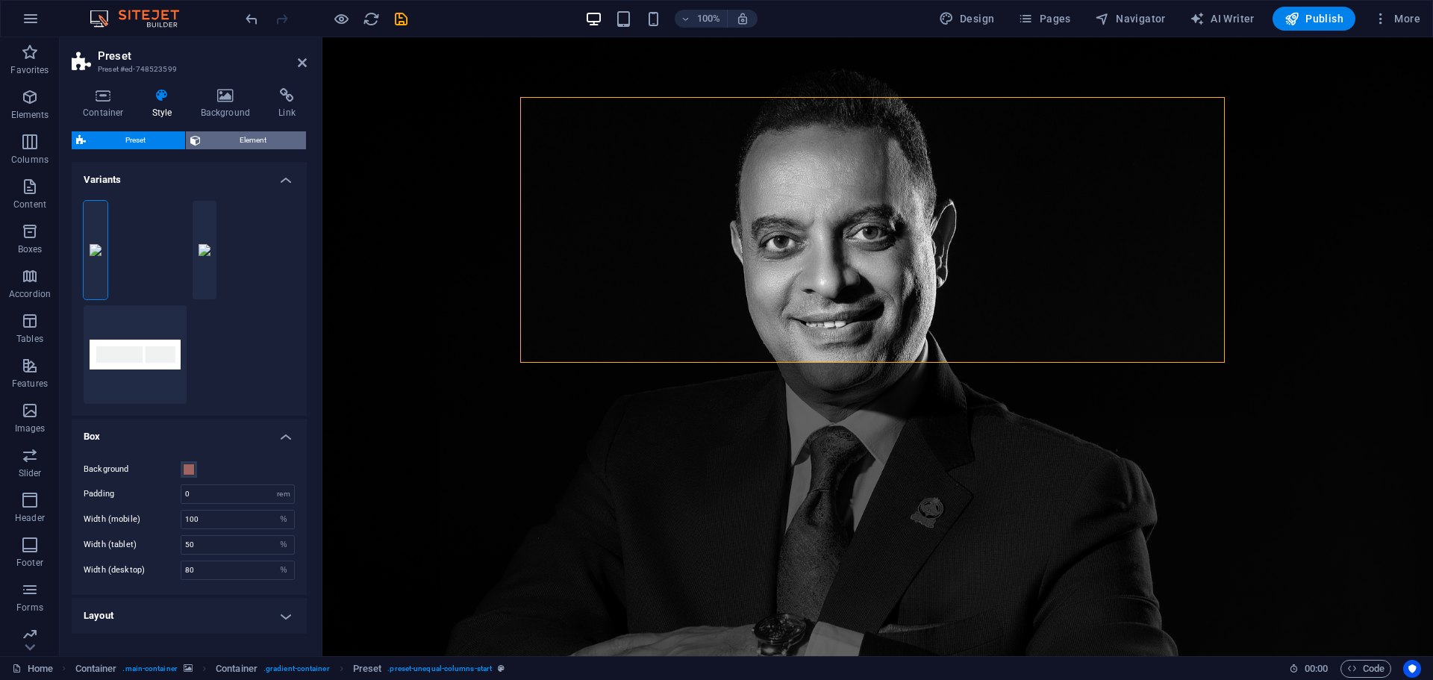
click at [267, 141] on span "Element" at bounding box center [253, 140] width 97 height 18
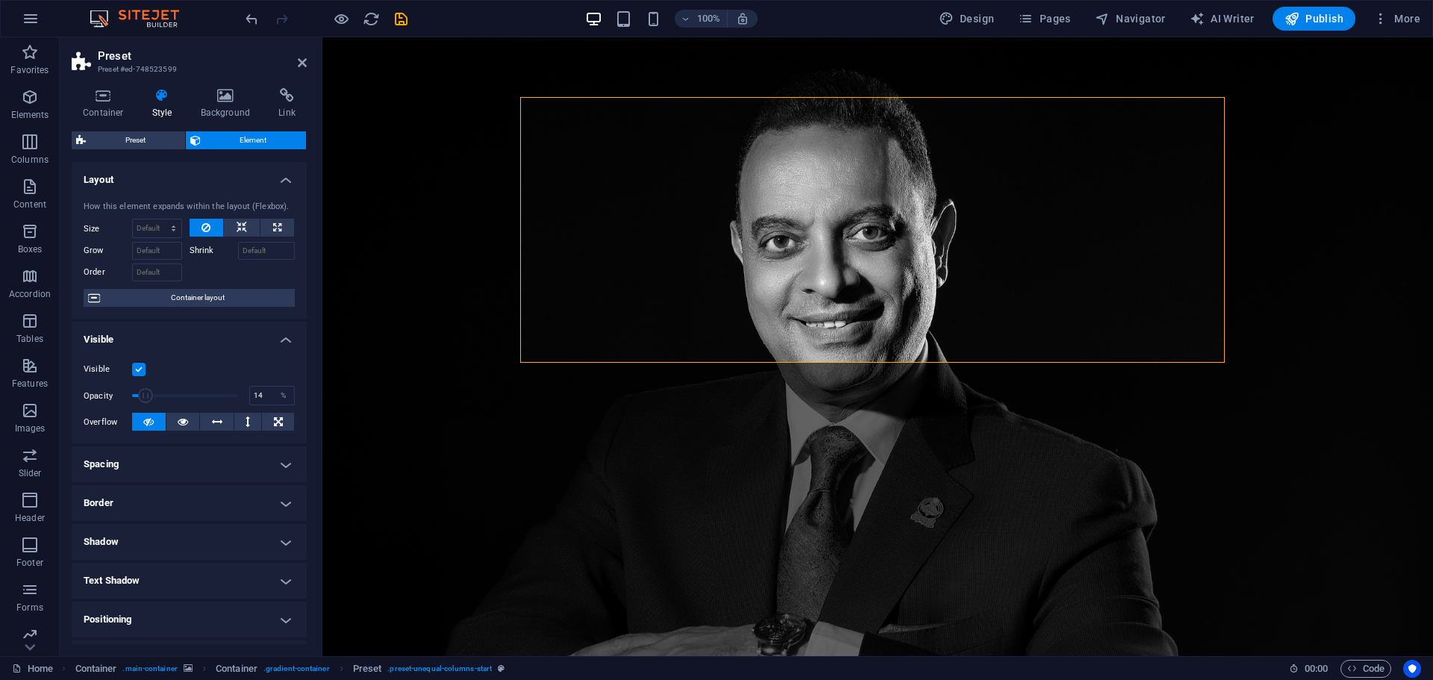
type input "13"
drag, startPoint x: 236, startPoint y: 398, endPoint x: 144, endPoint y: 398, distance: 91.8
click at [144, 398] on span at bounding box center [144, 395] width 15 height 15
click at [1411, 19] on span "More" at bounding box center [1396, 18] width 47 height 15
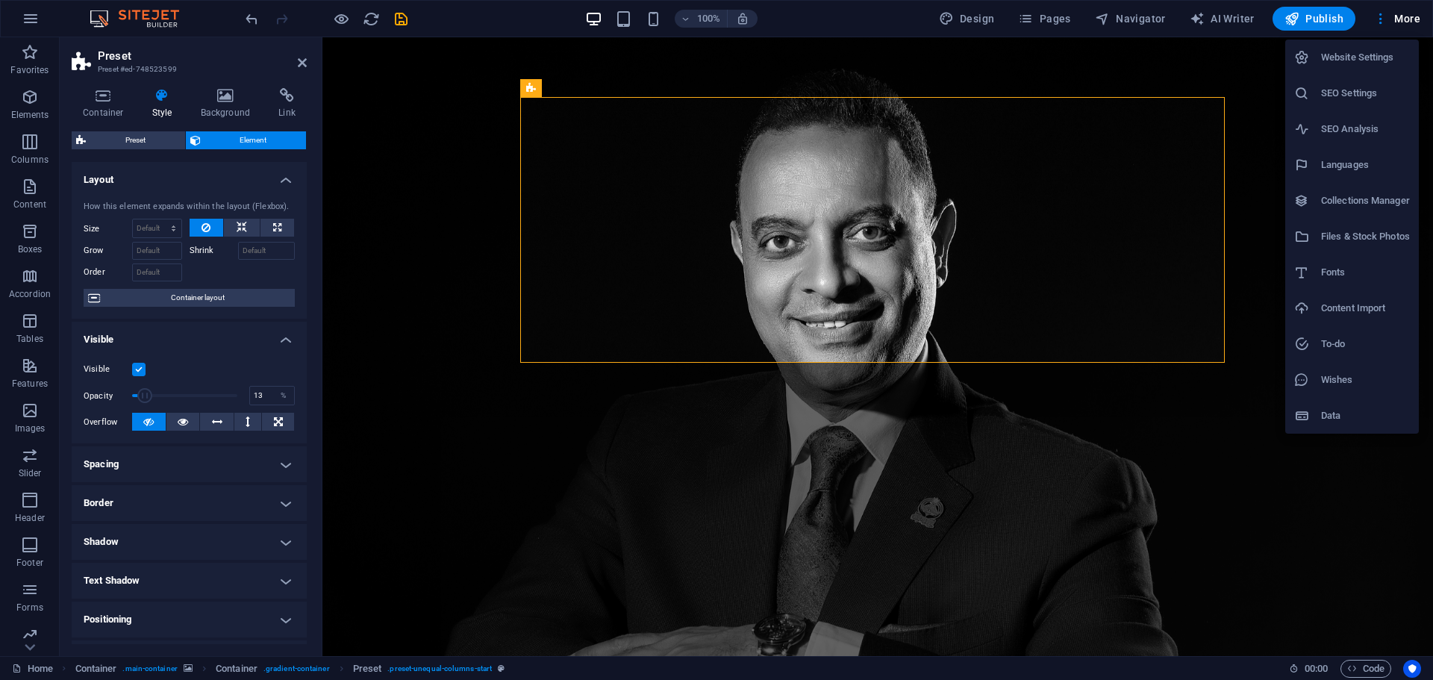
click at [25, 17] on div at bounding box center [716, 340] width 1433 height 680
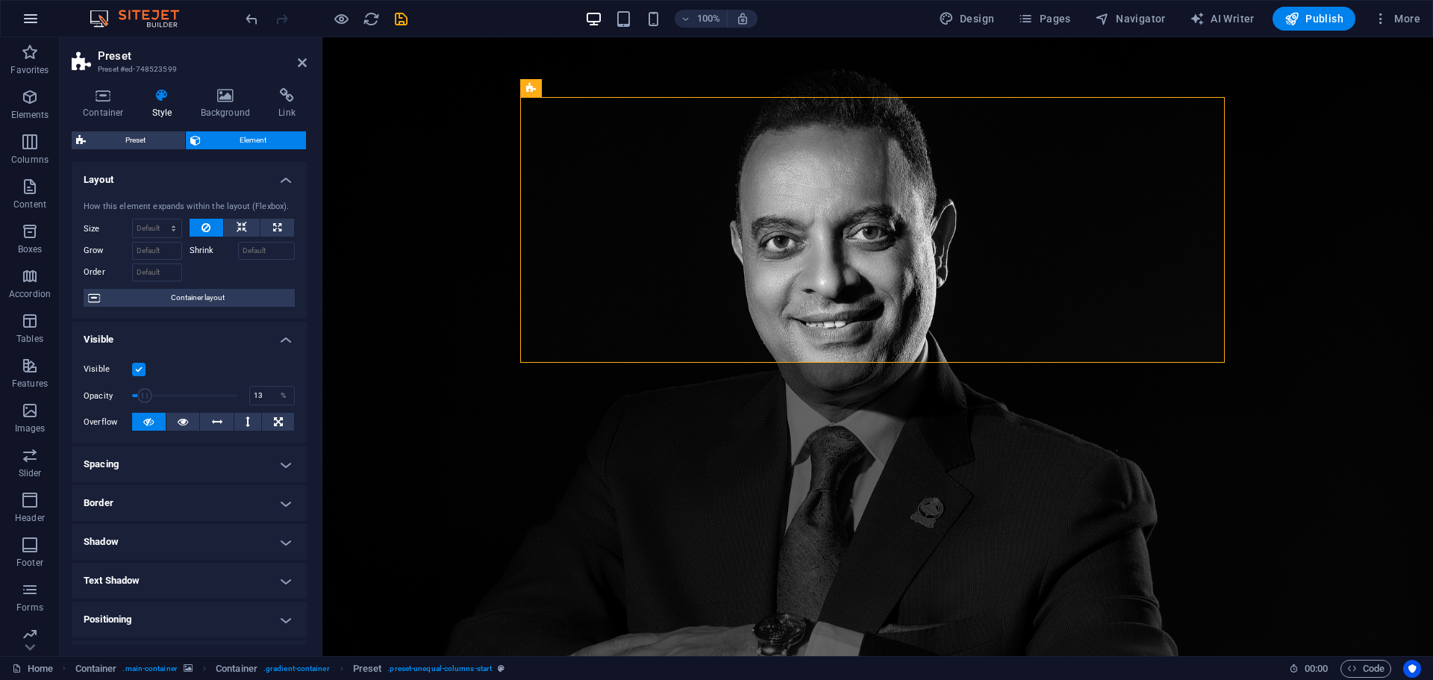
click at [32, 19] on icon "button" at bounding box center [31, 19] width 18 height 18
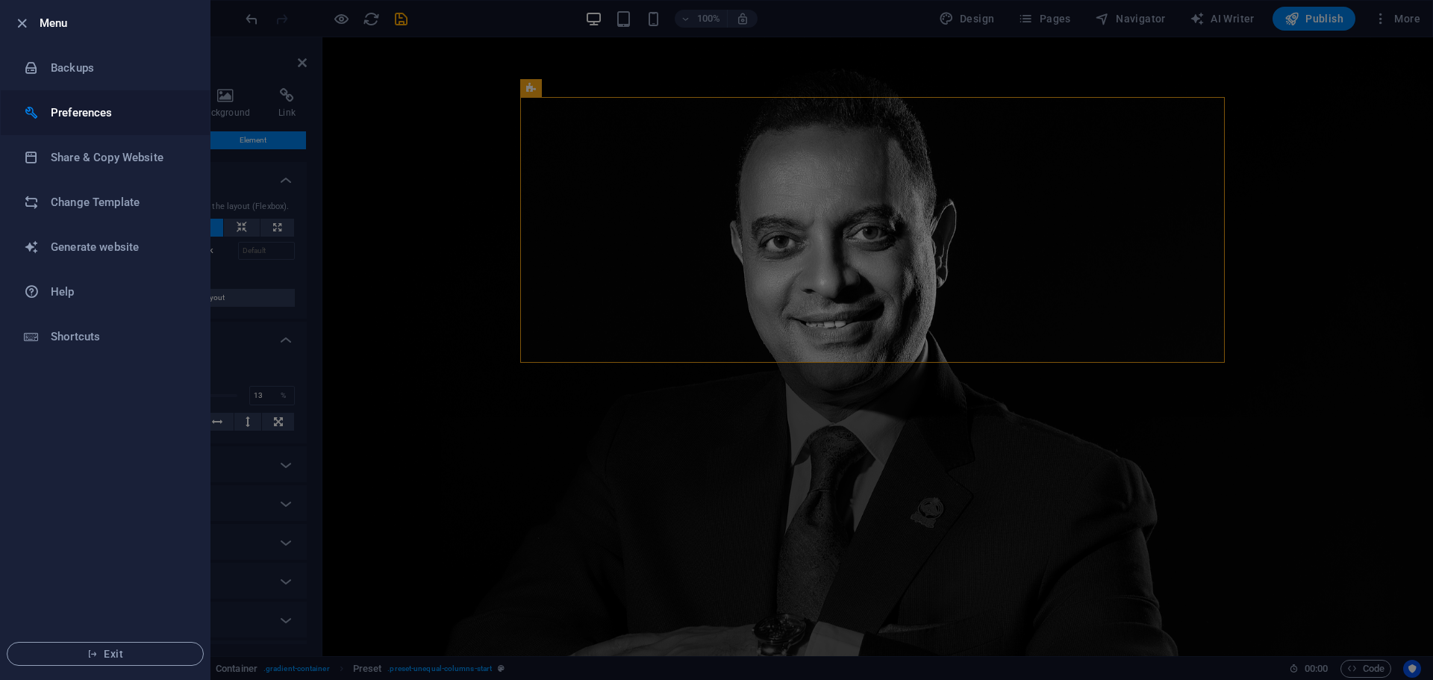
click at [137, 104] on h6 "Preferences" at bounding box center [120, 113] width 138 height 18
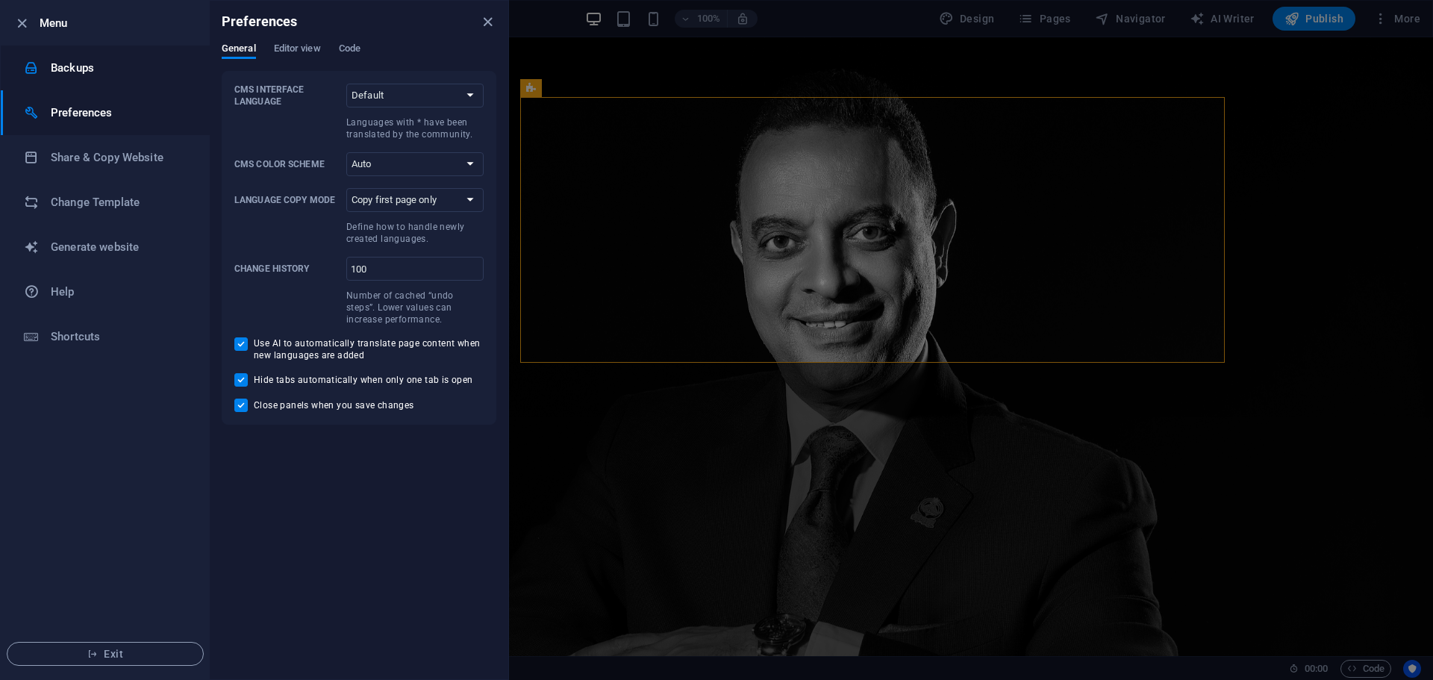
click at [90, 77] on li "Backups" at bounding box center [105, 68] width 209 height 45
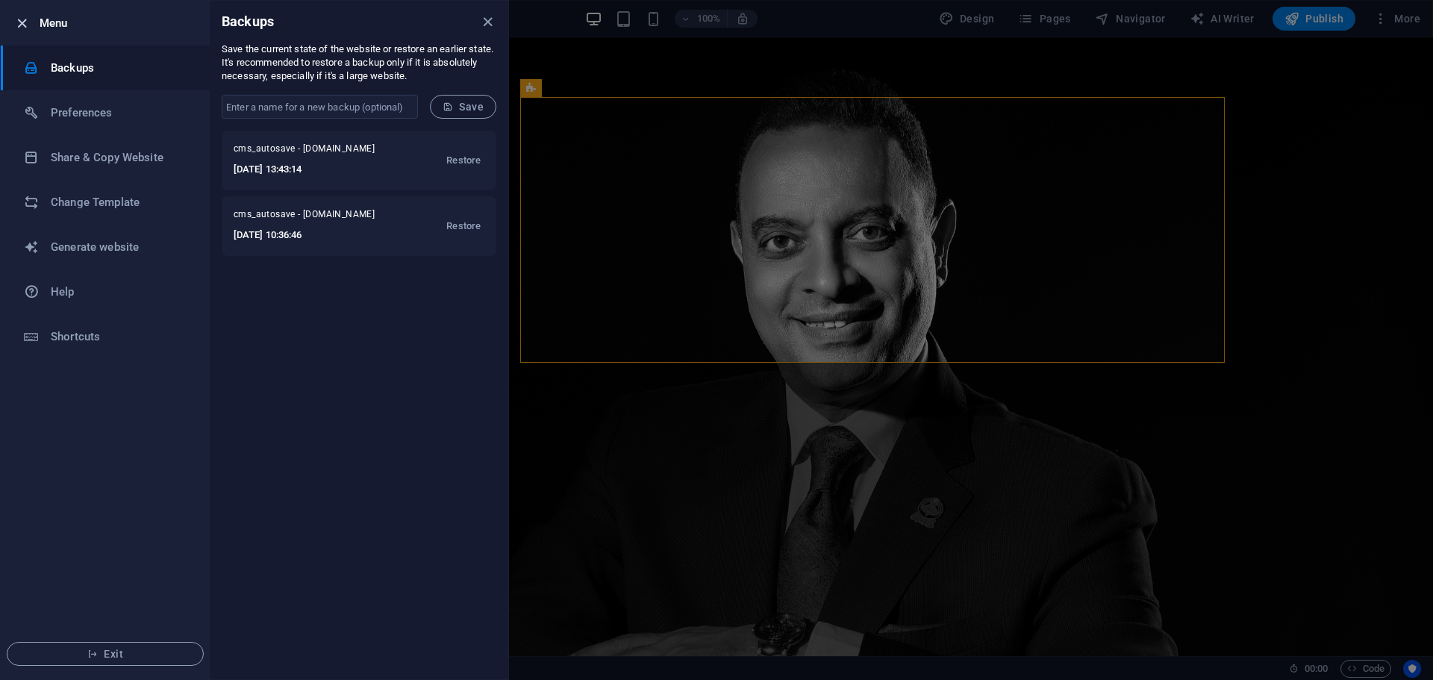
click at [23, 21] on icon "button" at bounding box center [21, 23] width 17 height 17
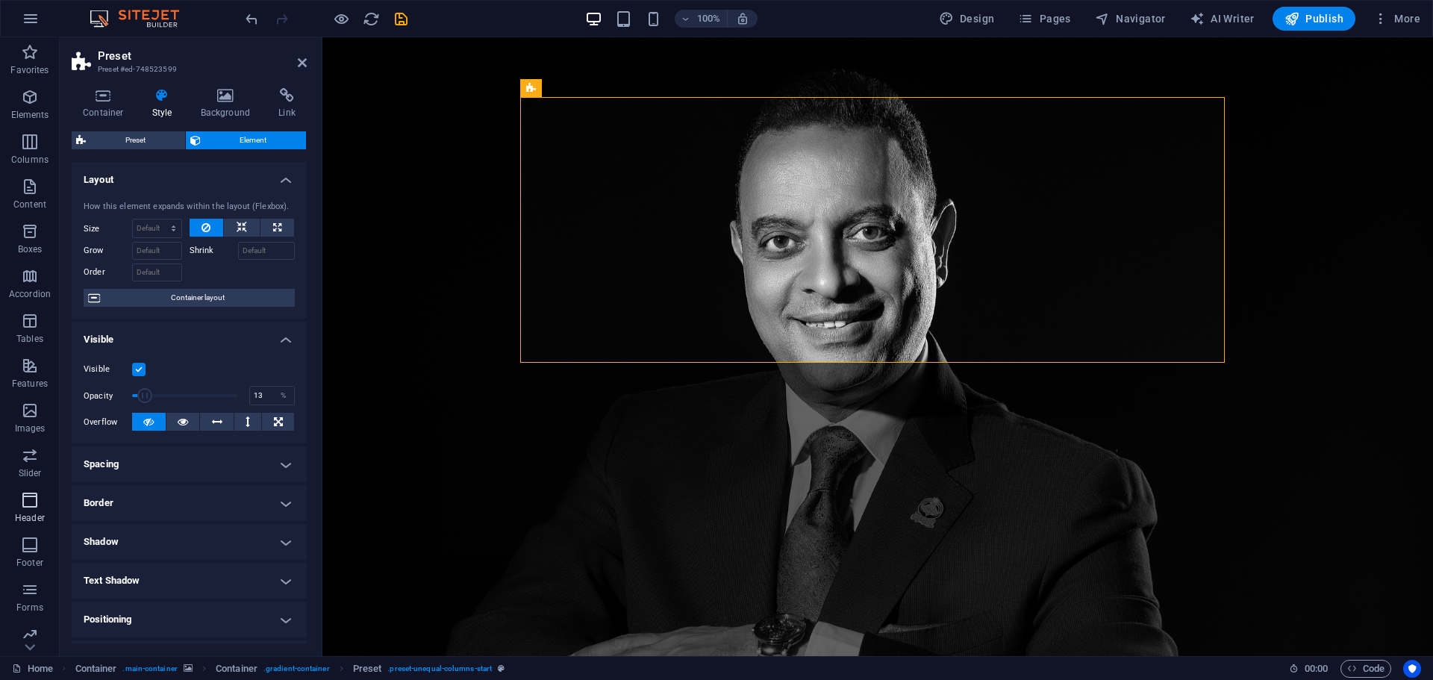
scroll to position [53, 0]
click at [39, 550] on p "Forms" at bounding box center [29, 555] width 27 height 12
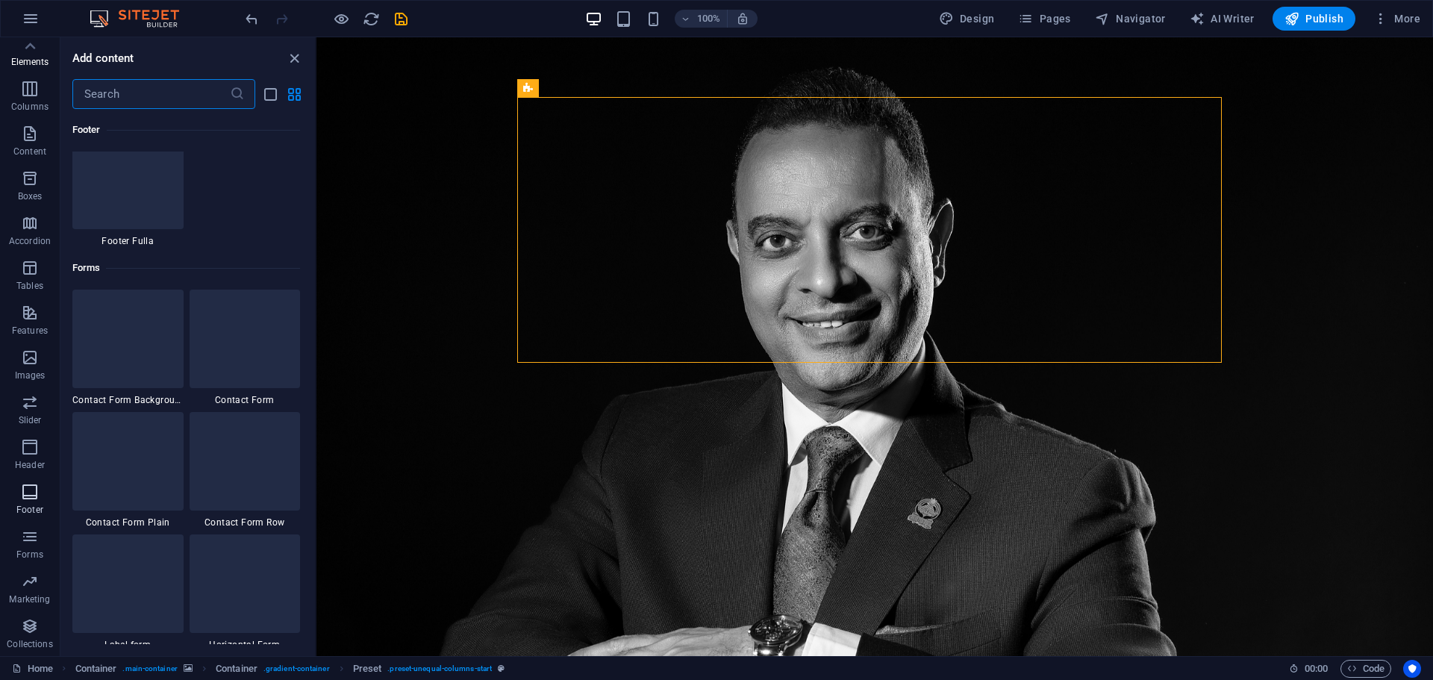
scroll to position [10897, 0]
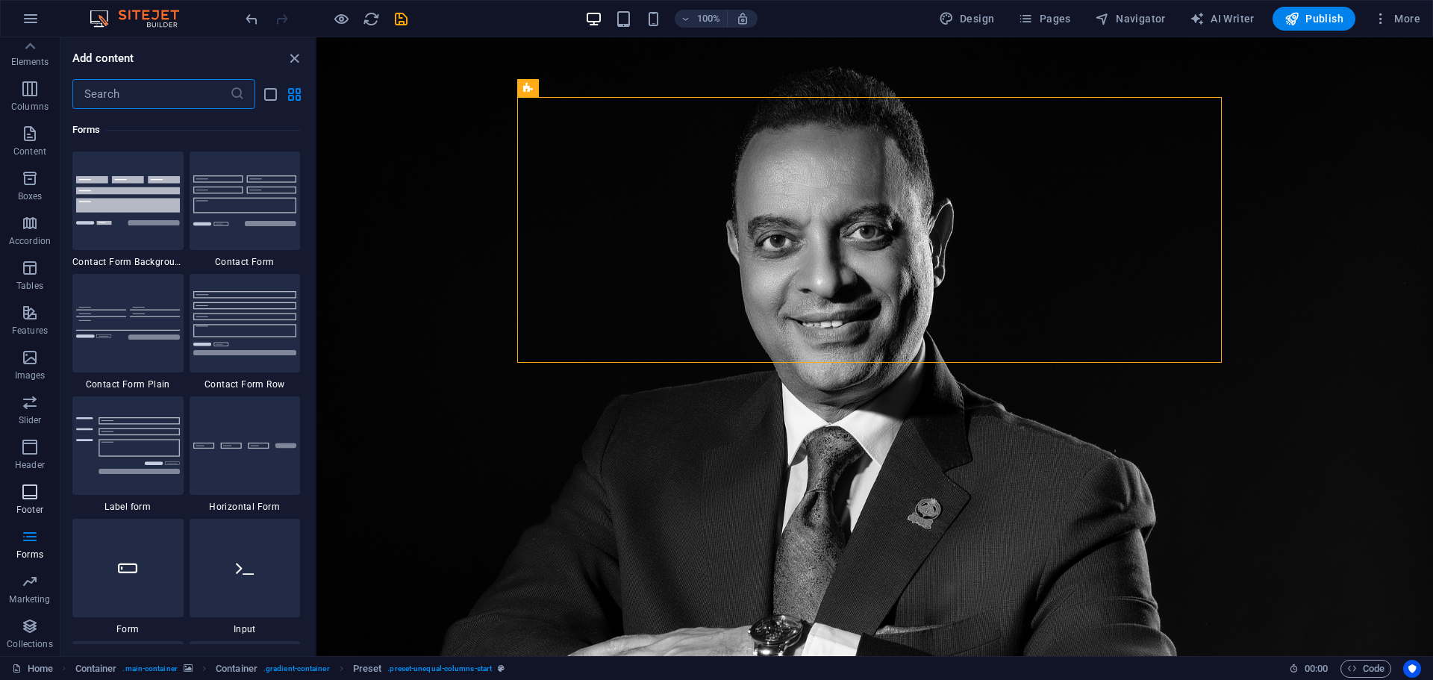
click at [19, 492] on span "Footer" at bounding box center [30, 501] width 60 height 36
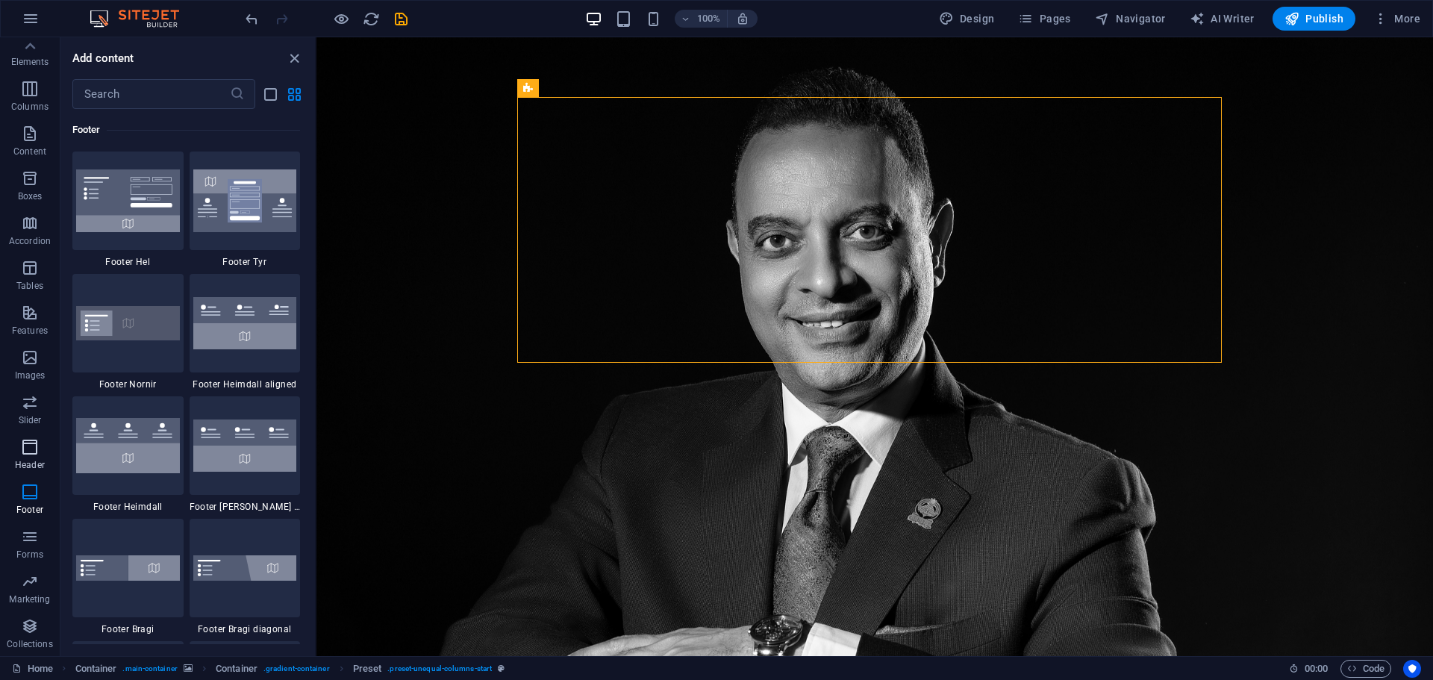
click at [26, 443] on icon "button" at bounding box center [30, 447] width 18 height 18
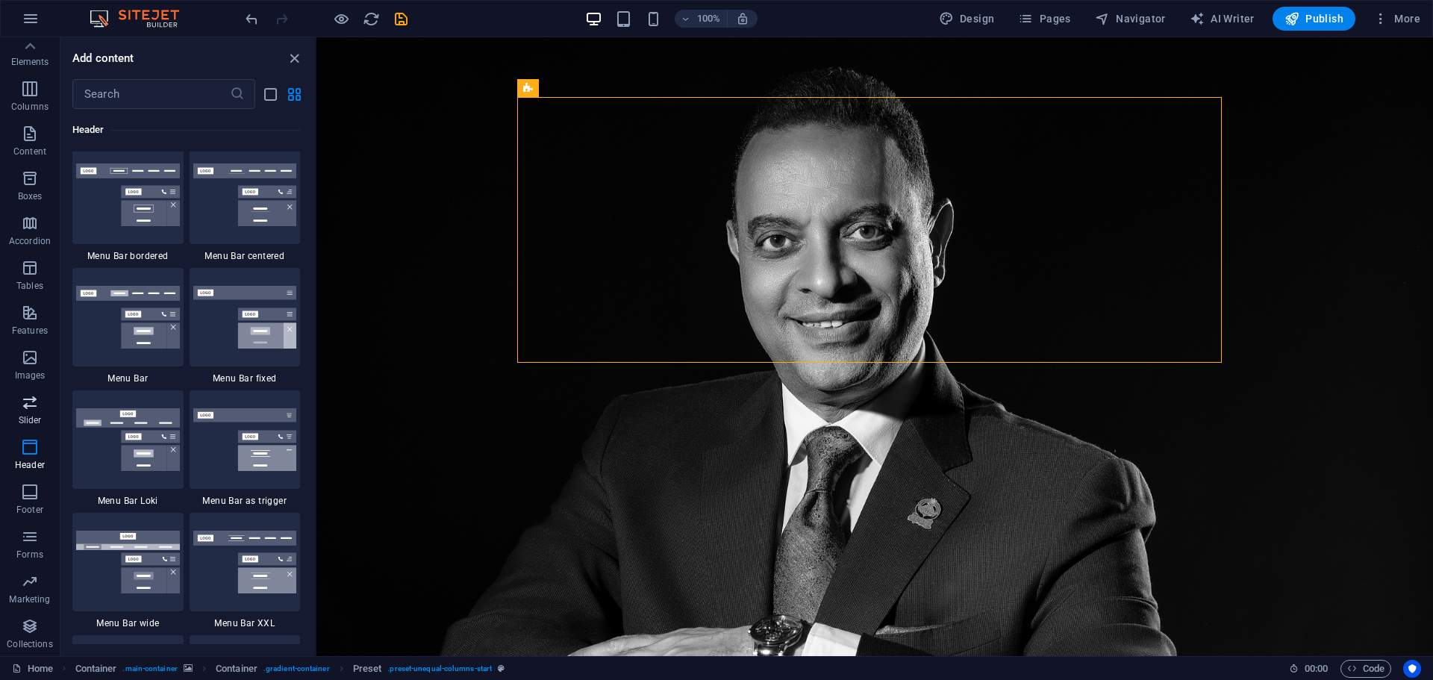
scroll to position [8987, 0]
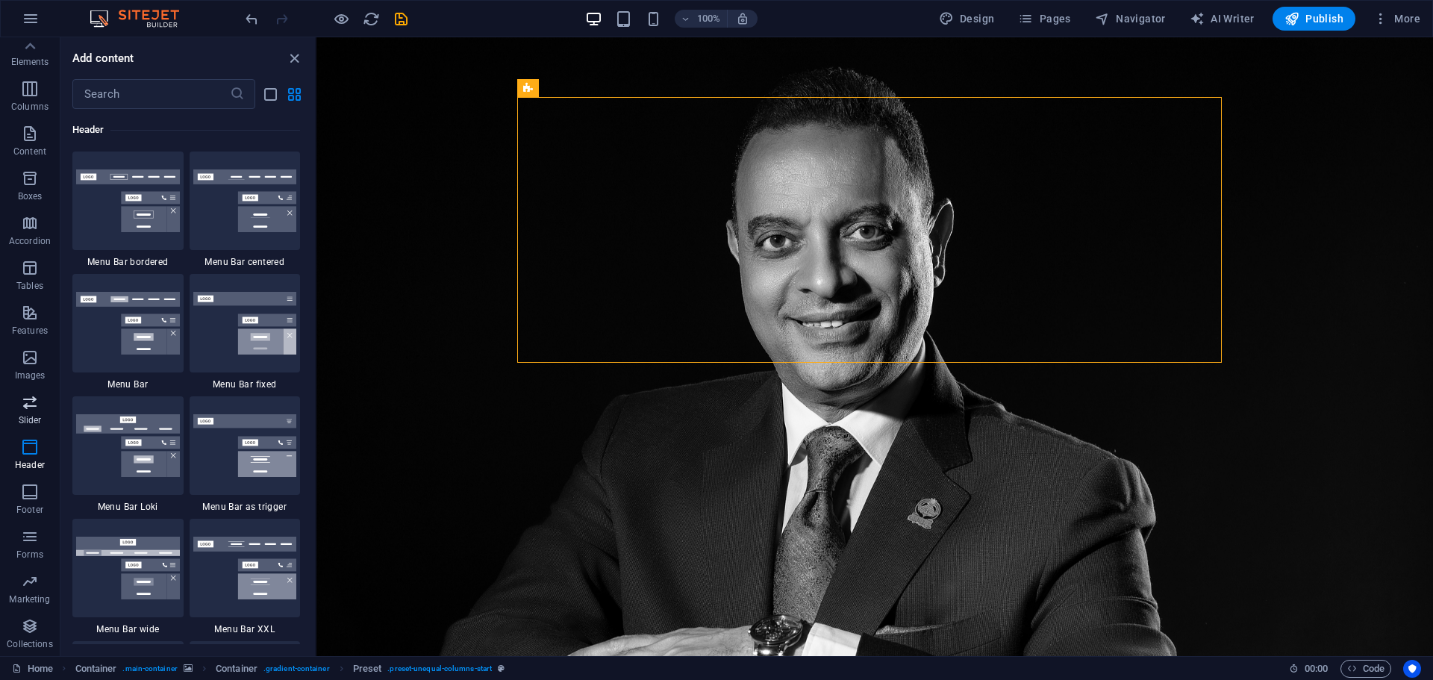
click at [31, 417] on p "Slider" at bounding box center [30, 420] width 23 height 12
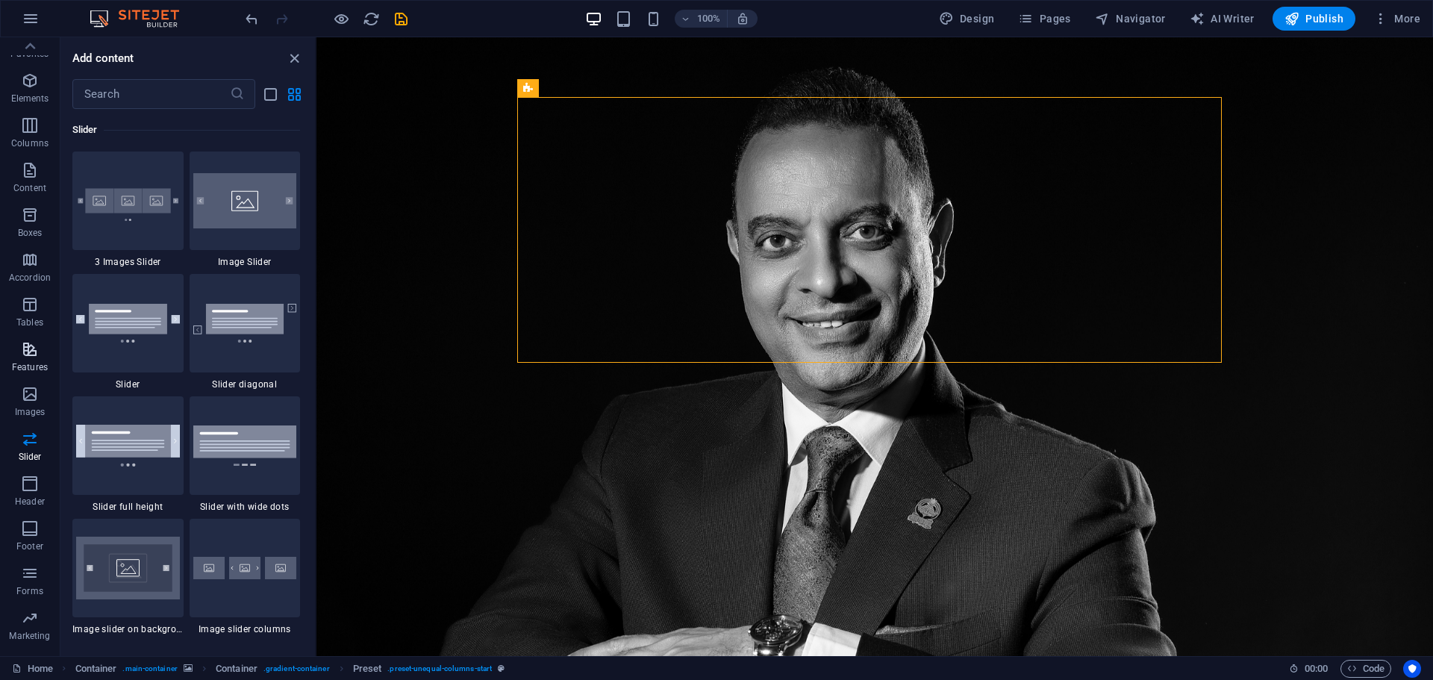
scroll to position [0, 0]
click at [23, 102] on icon "button" at bounding box center [30, 97] width 18 height 18
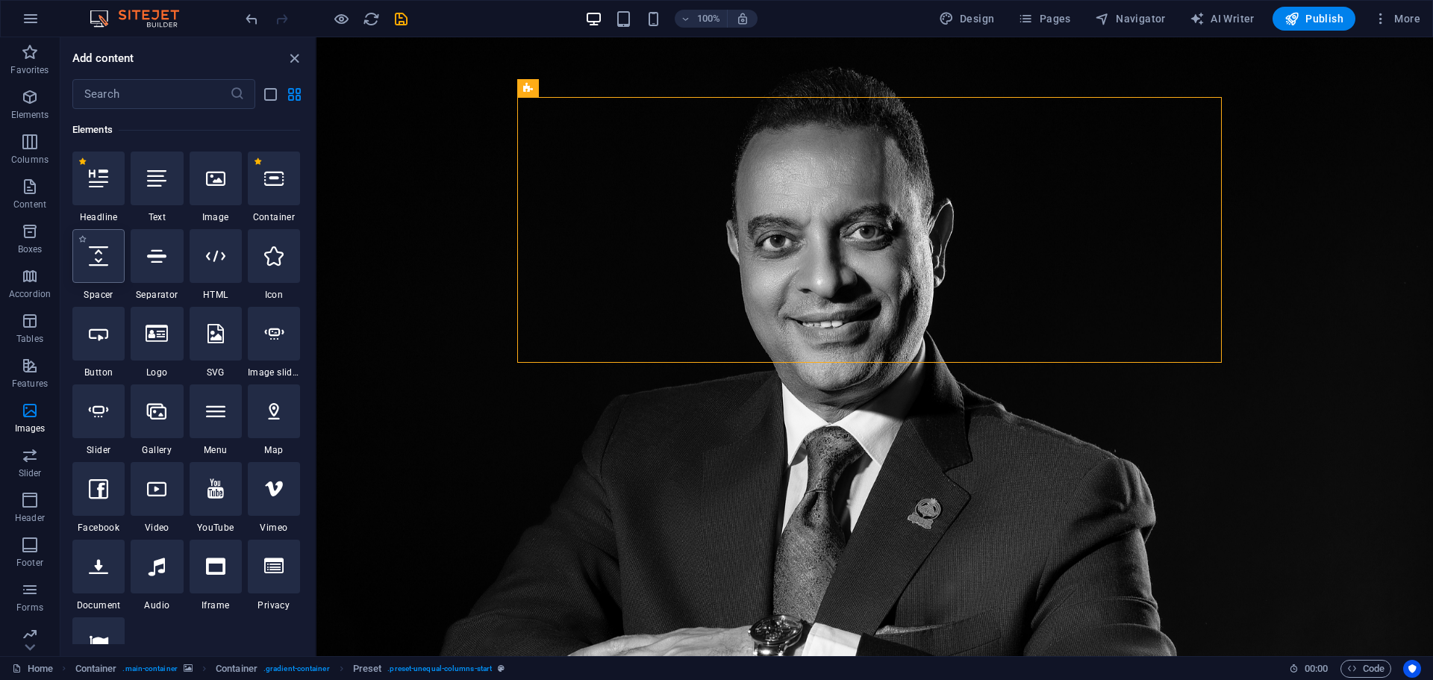
scroll to position [159, 0]
click at [157, 250] on icon at bounding box center [156, 255] width 19 height 19
select select "%"
select select "px"
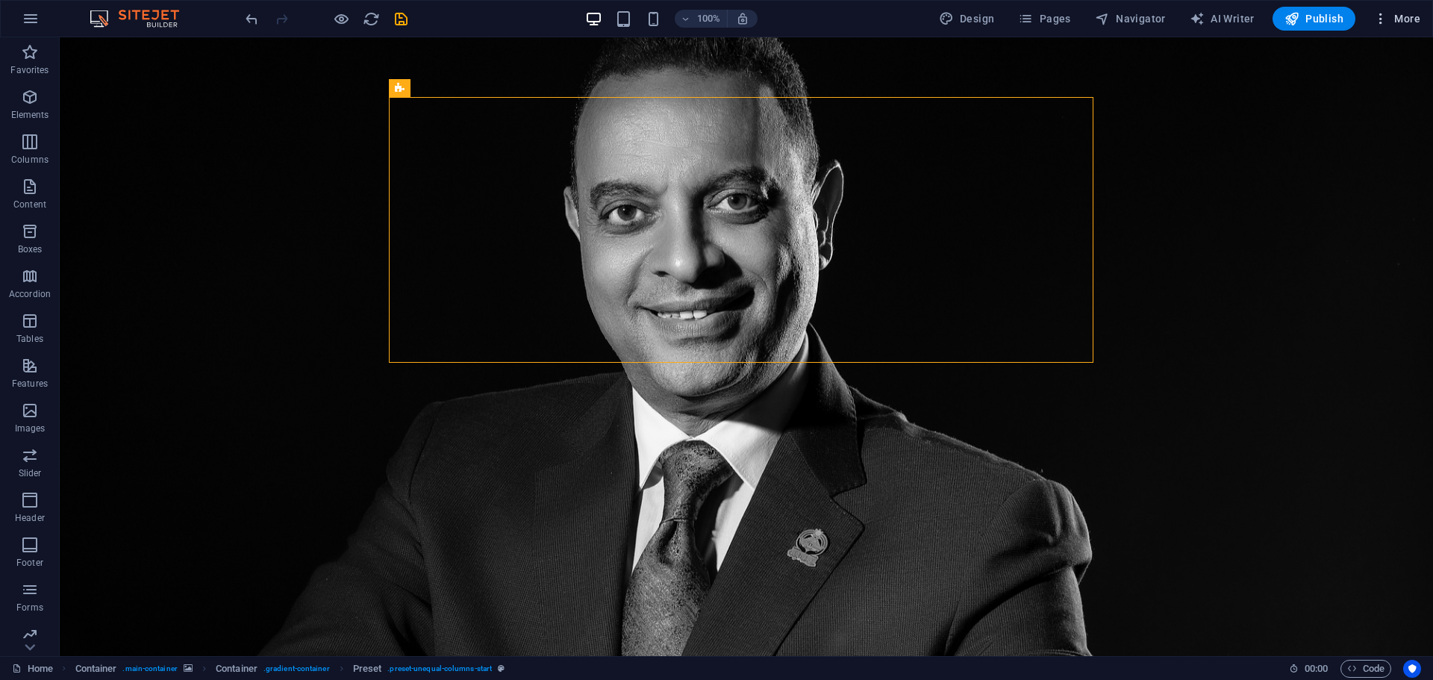
click at [1386, 19] on icon "button" at bounding box center [1380, 18] width 15 height 15
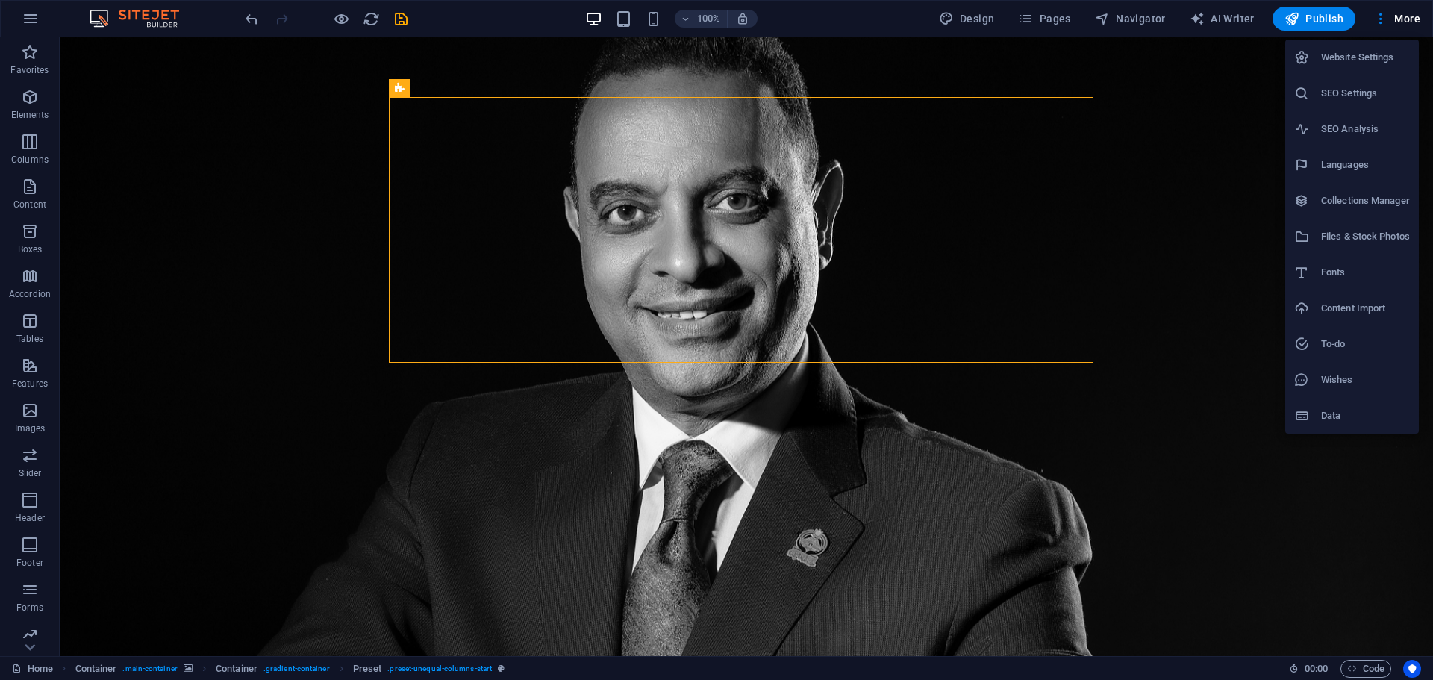
click at [1331, 176] on li "Languages" at bounding box center [1352, 165] width 134 height 36
select select "41"
select select "6"
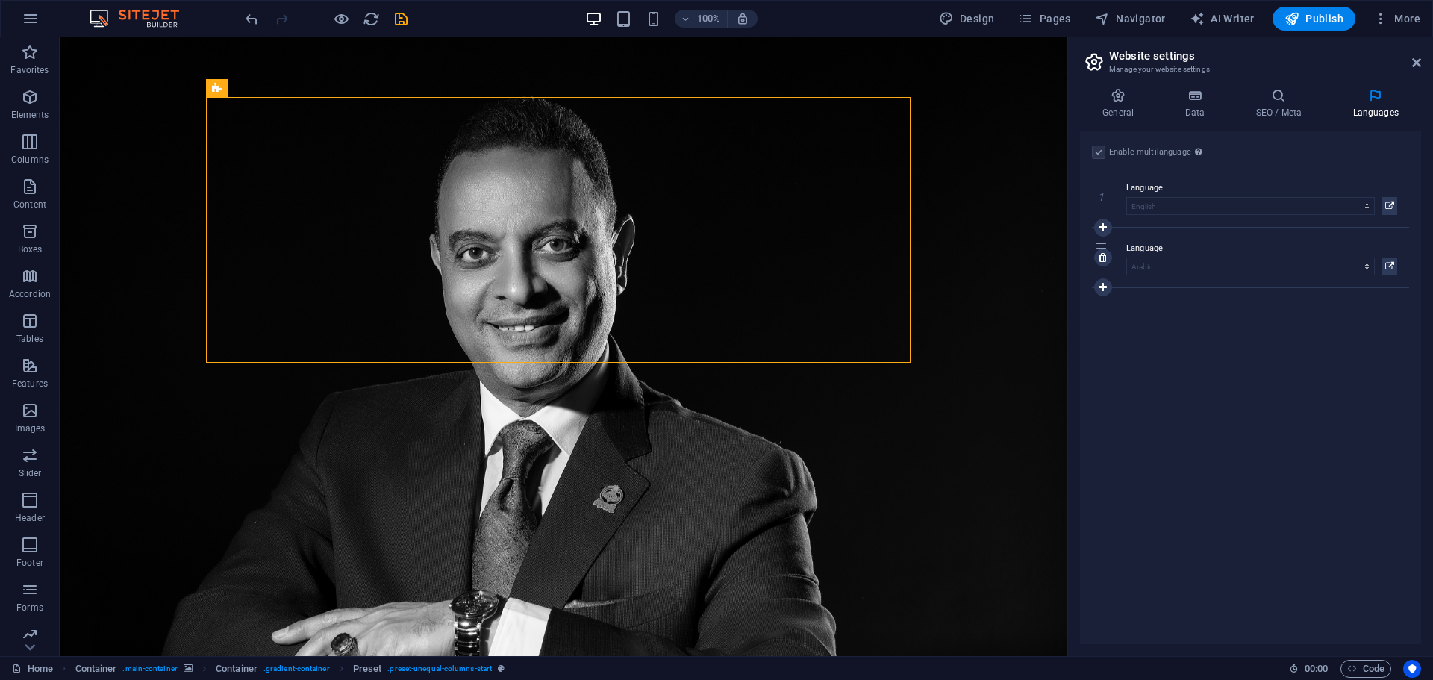
click at [1143, 255] on label "Language" at bounding box center [1261, 249] width 271 height 18
click at [1153, 248] on label "Language" at bounding box center [1261, 249] width 271 height 18
click at [1215, 102] on icon at bounding box center [1194, 95] width 65 height 15
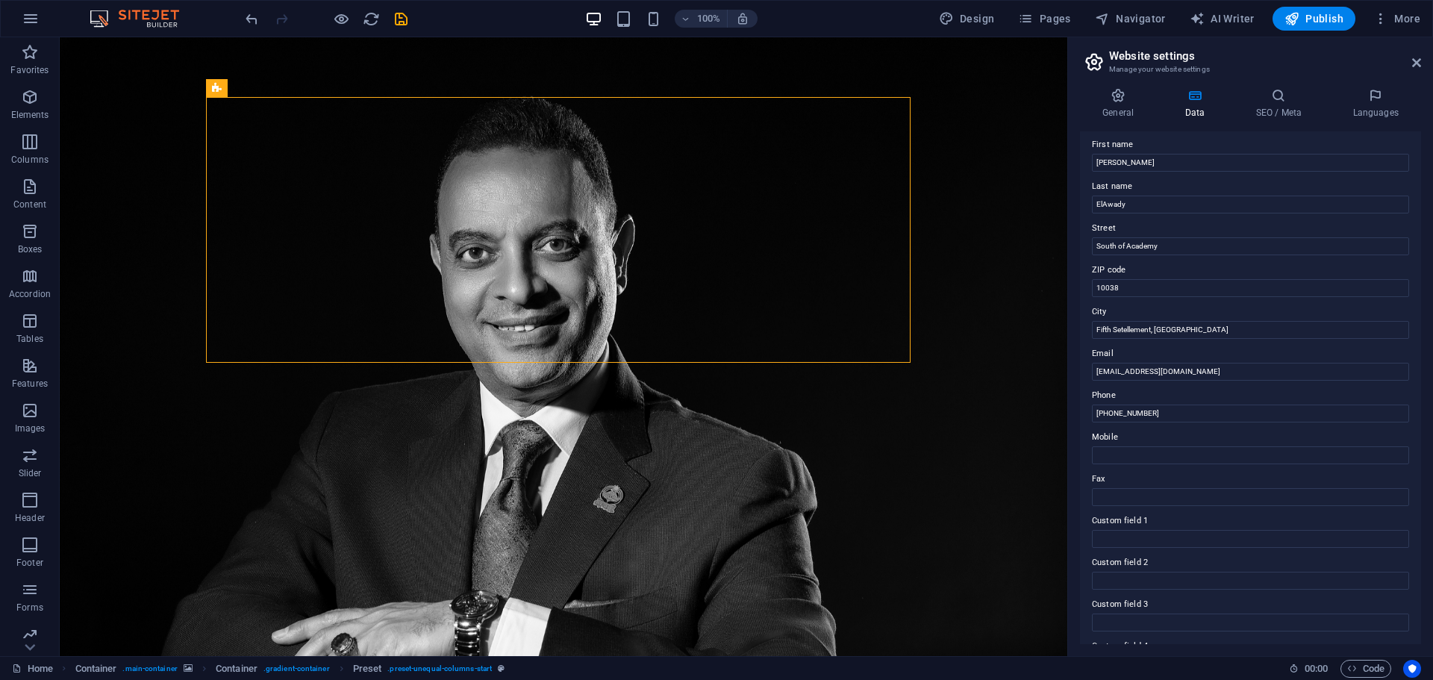
scroll to position [204, 0]
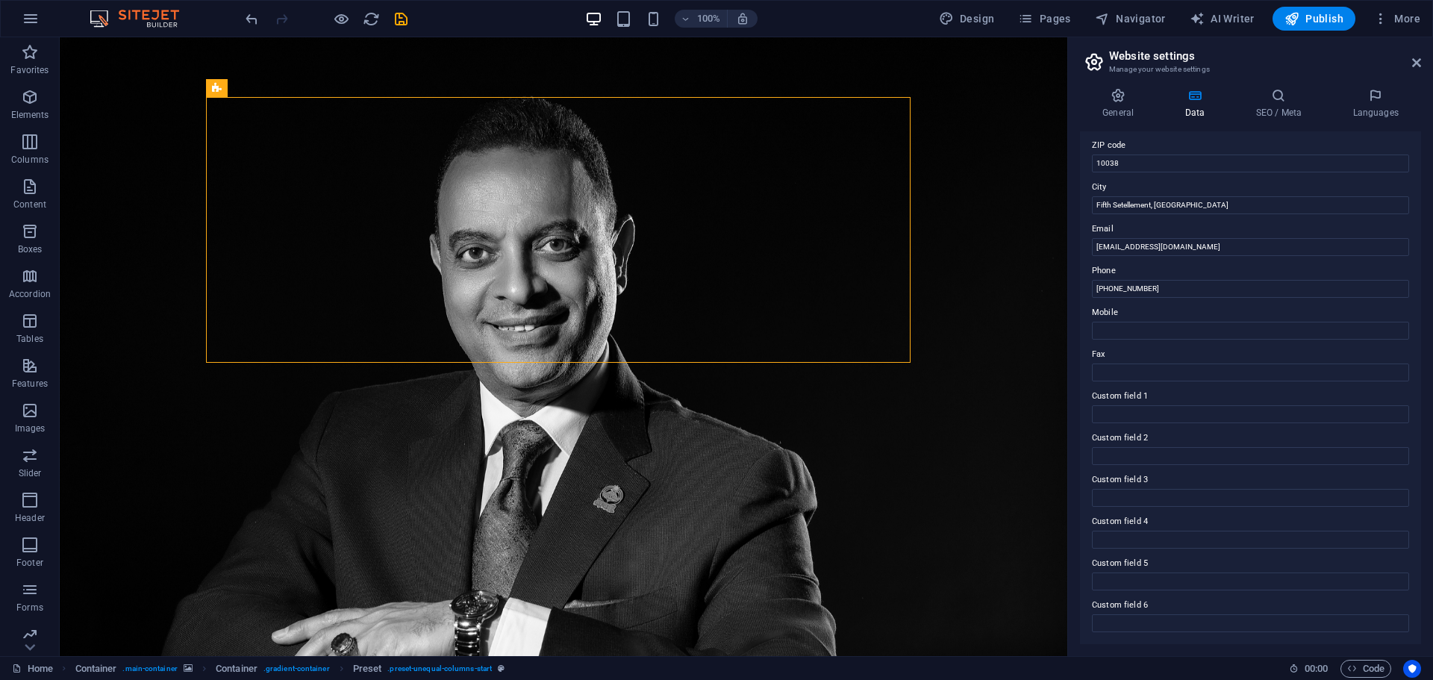
click at [1073, 385] on div "General Data SEO / Meta Languages Website name [PERSON_NAME] Logo Drag files he…" at bounding box center [1250, 366] width 365 height 580
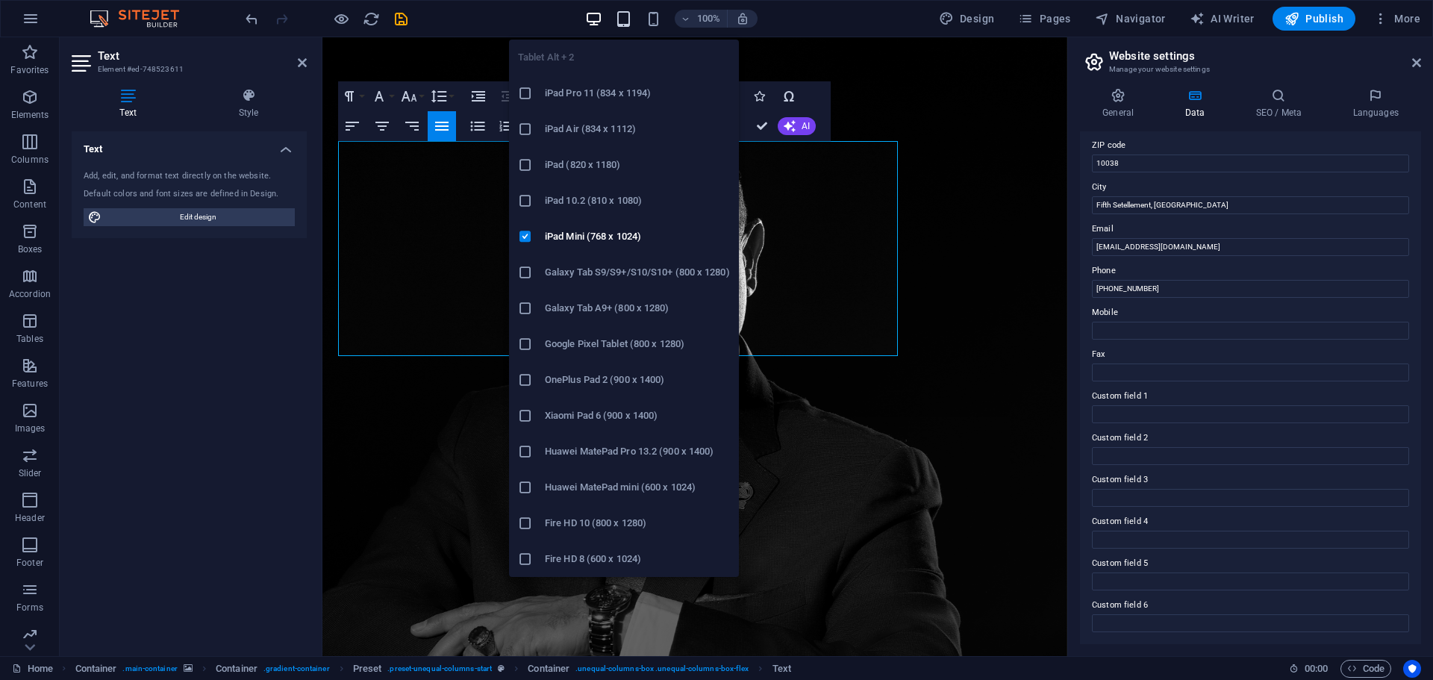
click at [631, 15] on icon "button" at bounding box center [623, 18] width 17 height 17
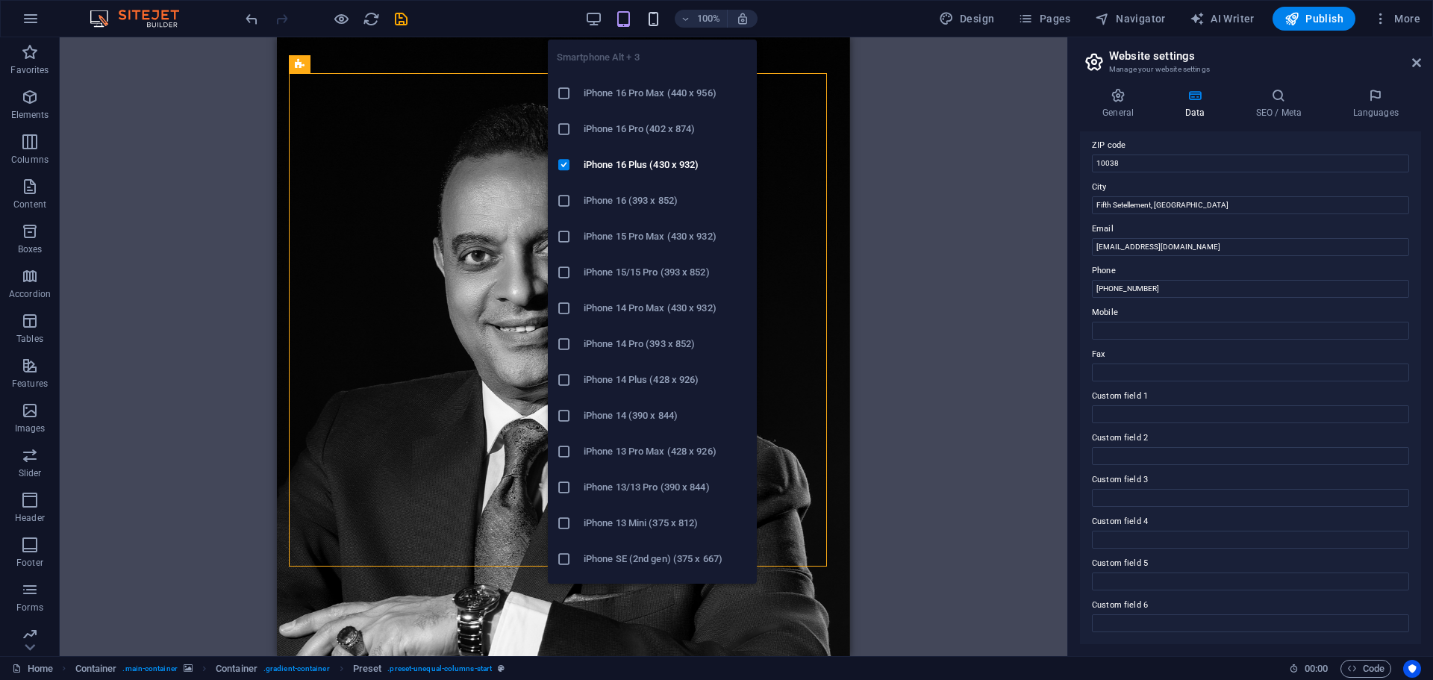
click at [655, 20] on icon "button" at bounding box center [653, 18] width 17 height 17
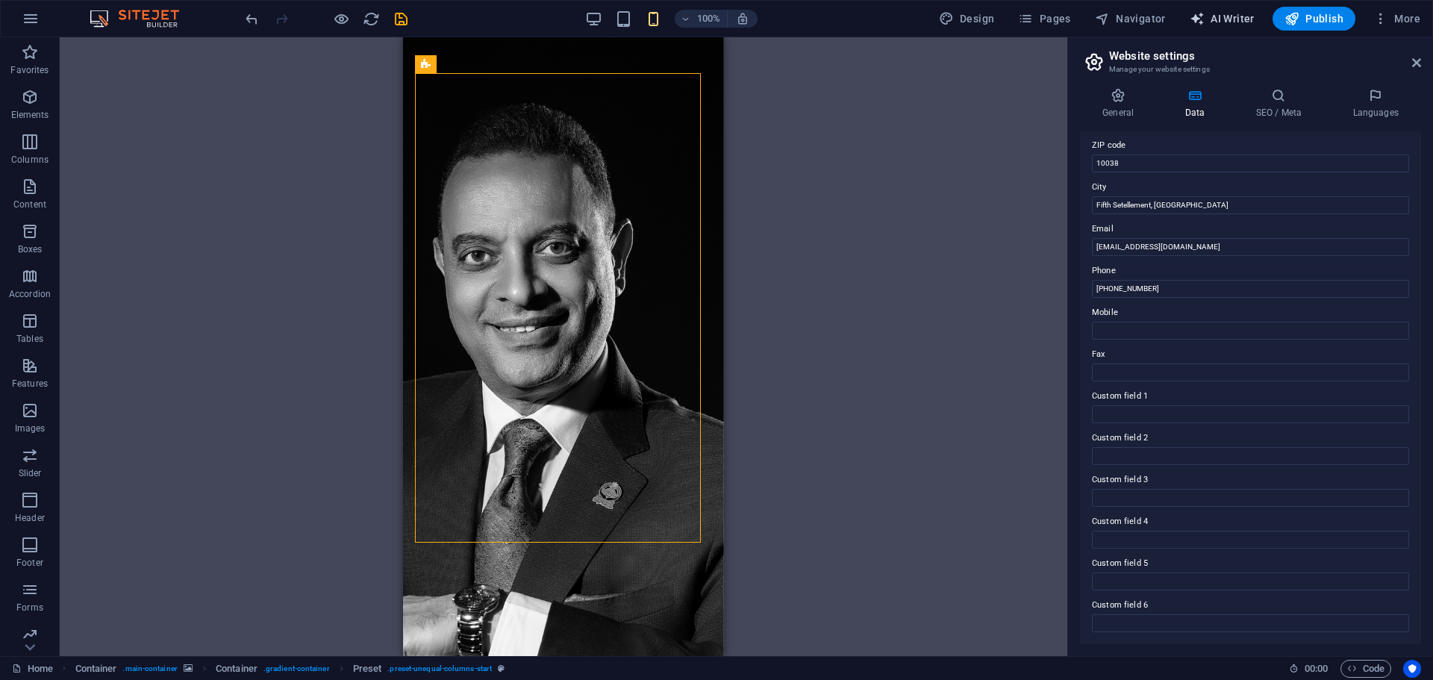
click at [1234, 24] on span "AI Writer" at bounding box center [1222, 18] width 65 height 15
select select "English"
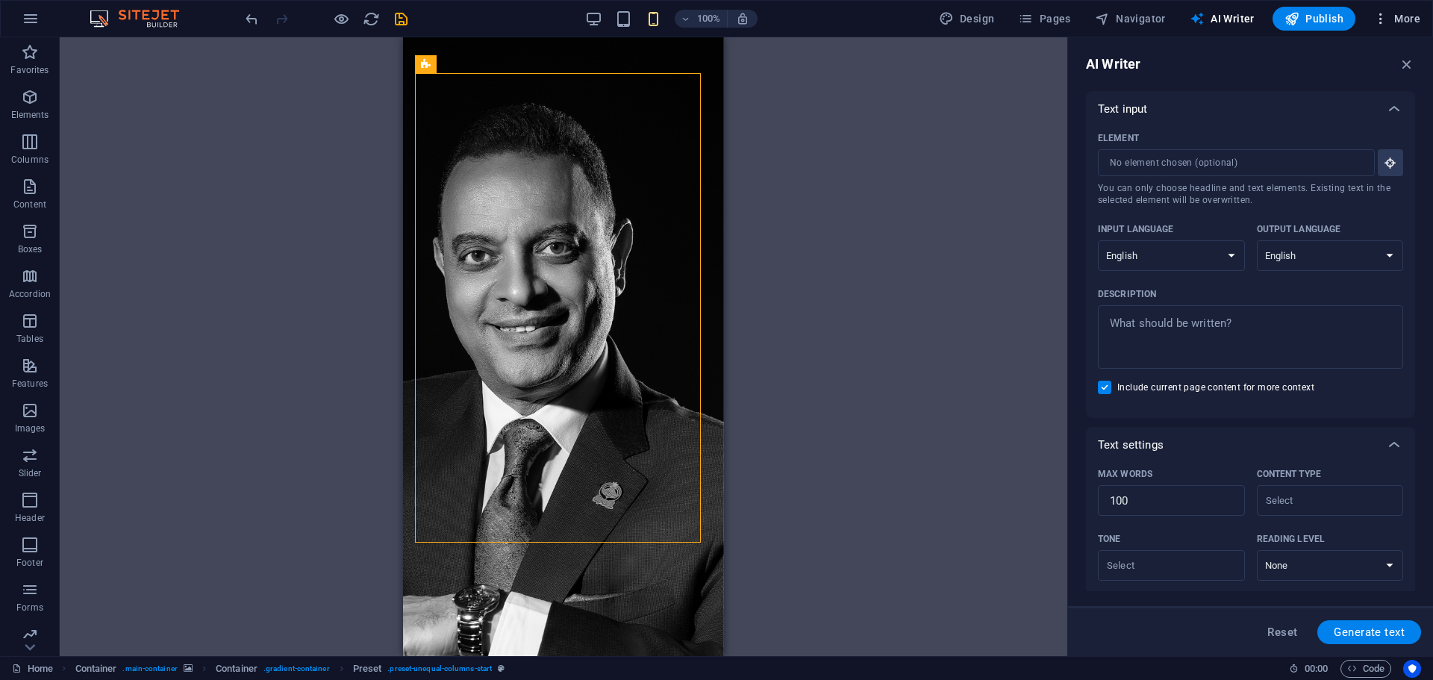
click at [1381, 21] on icon "button" at bounding box center [1380, 18] width 15 height 15
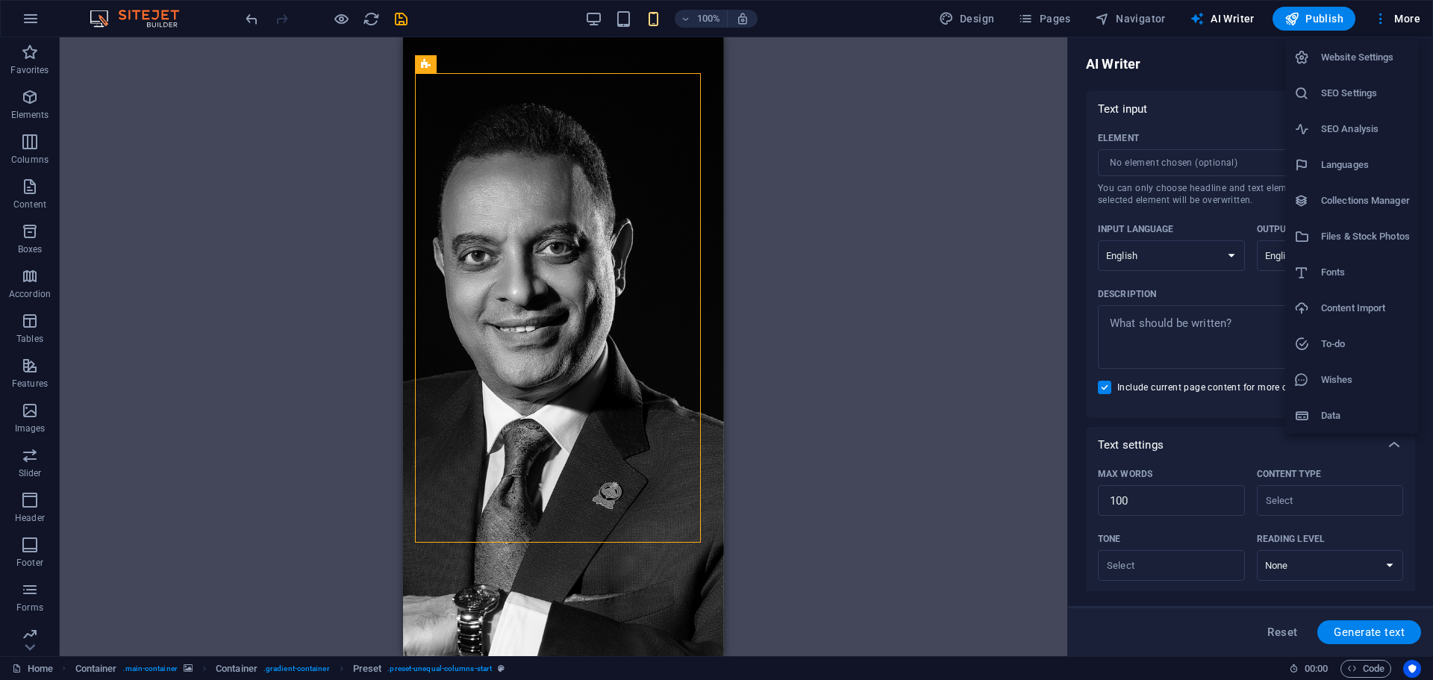
click at [1376, 72] on li "Website Settings" at bounding box center [1352, 58] width 134 height 36
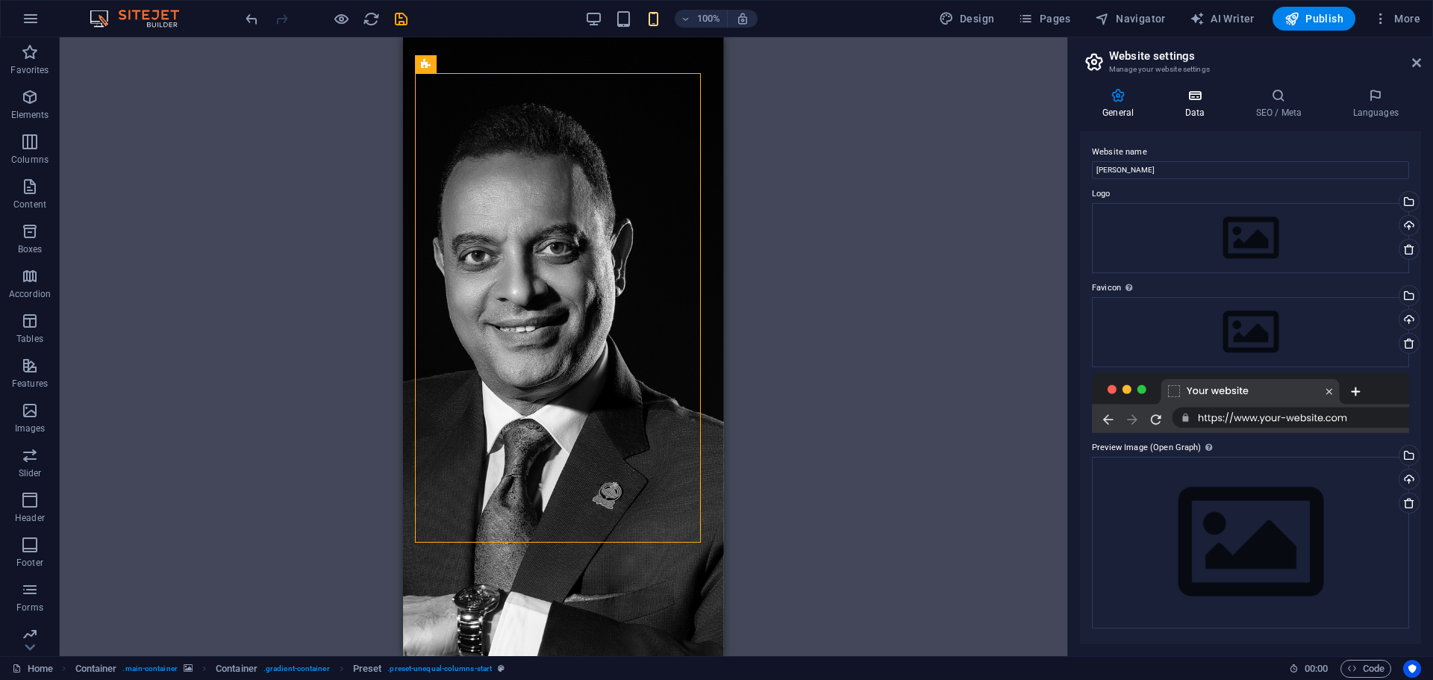
click at [1190, 103] on h4 "Data" at bounding box center [1197, 103] width 71 height 31
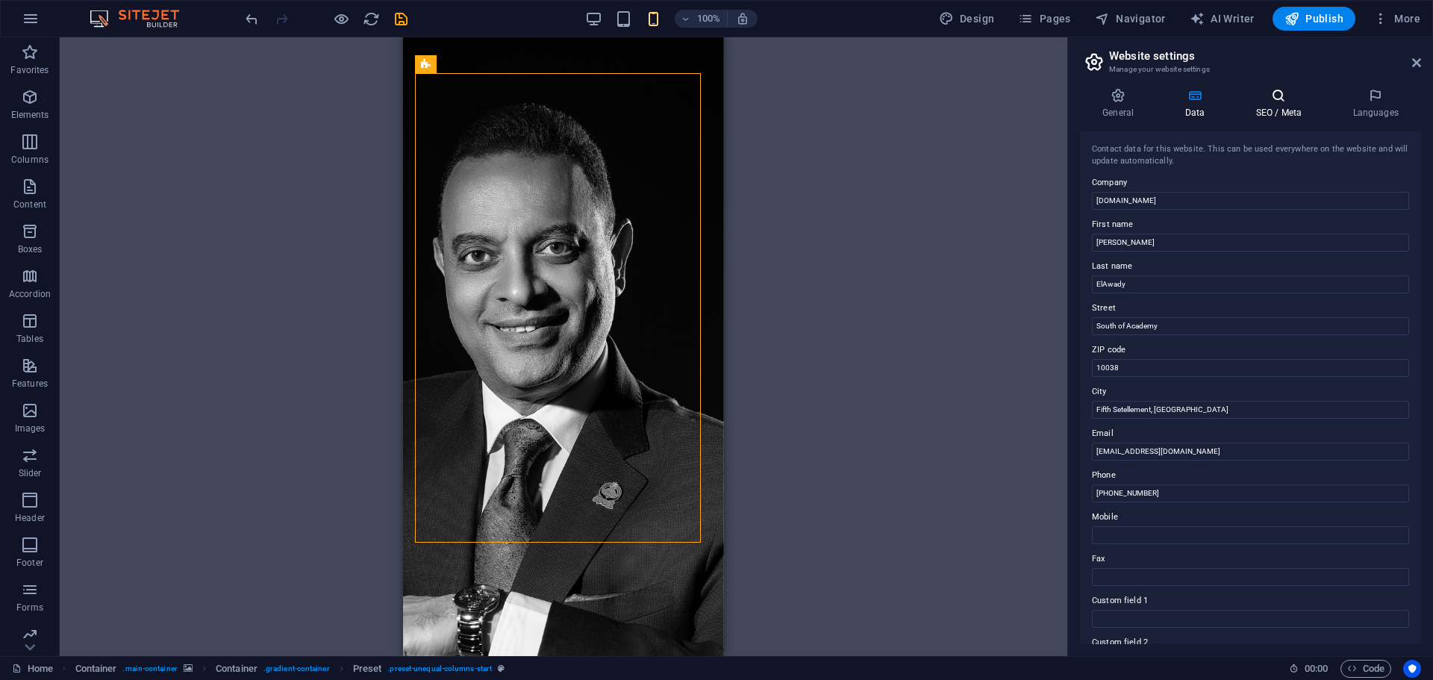
click at [1277, 111] on h4 "SEO / Meta" at bounding box center [1281, 103] width 97 height 31
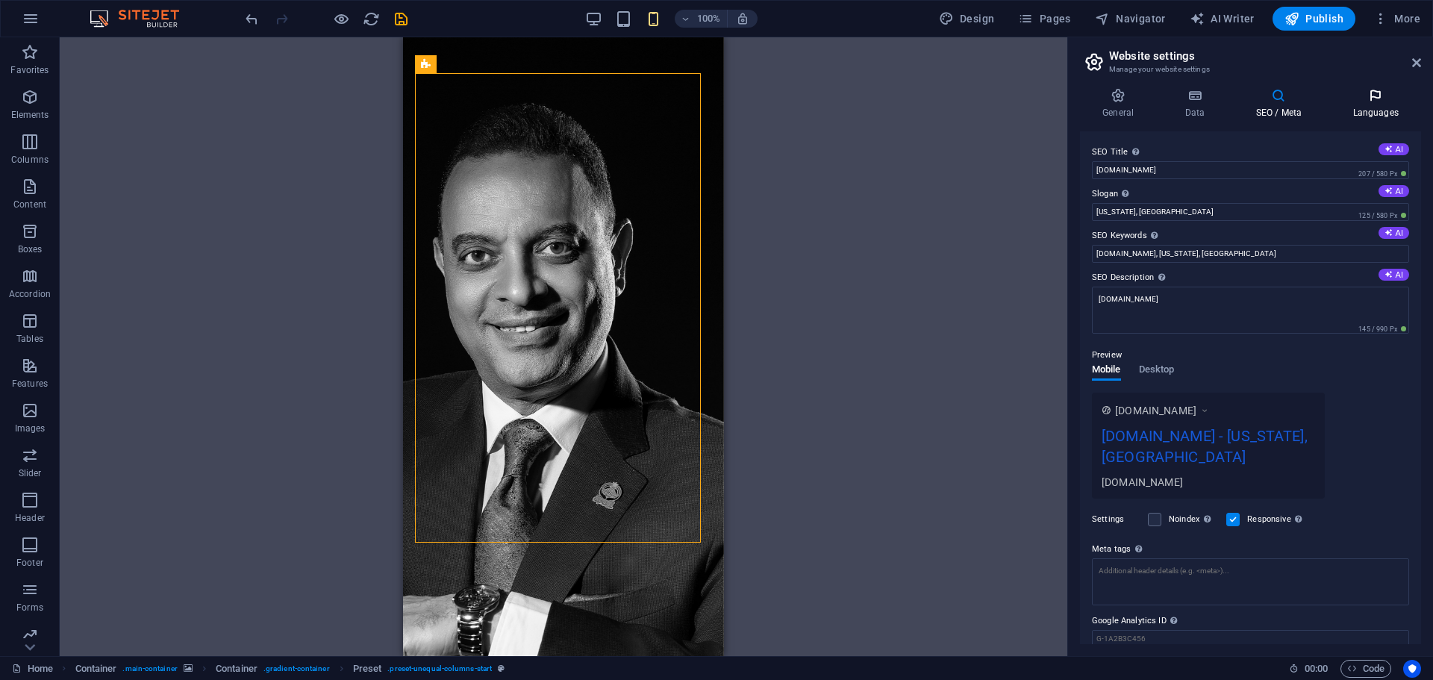
click at [1362, 96] on icon at bounding box center [1375, 95] width 91 height 15
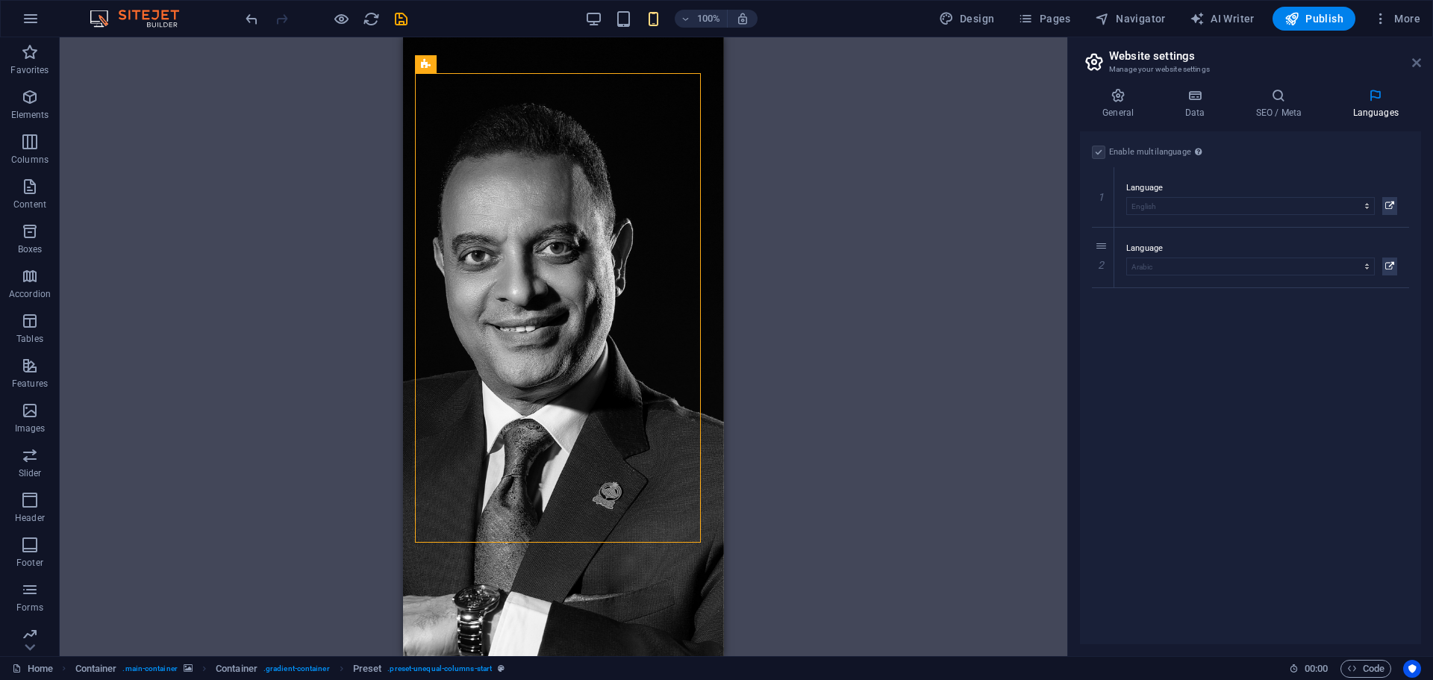
click at [1420, 58] on icon at bounding box center [1416, 63] width 9 height 12
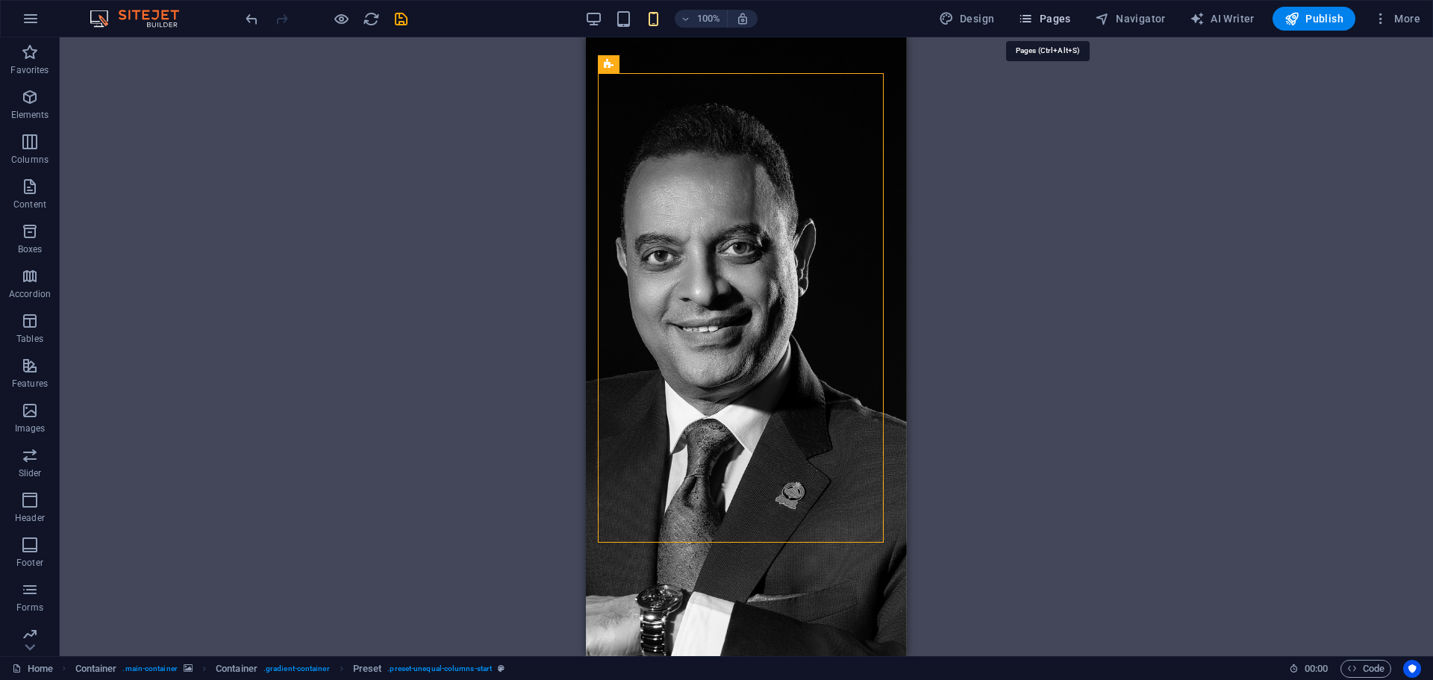
click at [1055, 18] on span "Pages" at bounding box center [1044, 18] width 52 height 15
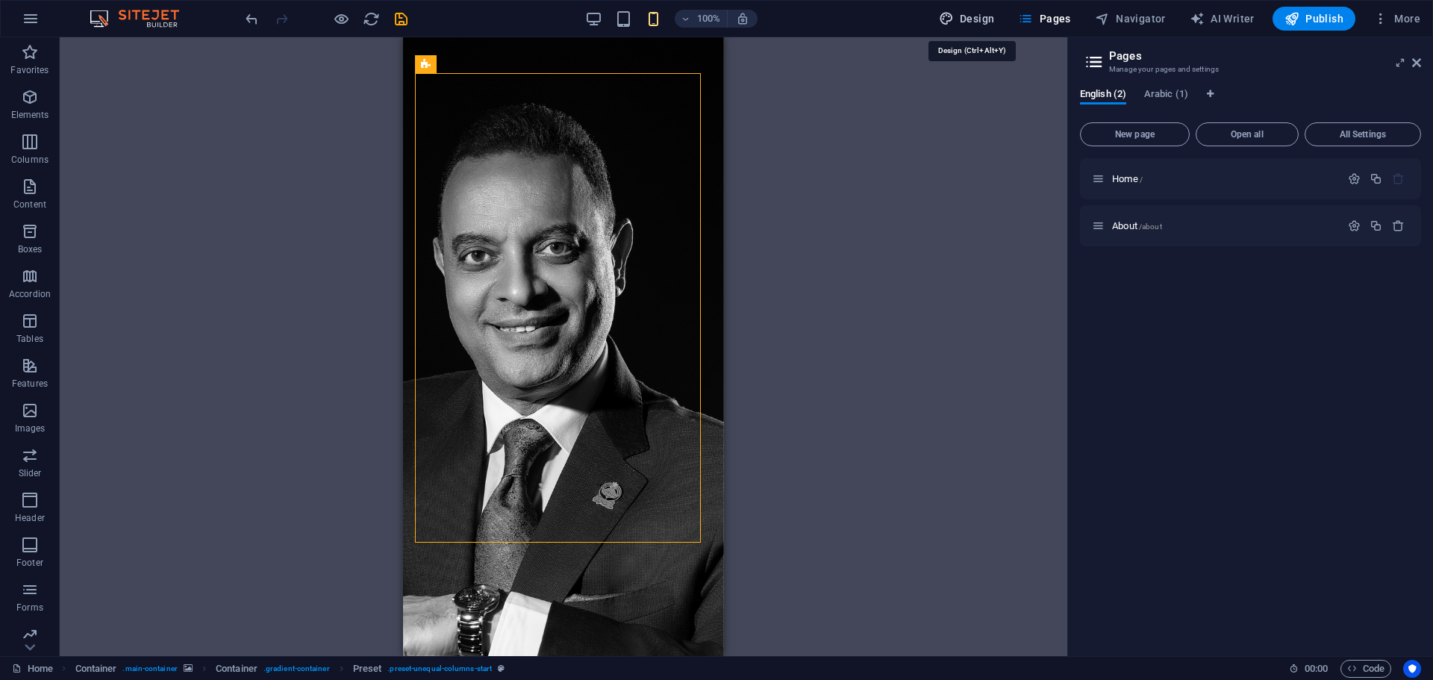
click at [986, 21] on span "Design" at bounding box center [967, 18] width 56 height 15
select select "px"
select select "300"
select select "px"
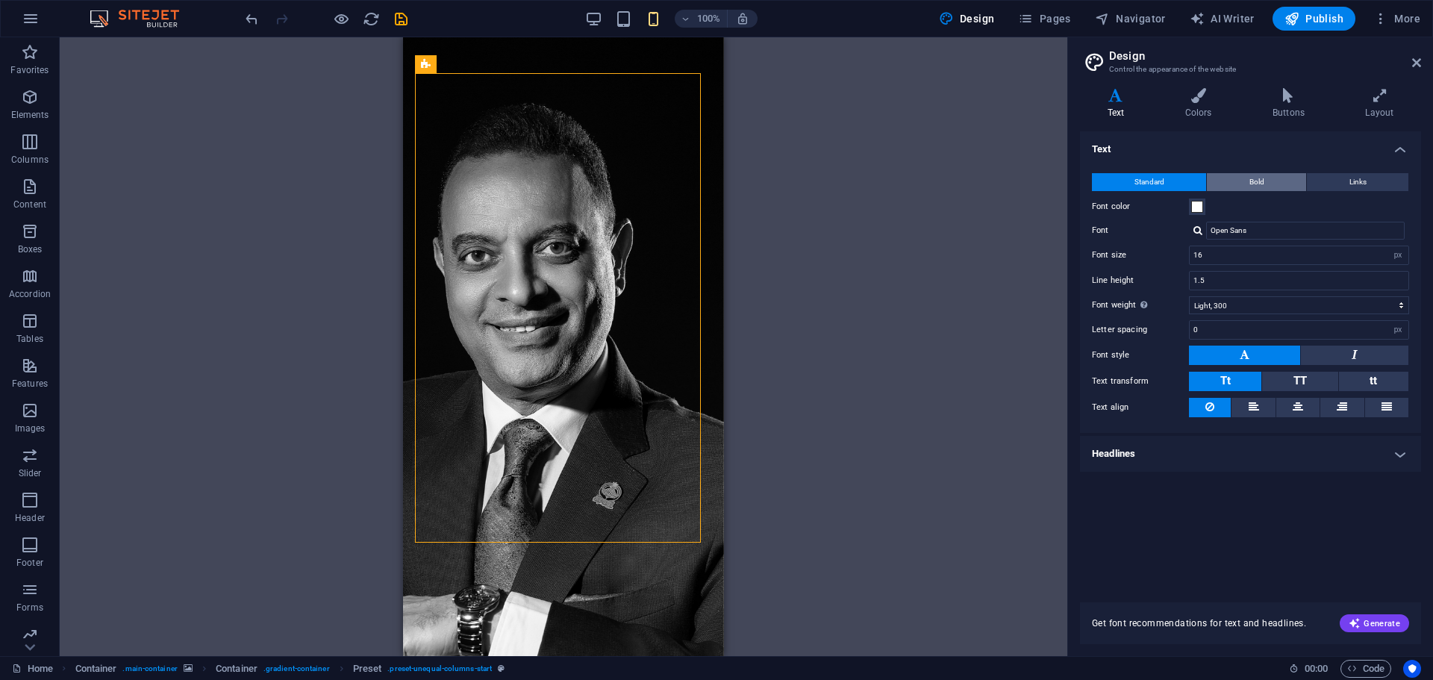
click at [1257, 182] on span "Bold" at bounding box center [1256, 182] width 15 height 18
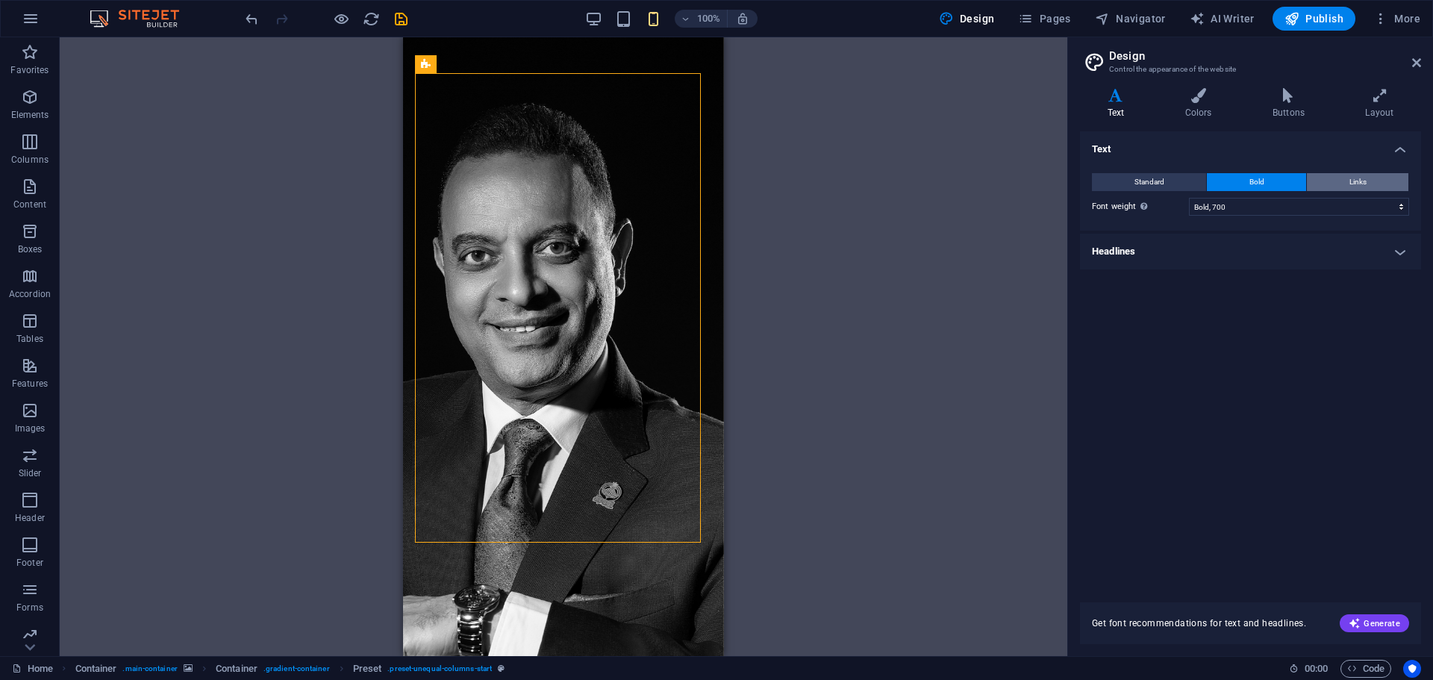
click at [1326, 175] on button "Links" at bounding box center [1358, 182] width 102 height 18
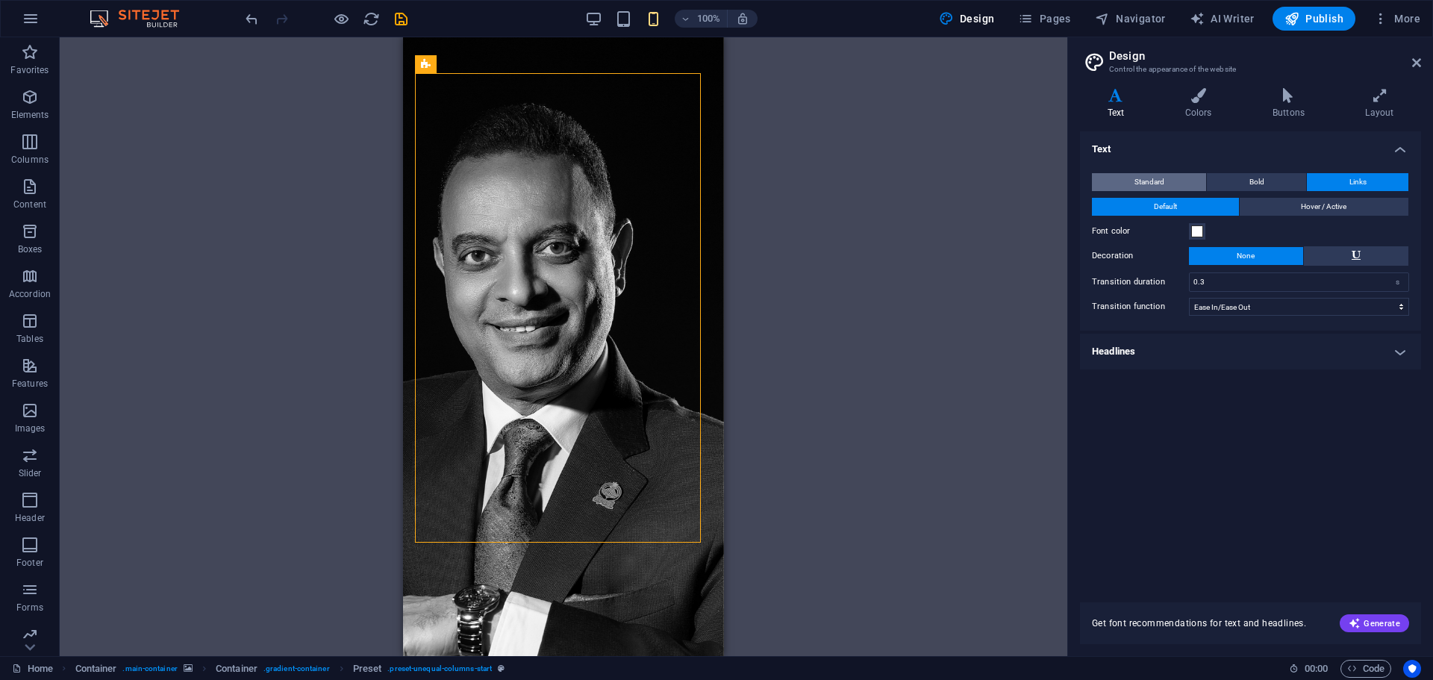
click at [1149, 178] on span "Standard" at bounding box center [1149, 182] width 30 height 18
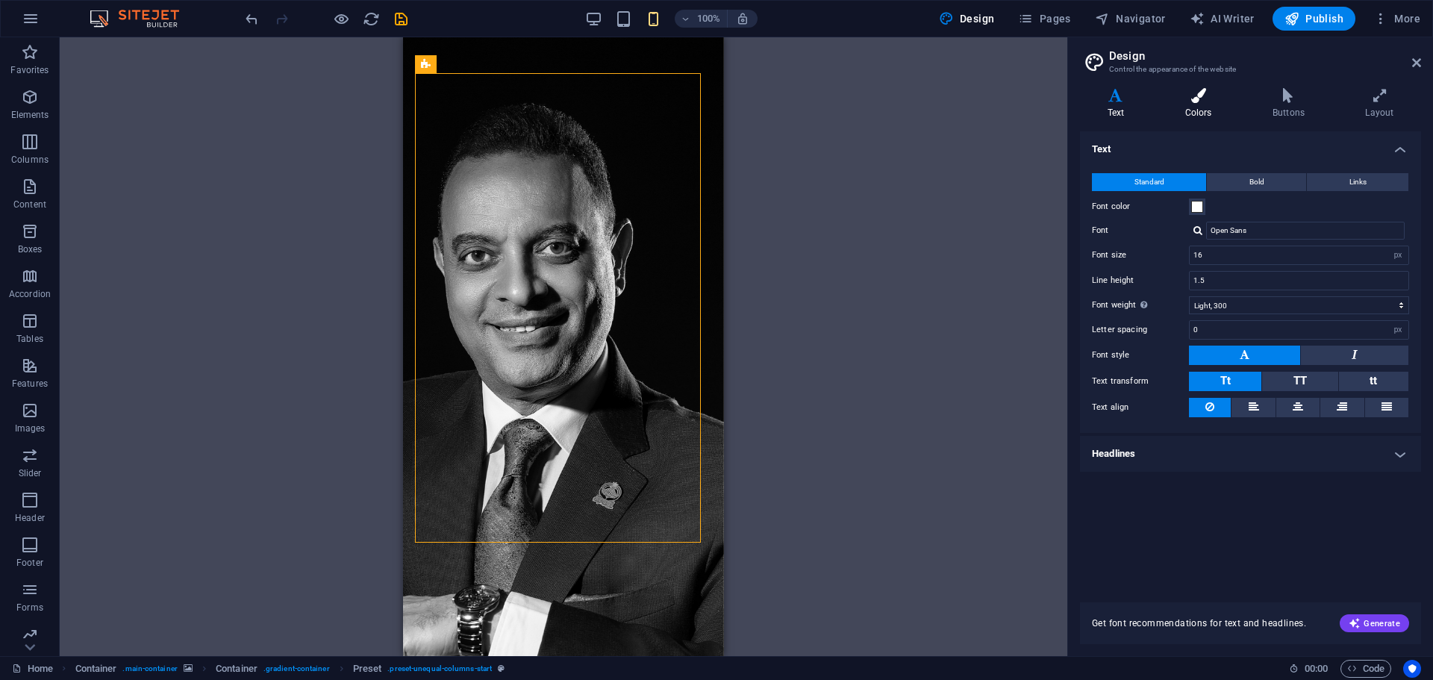
click at [1199, 101] on icon at bounding box center [1198, 95] width 81 height 15
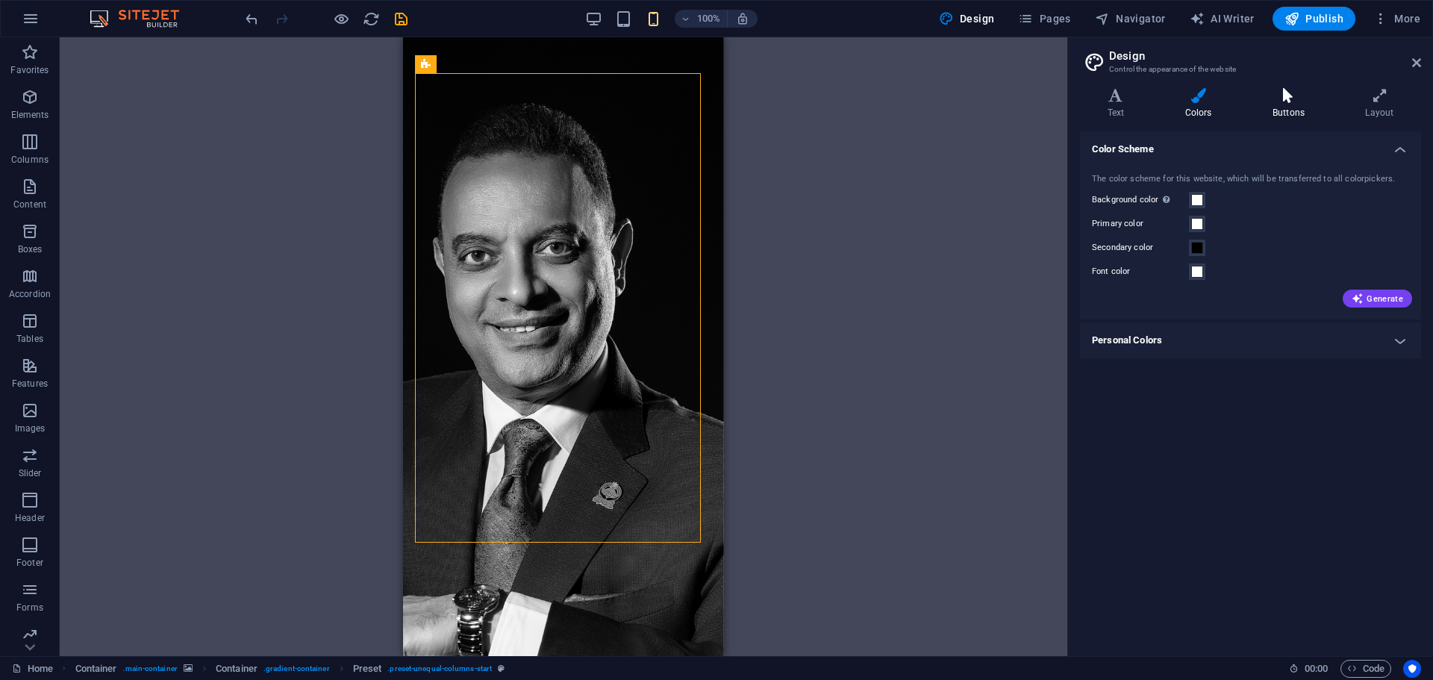
click at [1302, 104] on h4 "Buttons" at bounding box center [1291, 103] width 93 height 31
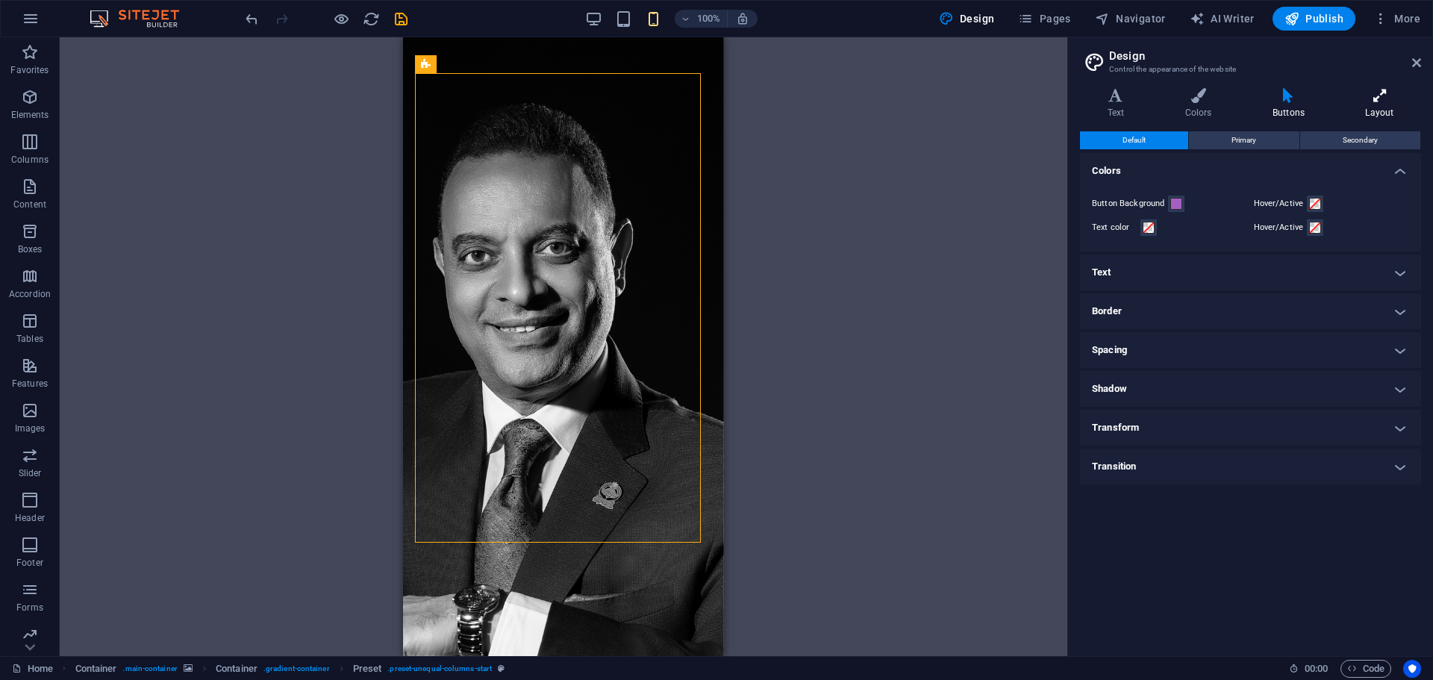
click at [1387, 106] on h4 "Layout" at bounding box center [1379, 103] width 83 height 31
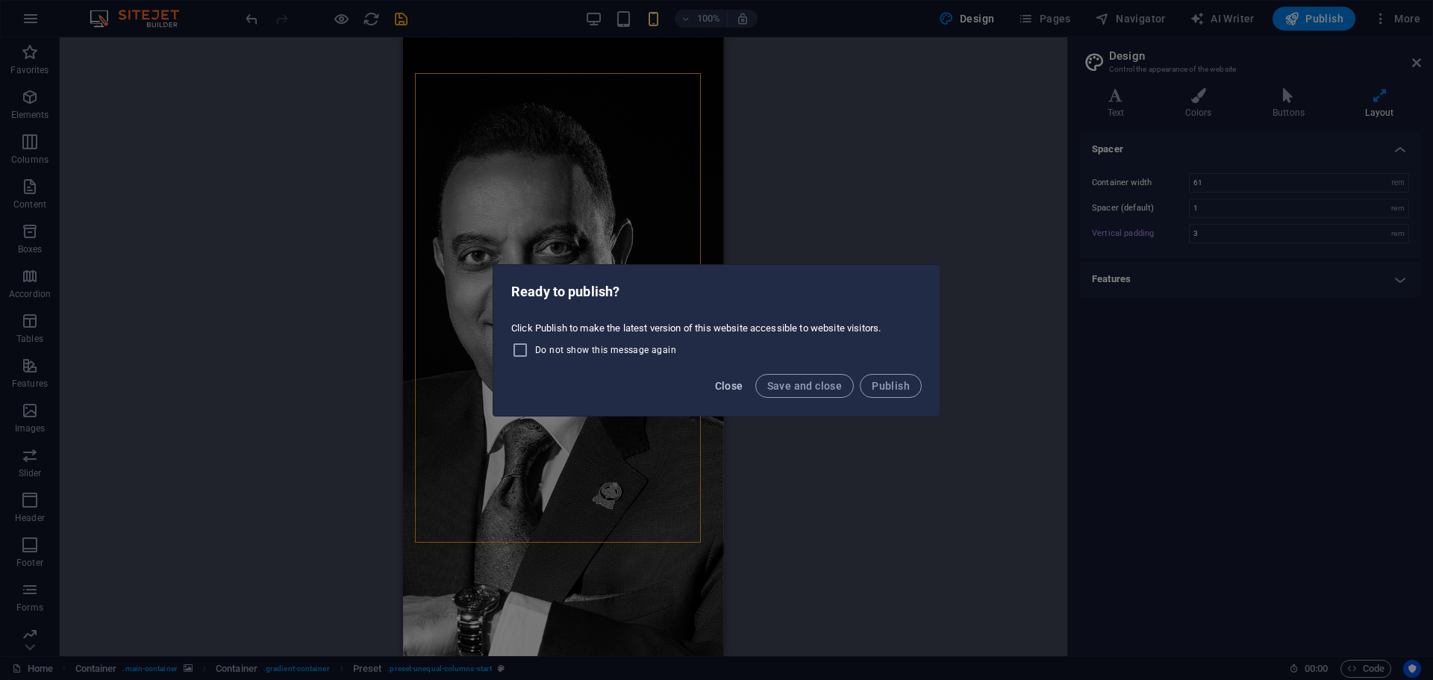
click at [717, 391] on span "Close" at bounding box center [729, 386] width 28 height 12
